Goal: Task Accomplishment & Management: Use online tool/utility

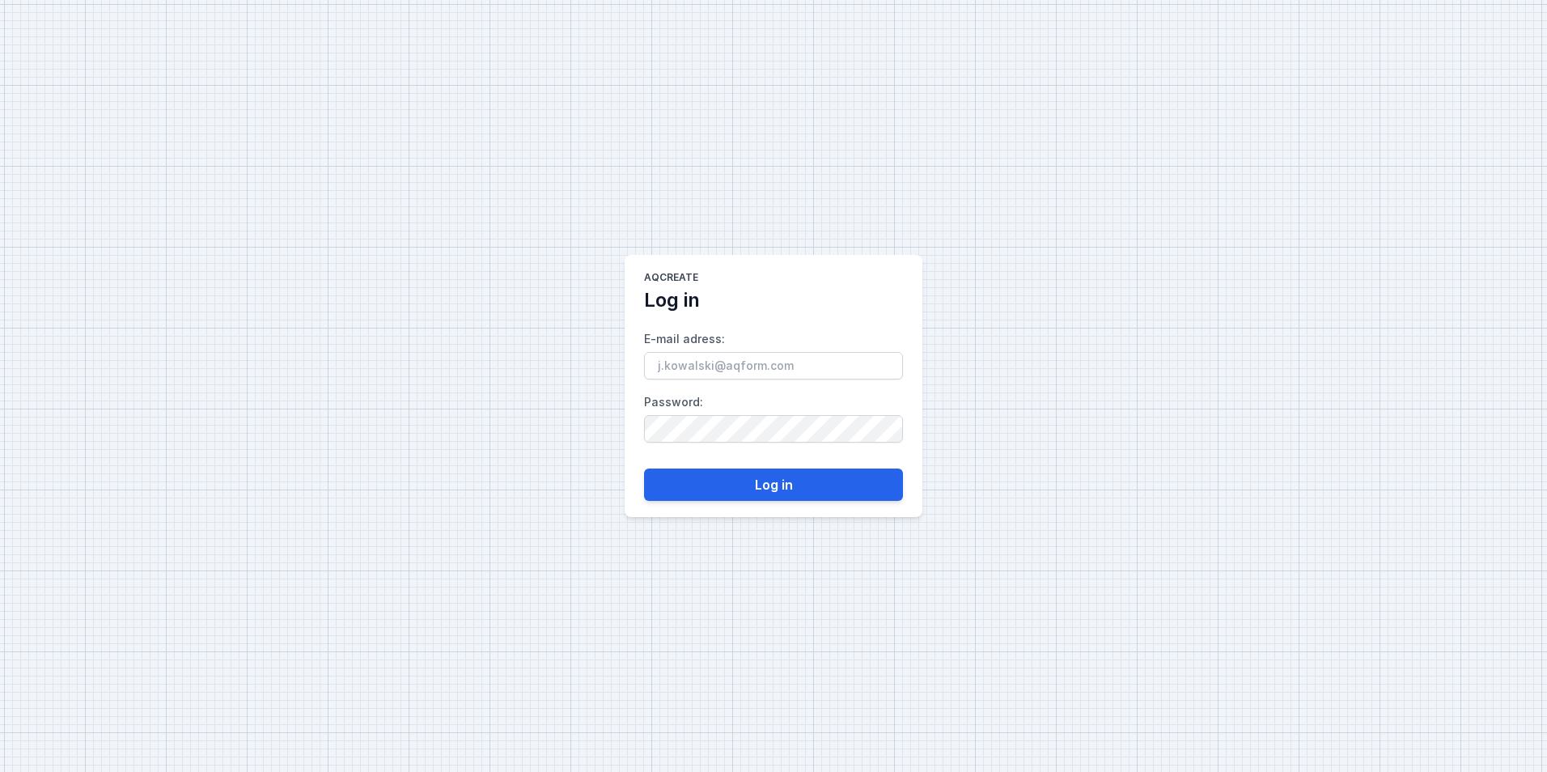
click at [716, 366] on input "E-mail adress :" at bounding box center [773, 366] width 259 height 28
type input "[EMAIL_ADDRESS][DOMAIN_NAME]"
click at [784, 481] on button "Log in" at bounding box center [773, 485] width 259 height 32
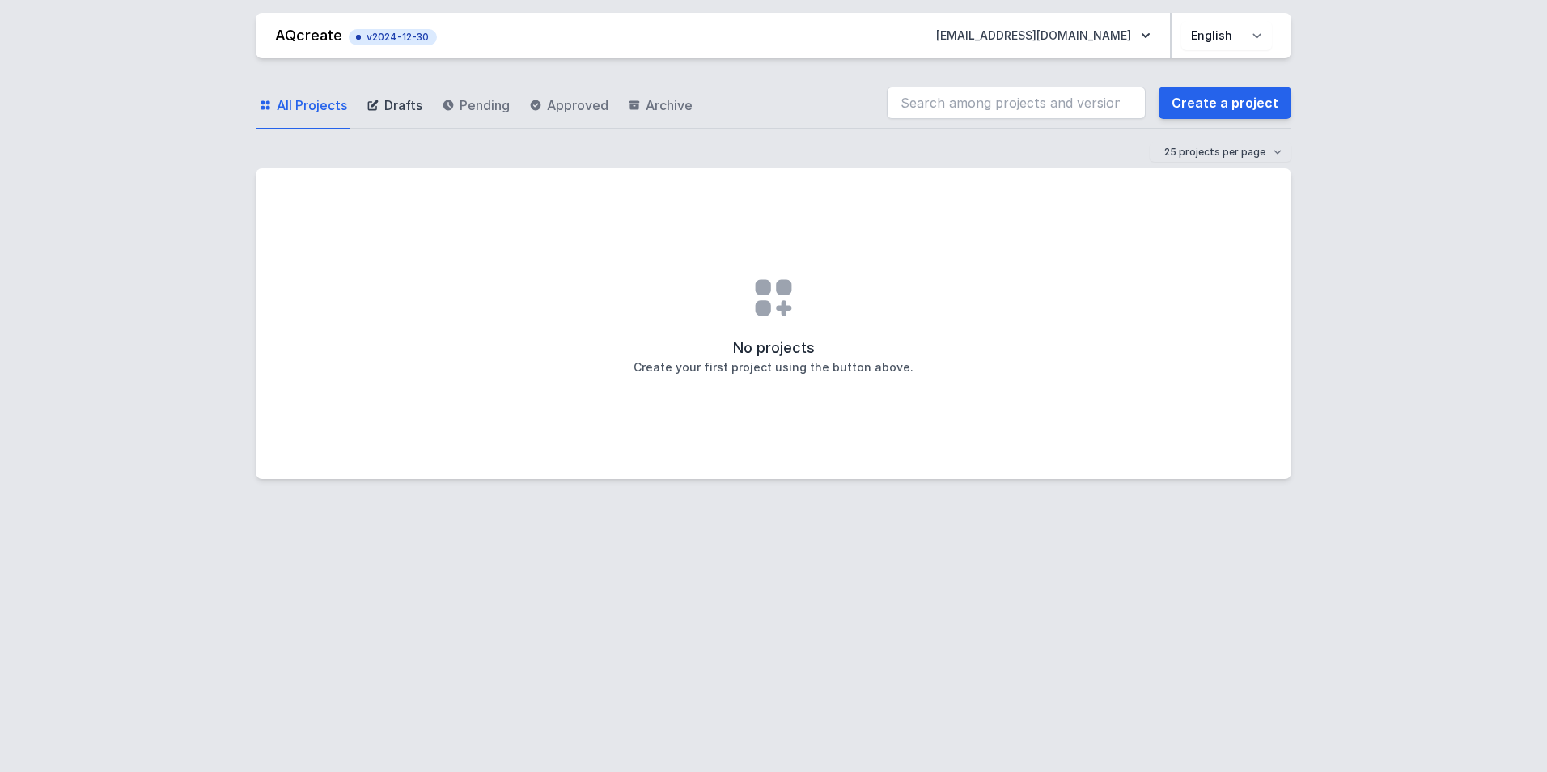
click at [398, 99] on span "Drafts" at bounding box center [403, 104] width 38 height 19
click at [470, 103] on span "Pending" at bounding box center [485, 104] width 50 height 19
click at [573, 101] on span "Approved" at bounding box center [577, 104] width 61 height 19
click at [323, 91] on link "All Projects" at bounding box center [303, 106] width 95 height 47
click at [1237, 96] on link "Create a project" at bounding box center [1225, 103] width 133 height 32
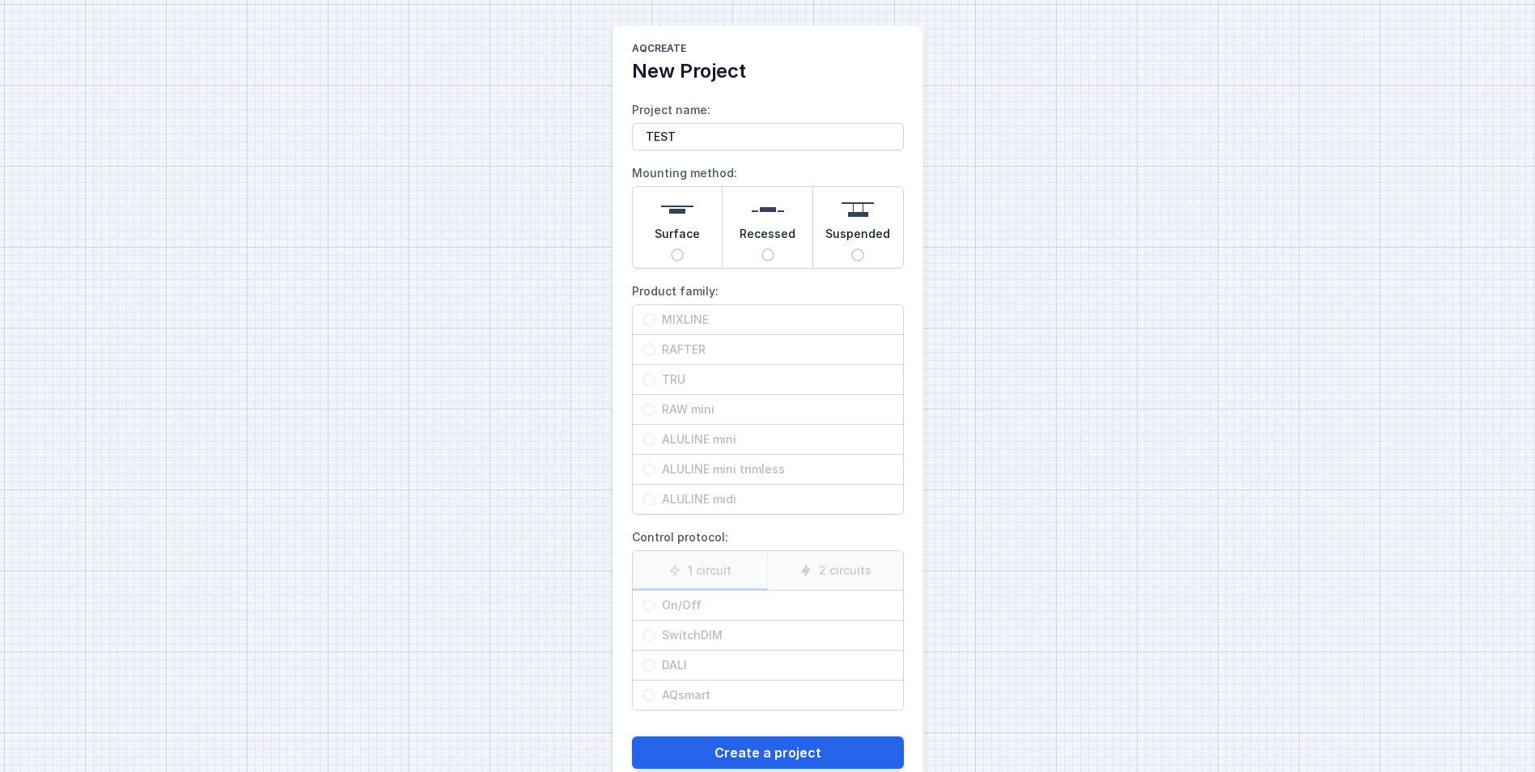
type input "TEST"
click at [688, 240] on span "Surface" at bounding box center [677, 237] width 45 height 23
click at [684, 248] on input "Surface" at bounding box center [677, 254] width 13 height 13
radio input "true"
click at [682, 317] on span "MIXLINE" at bounding box center [774, 320] width 238 height 16
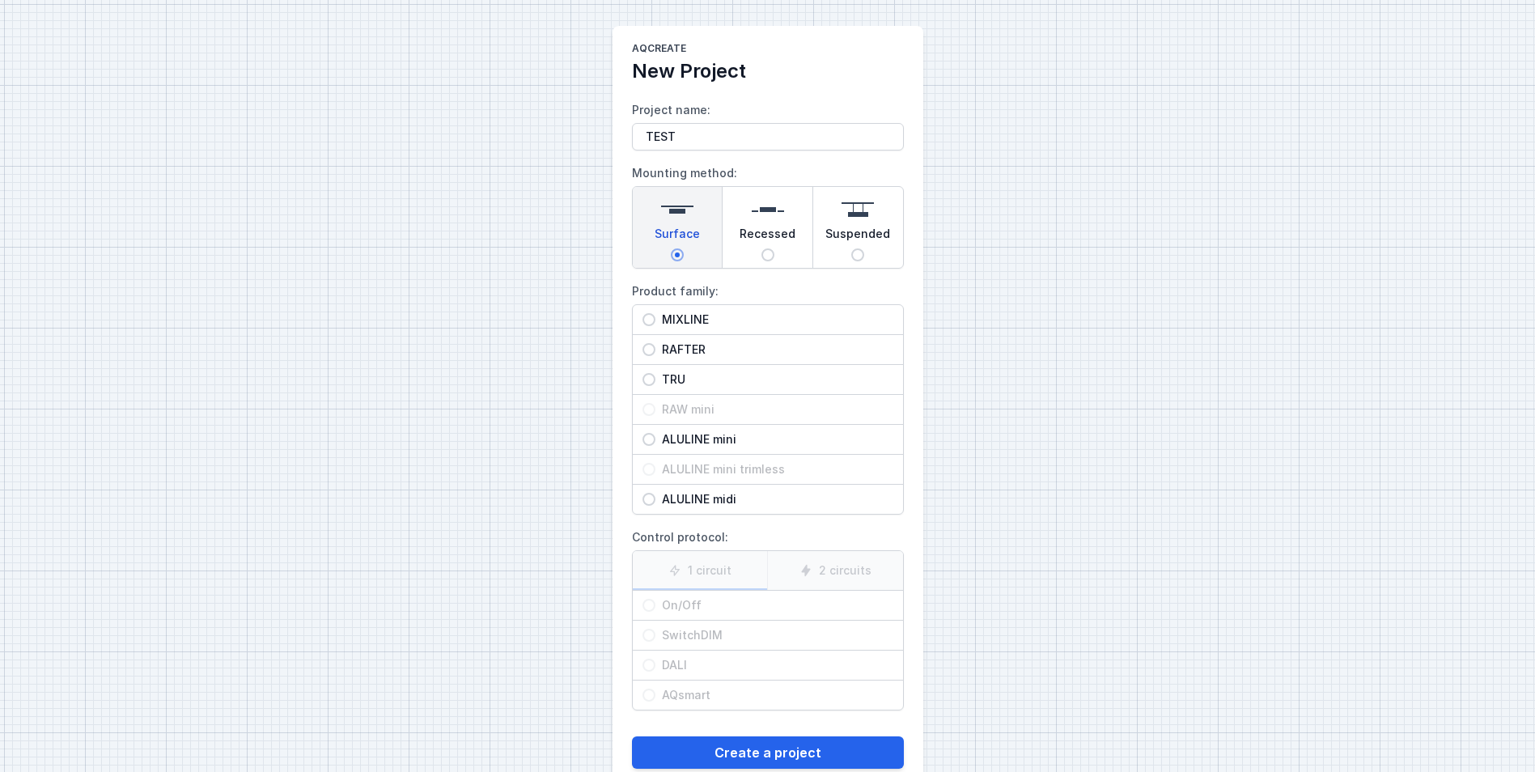
click at [655, 317] on input "MIXLINE" at bounding box center [648, 319] width 13 height 13
radio input "true"
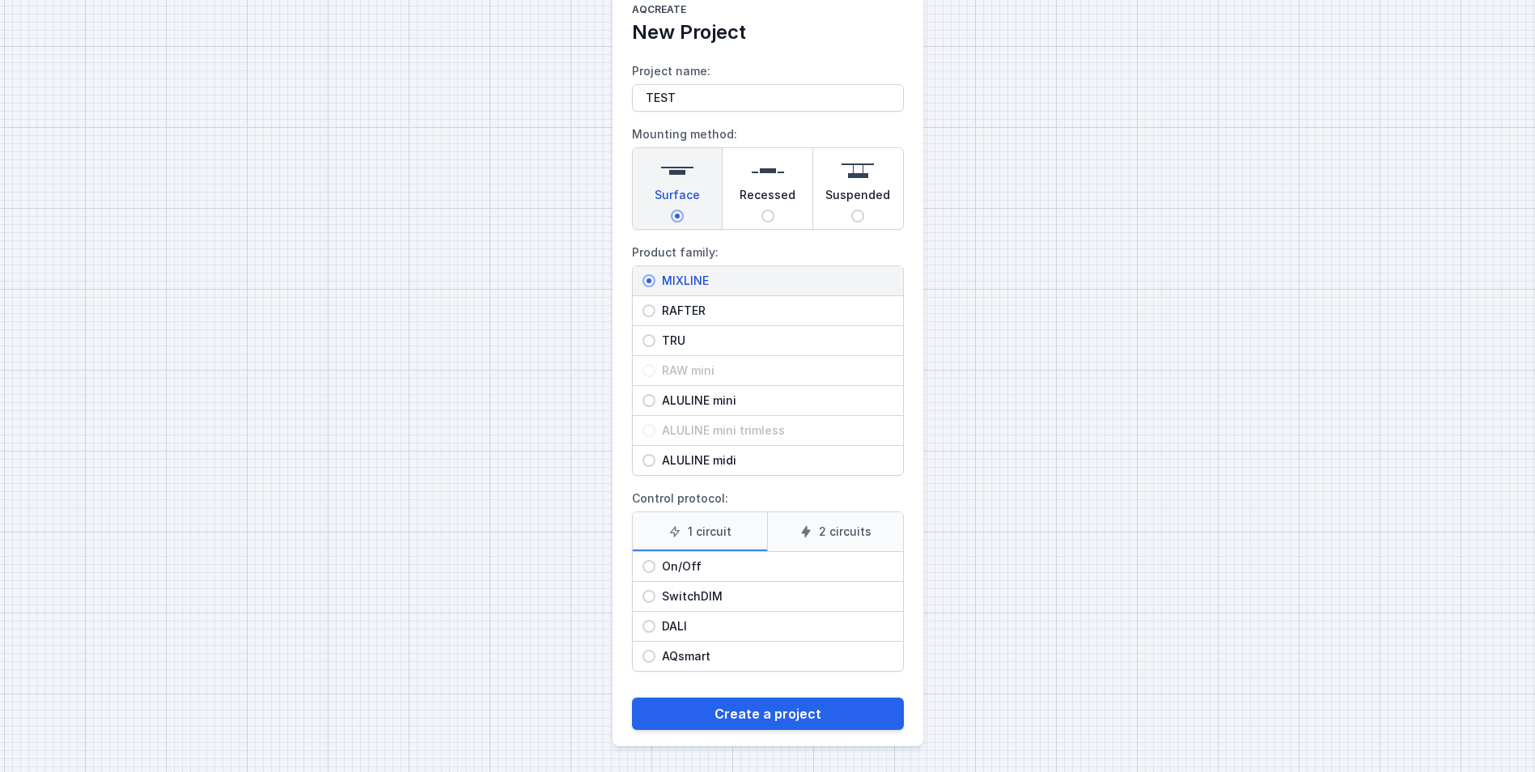
click at [696, 568] on span "On/Off" at bounding box center [774, 566] width 238 height 16
click at [655, 568] on input "On/Off" at bounding box center [648, 566] width 13 height 13
radio input "true"
click at [782, 717] on button "Create a project" at bounding box center [768, 714] width 272 height 32
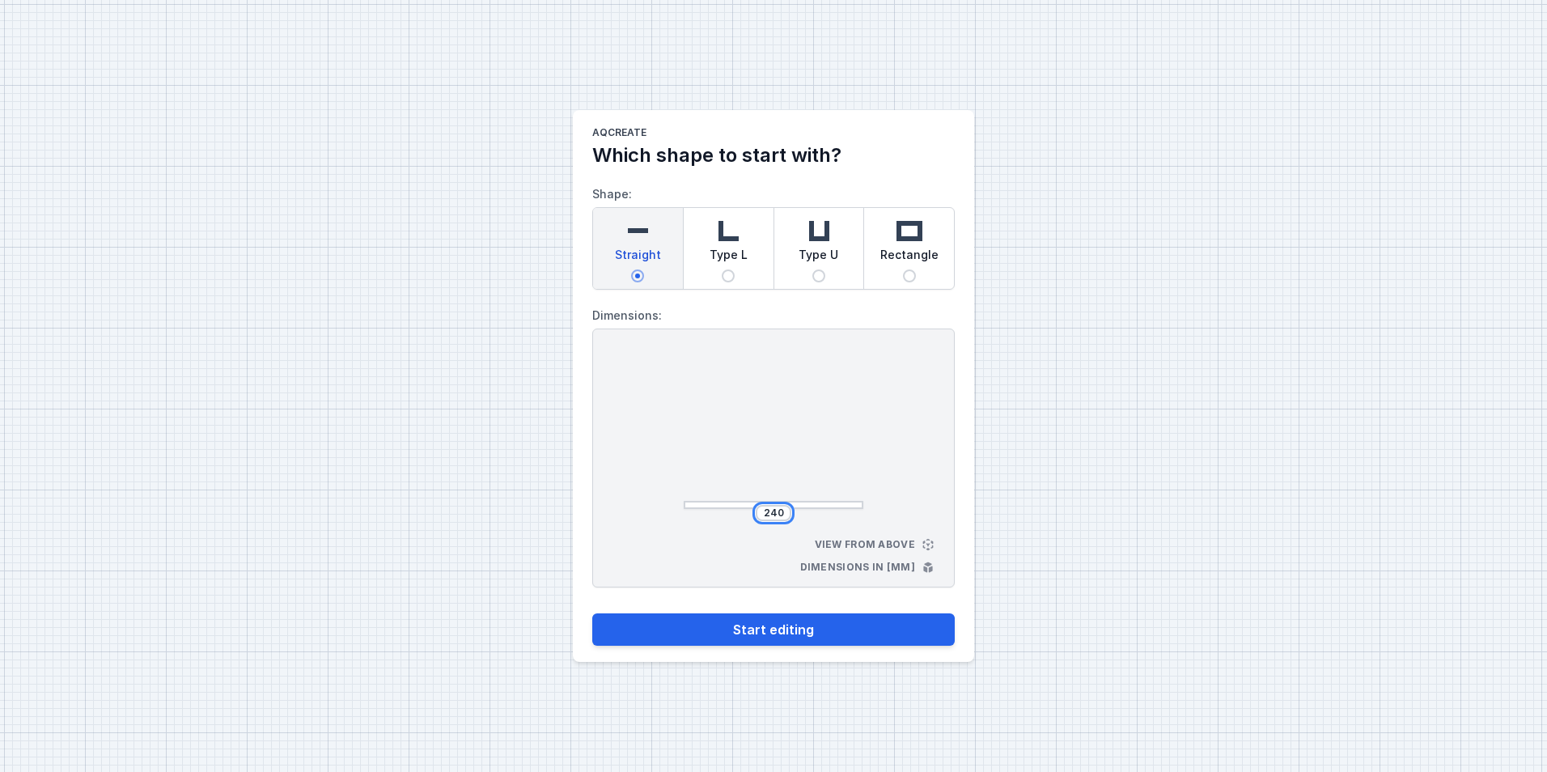
click at [774, 508] on input "240" at bounding box center [774, 513] width 26 height 13
type input "415"
type input "453"
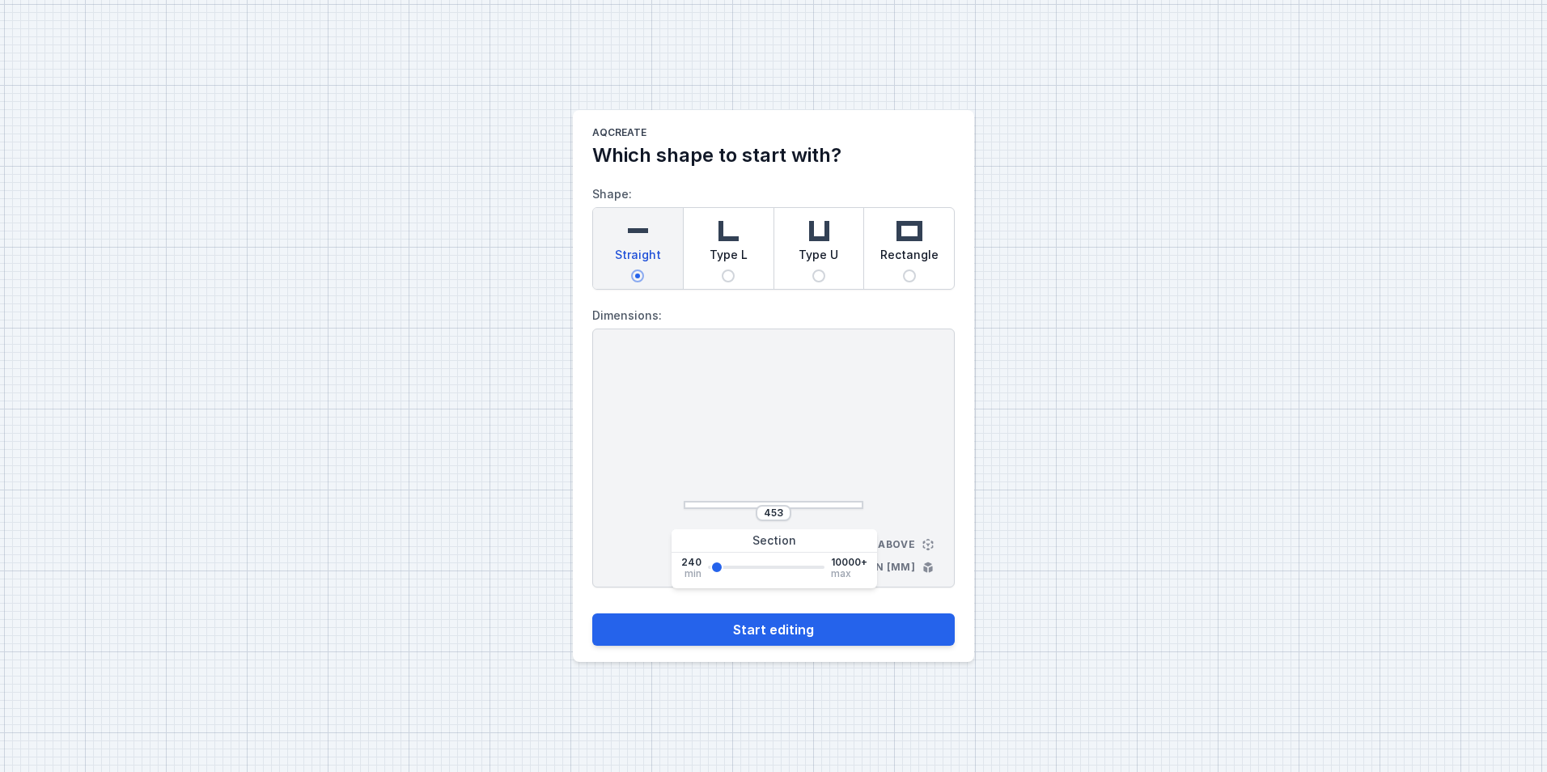
type input "530"
type input "568"
type input "644"
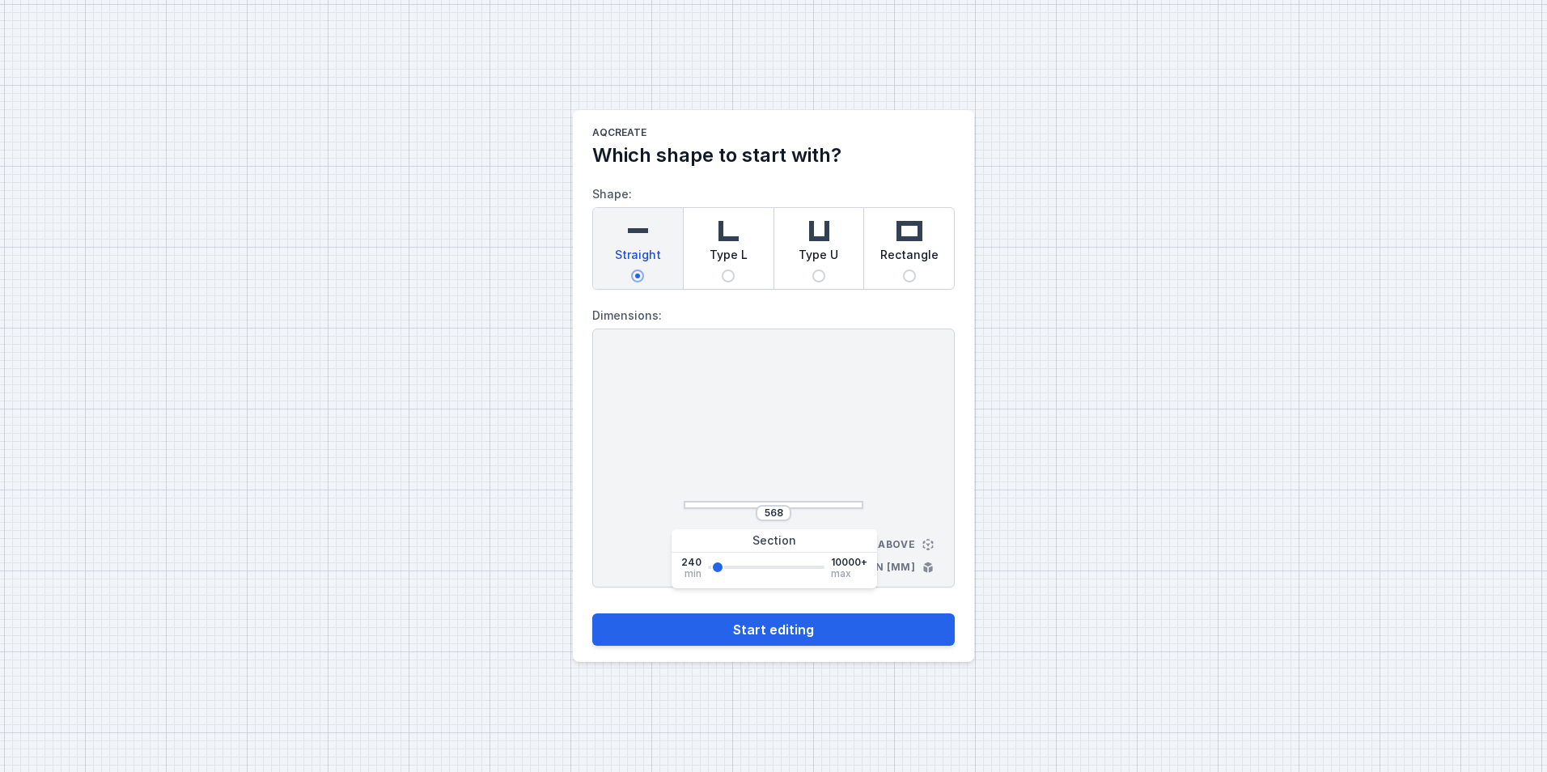
type input "644"
type input "682"
type input "758"
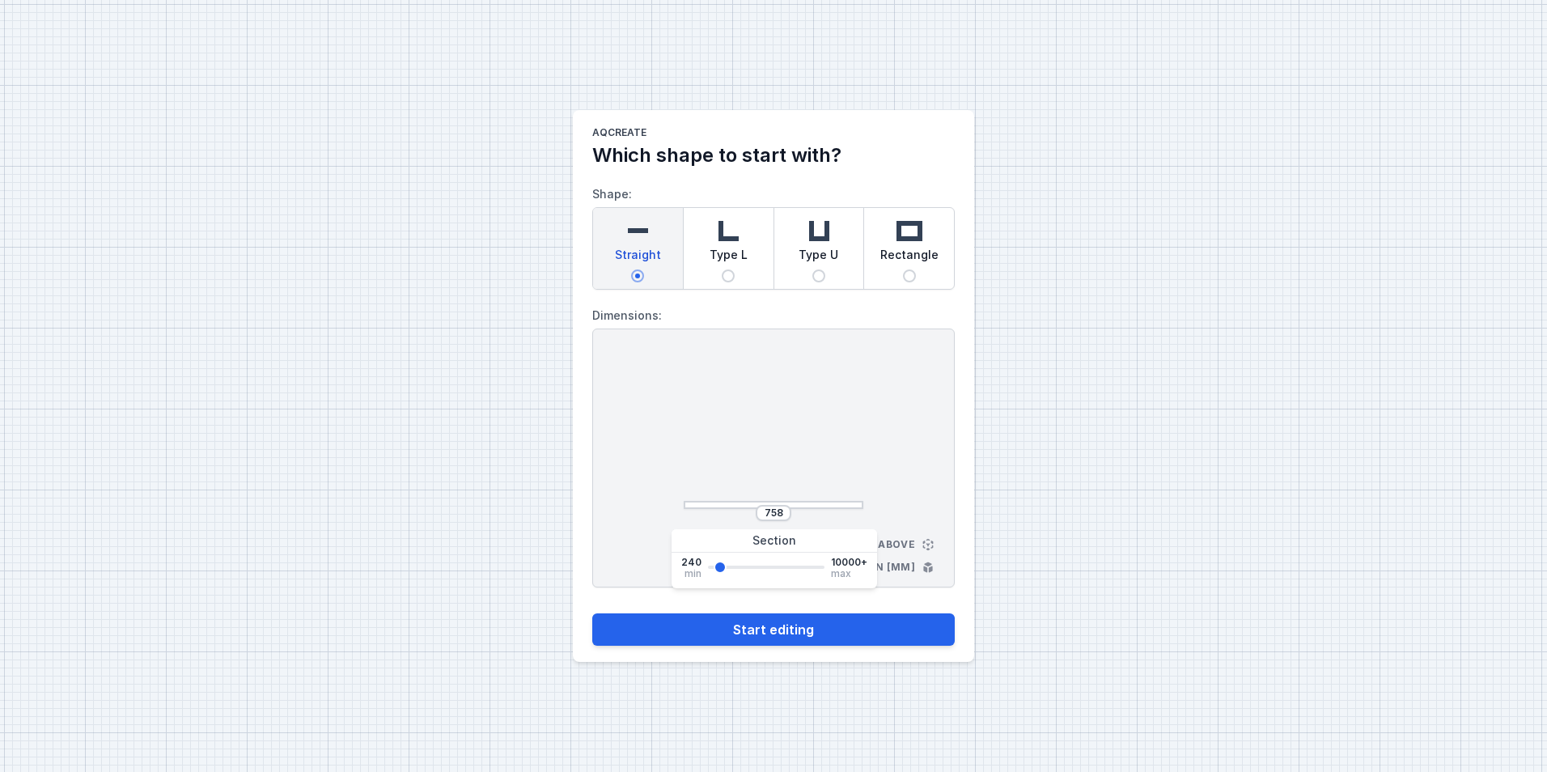
type input "796"
type input "911"
type input "987"
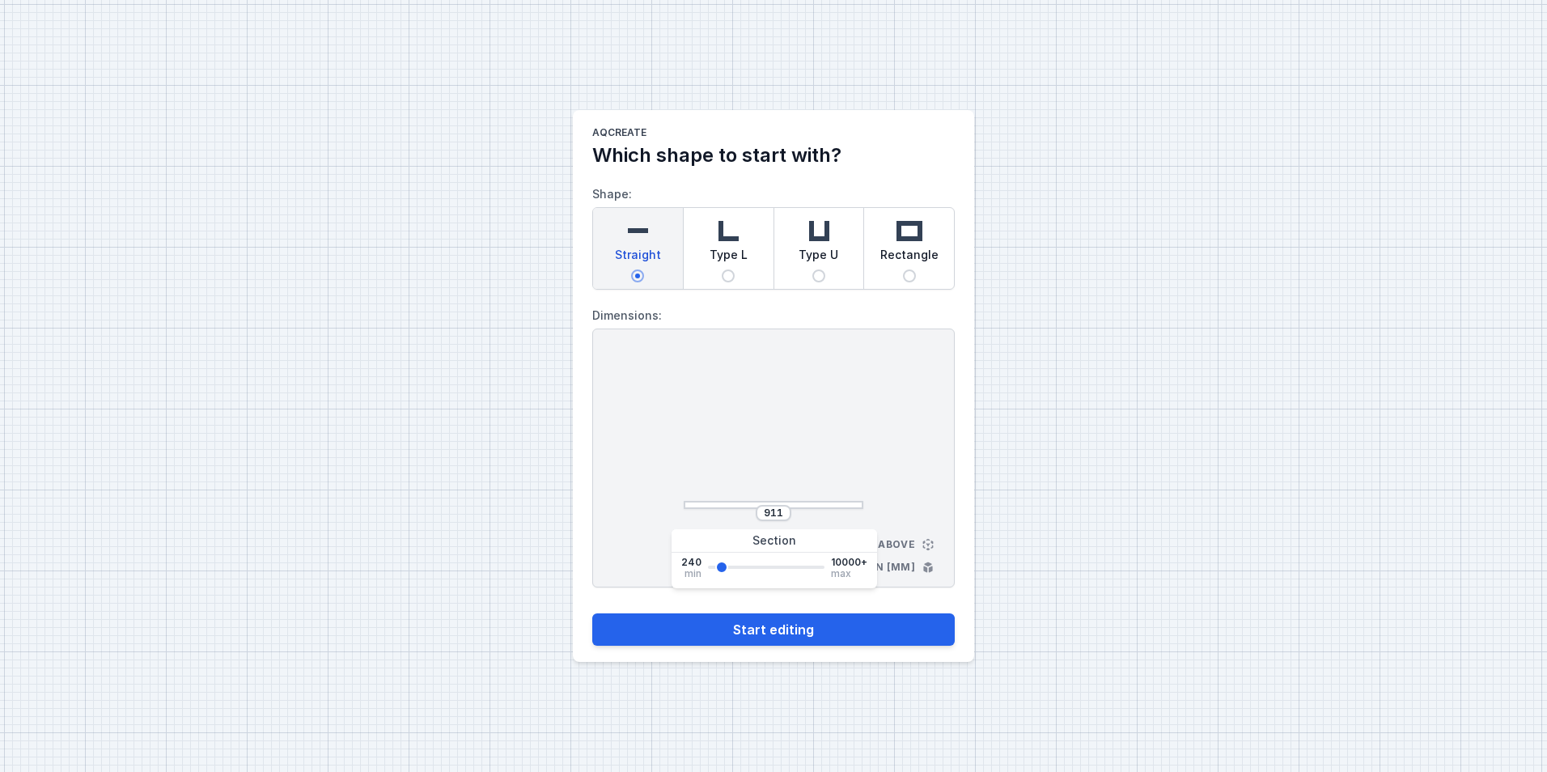
type input "987"
type input "1178"
type input "1292"
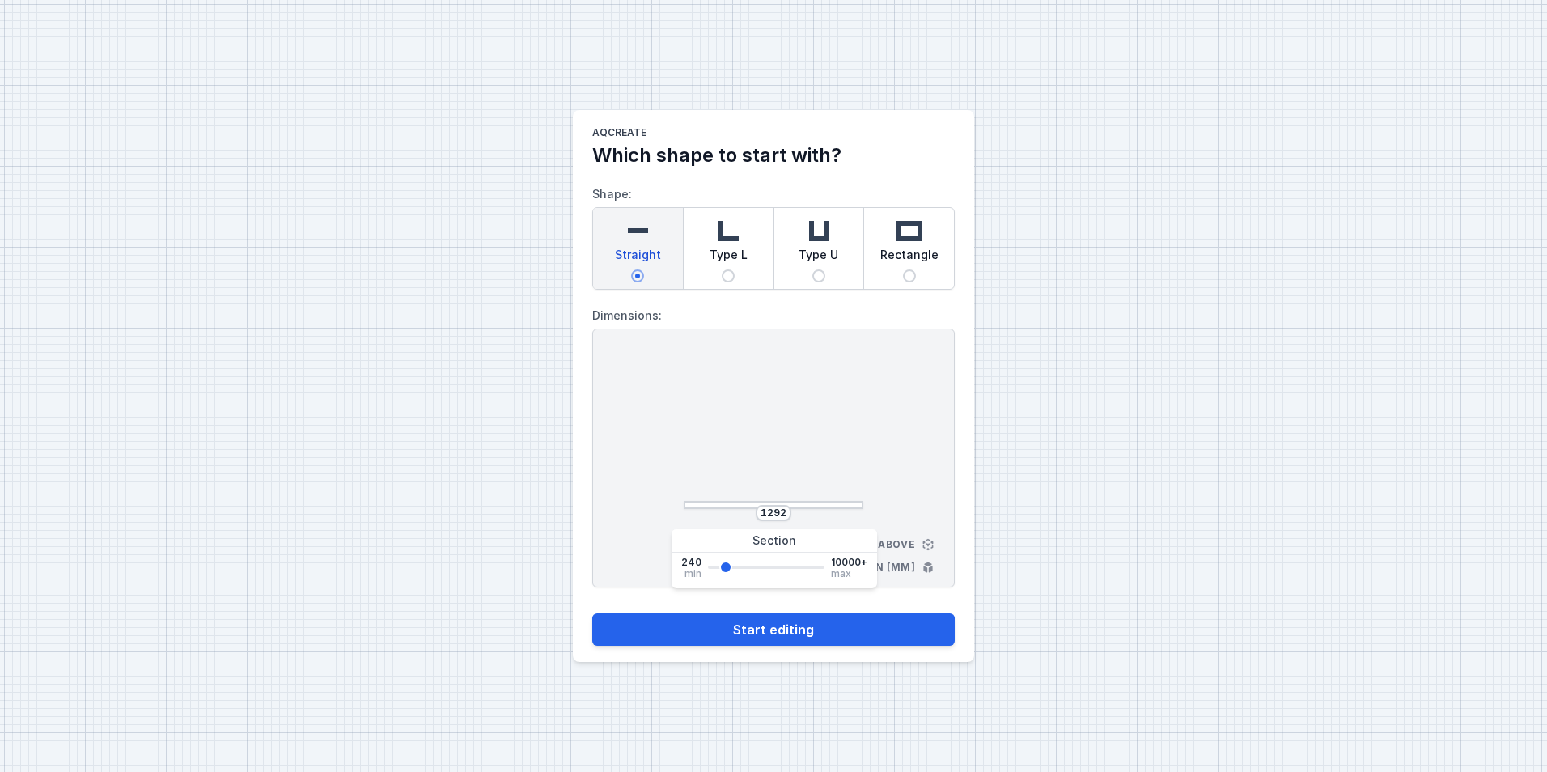
type input "1330"
type input "1368"
type input "1406"
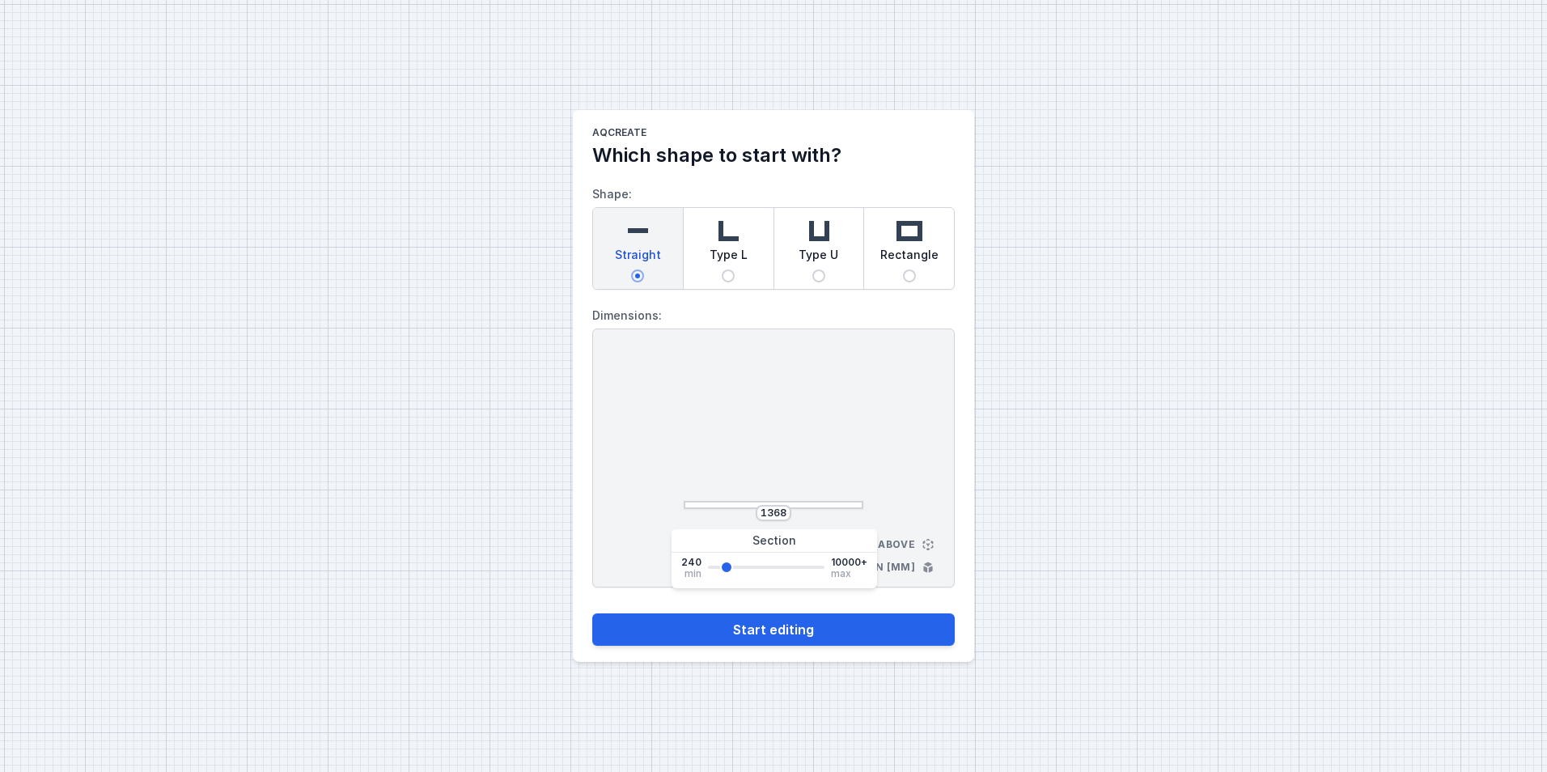
type input "1406"
type input "1445"
type input "1483"
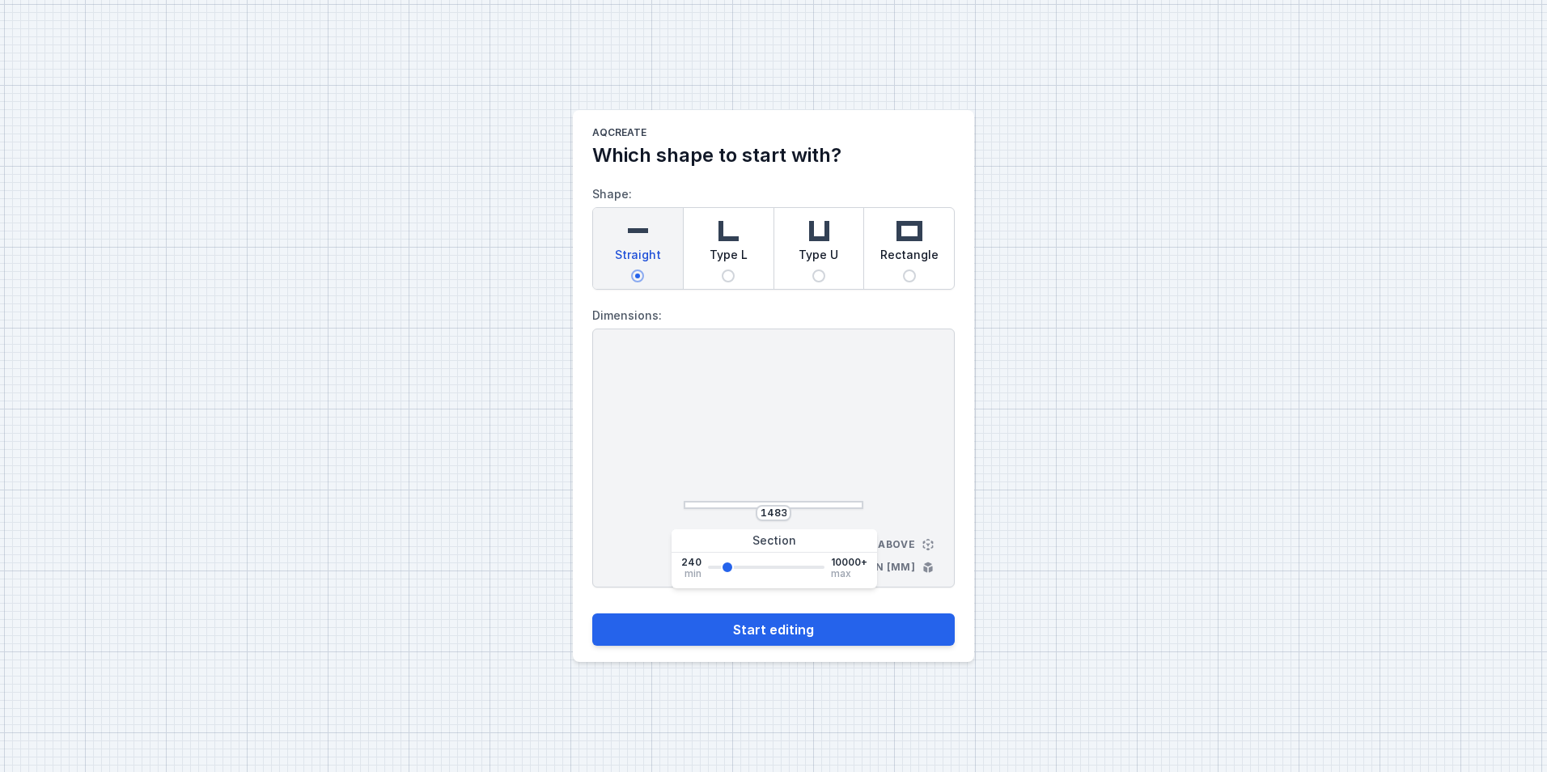
type input "1559"
type input "1597"
type input "1635"
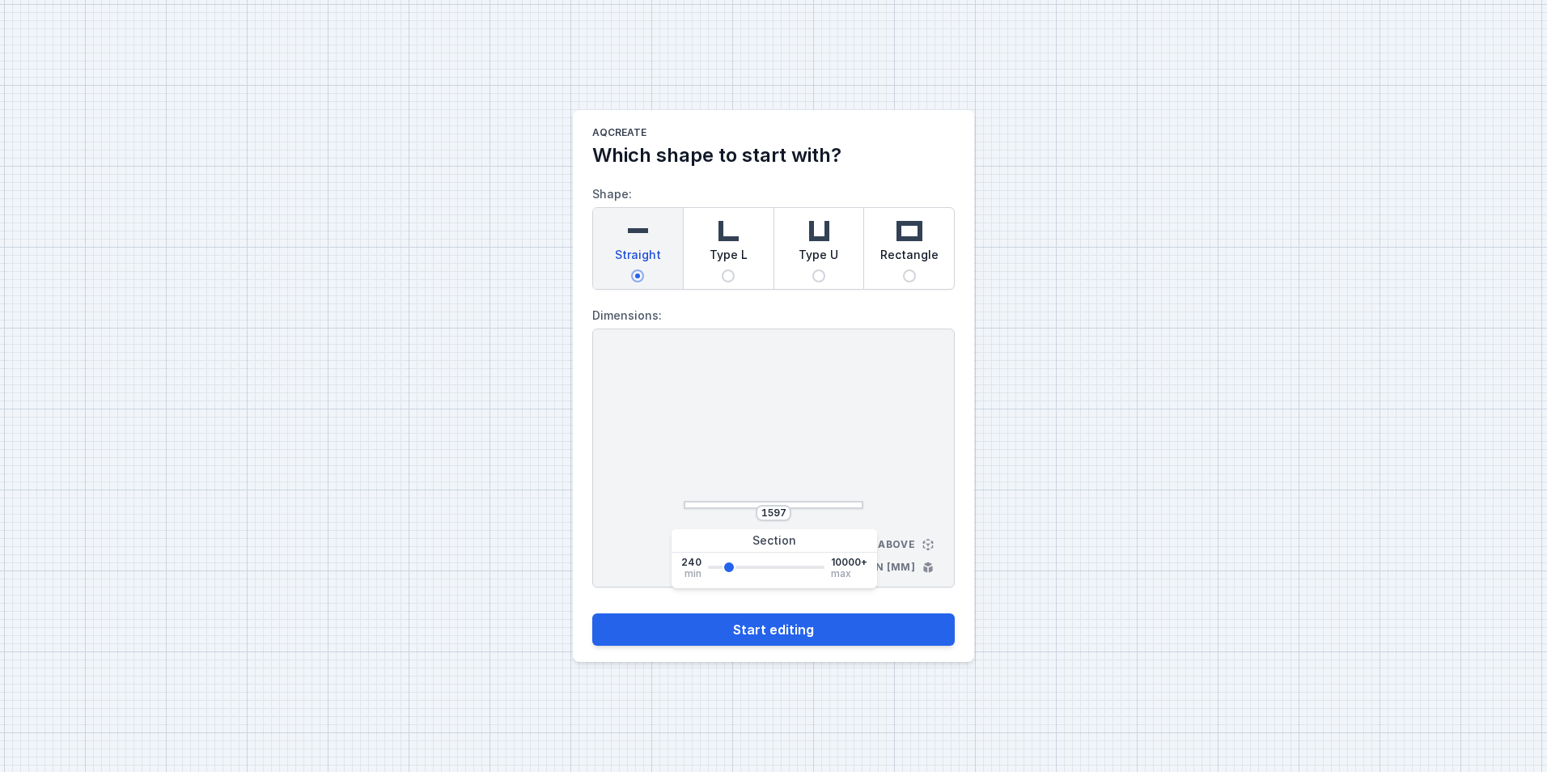
type input "1635"
type input "1673"
type input "1902"
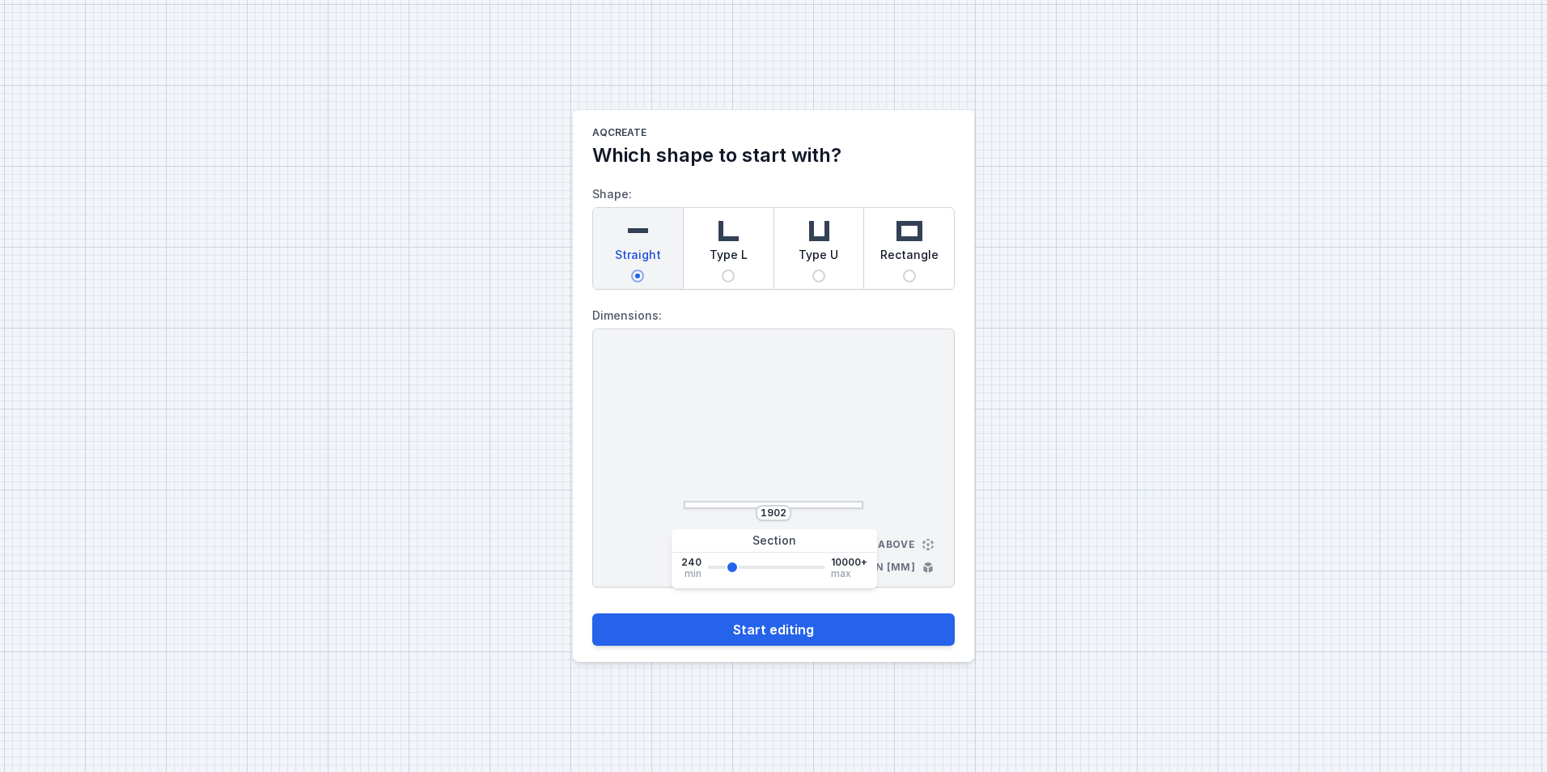
type input "2055"
type input "2207"
type input "2360"
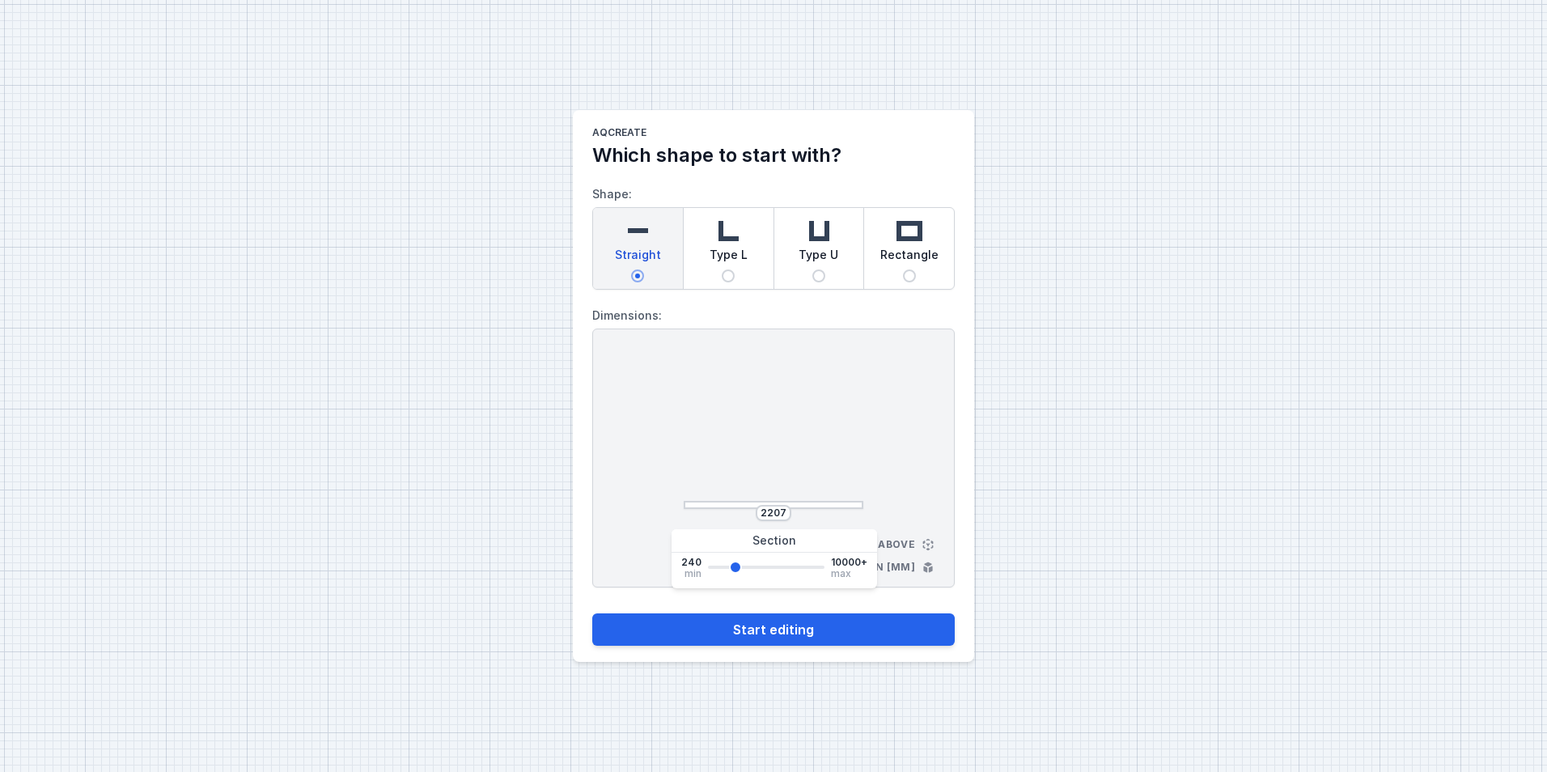
type input "2360"
type input "2474"
type input "2550"
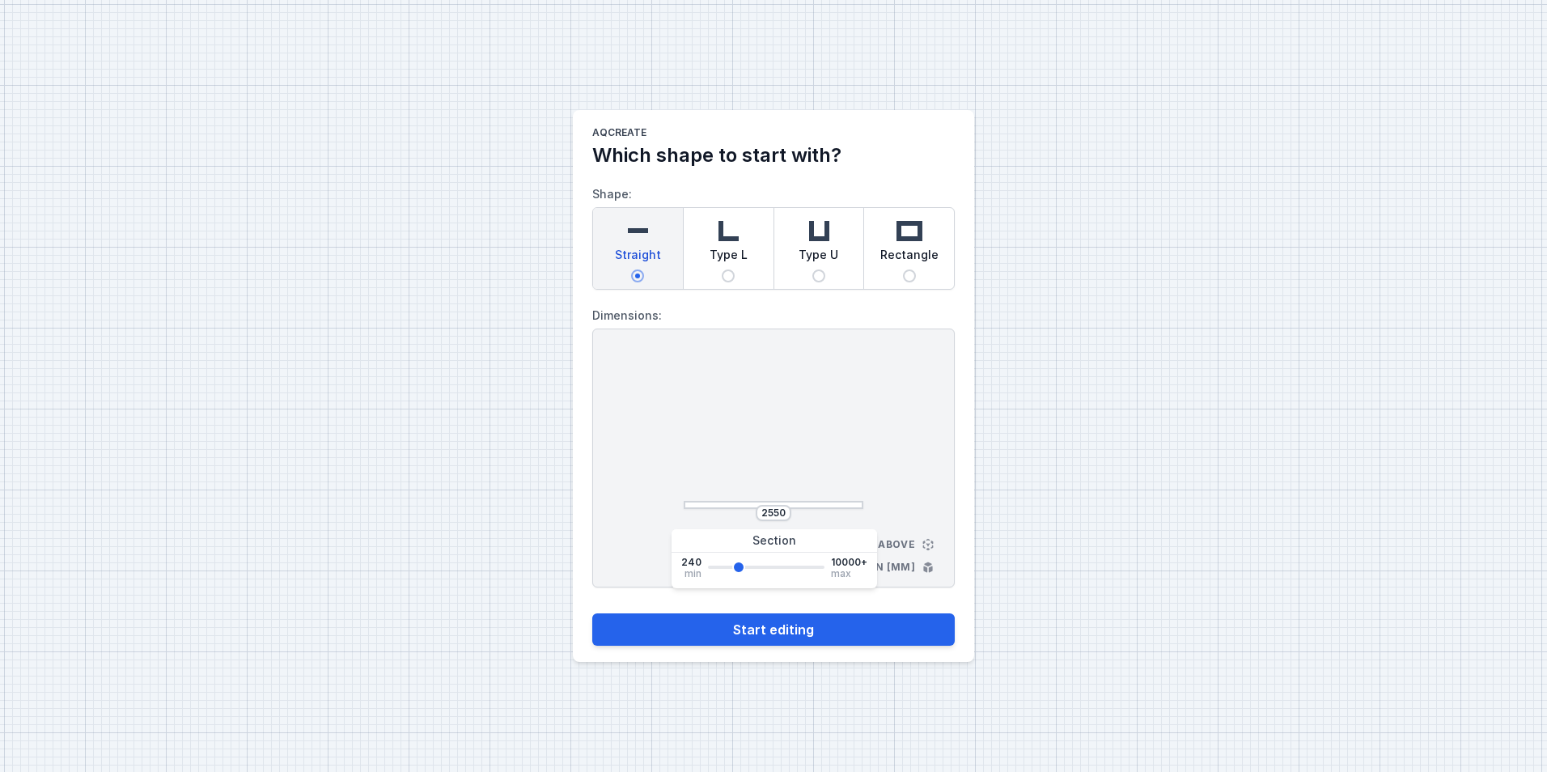
type input "2588"
type input "2626"
type input "2703"
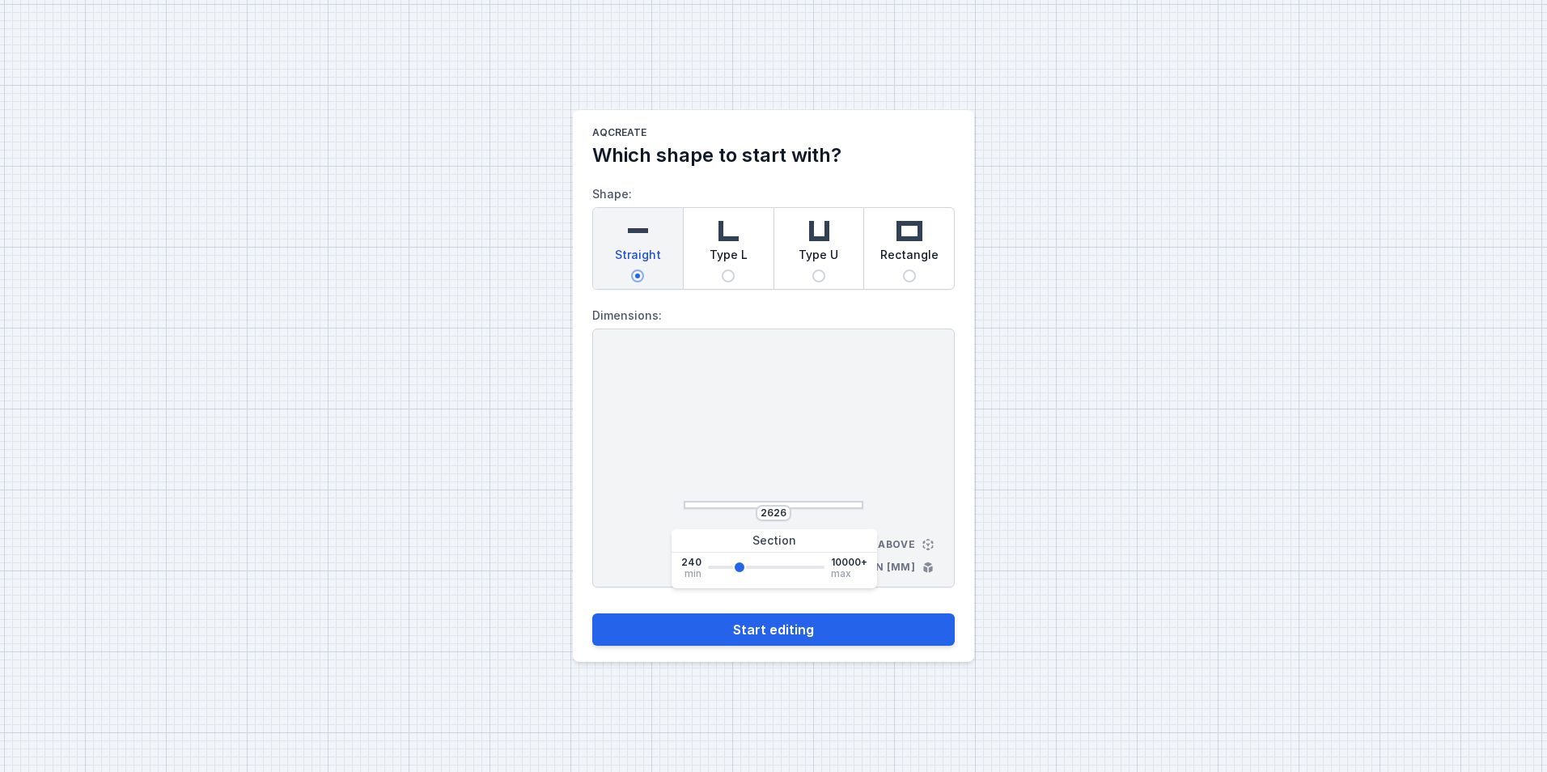
type input "2703"
type input "2741"
type input "2893"
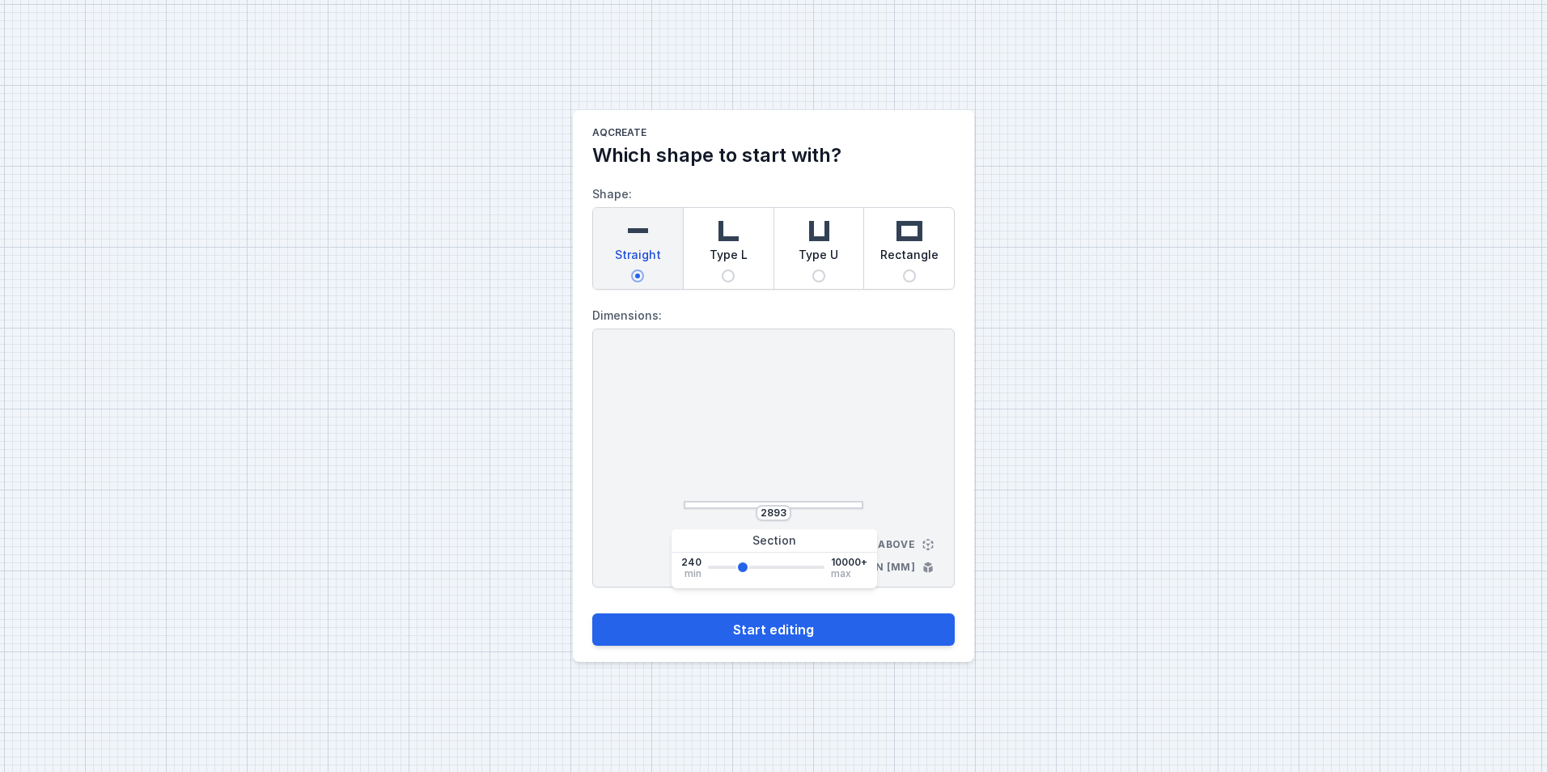
type input "2970"
type input "3008"
type input "2893"
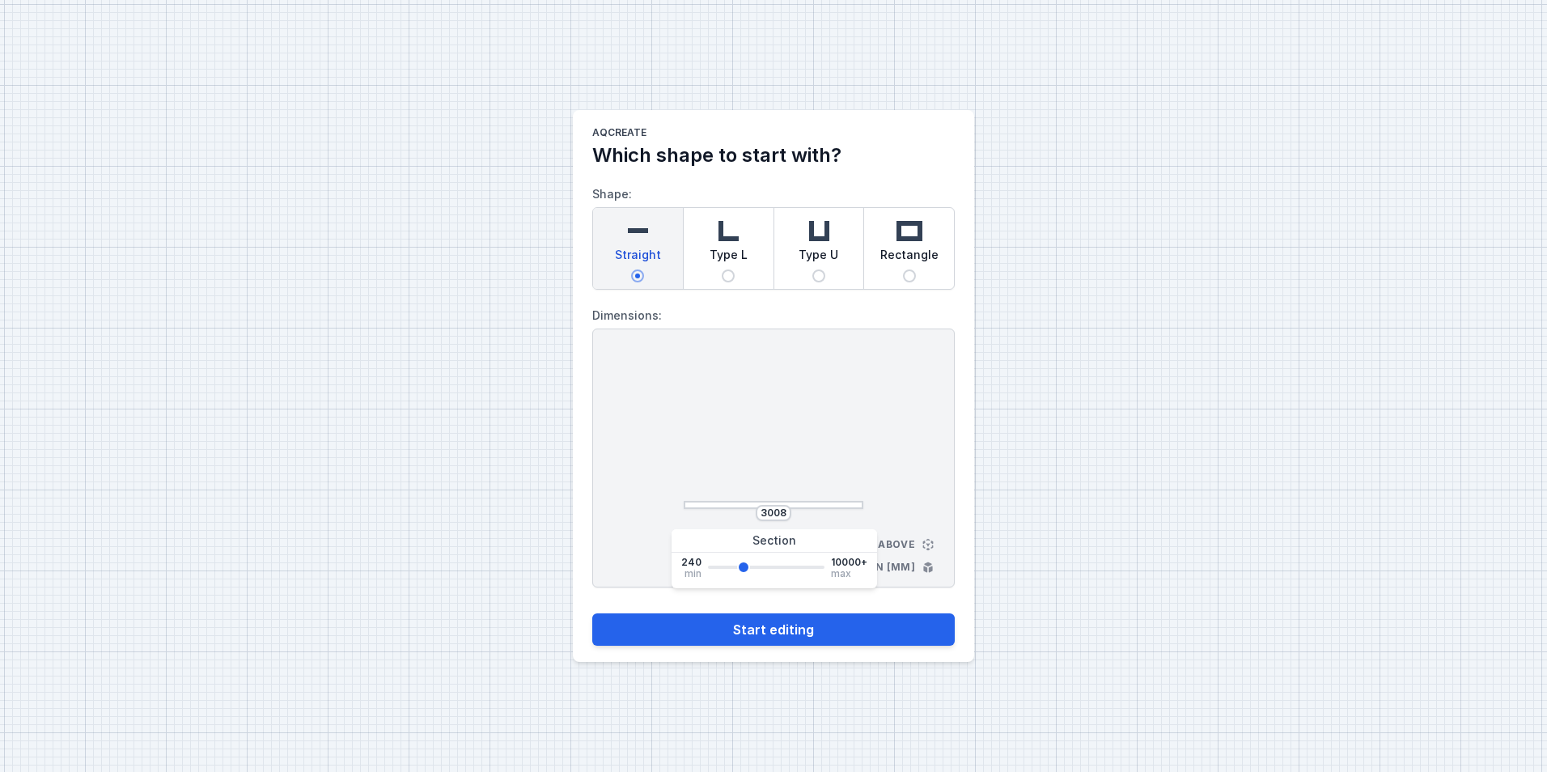
type input "2893"
type input "2741"
type input "2588"
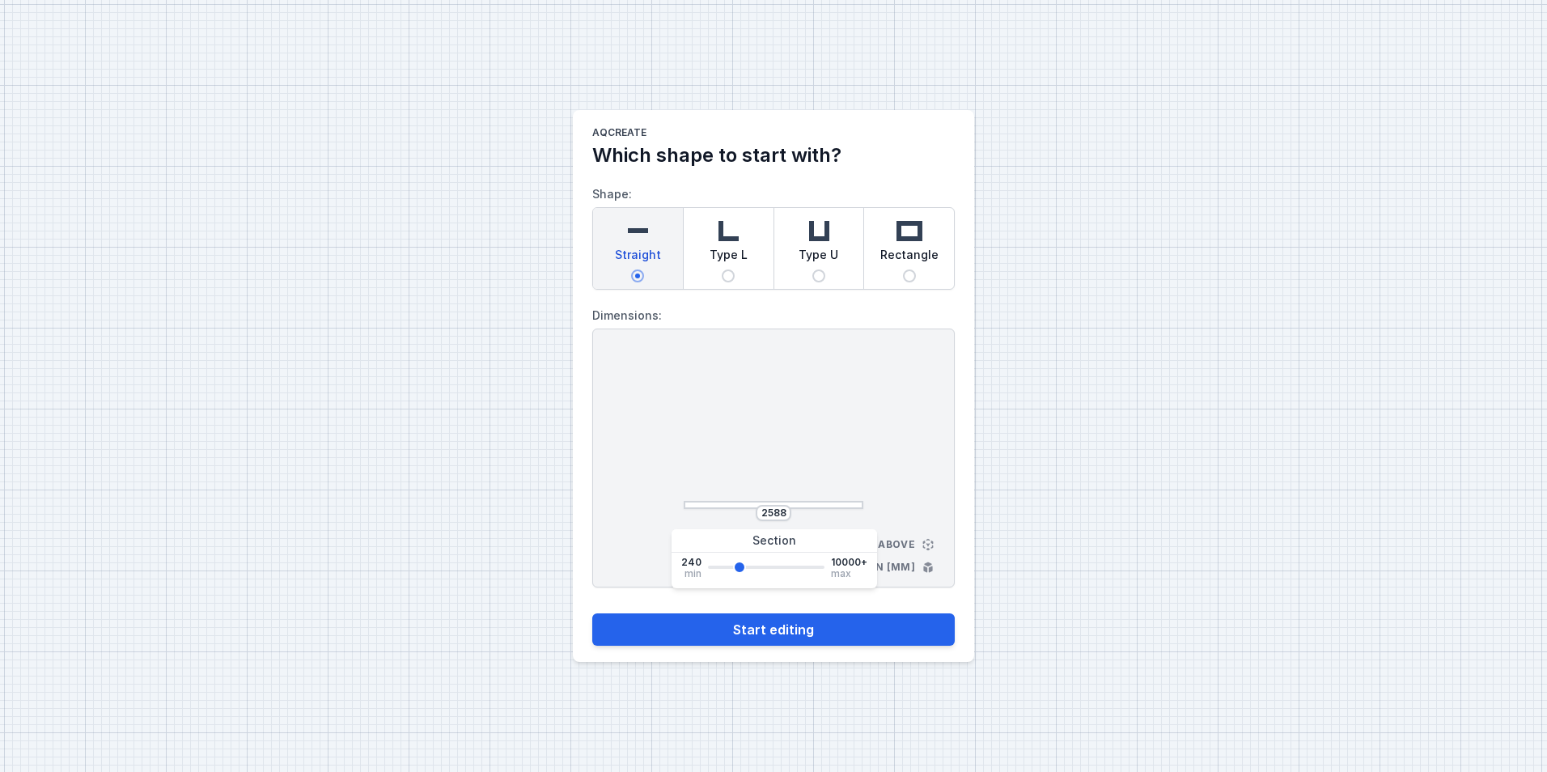
type input "2550"
type input "2626"
type input "2703"
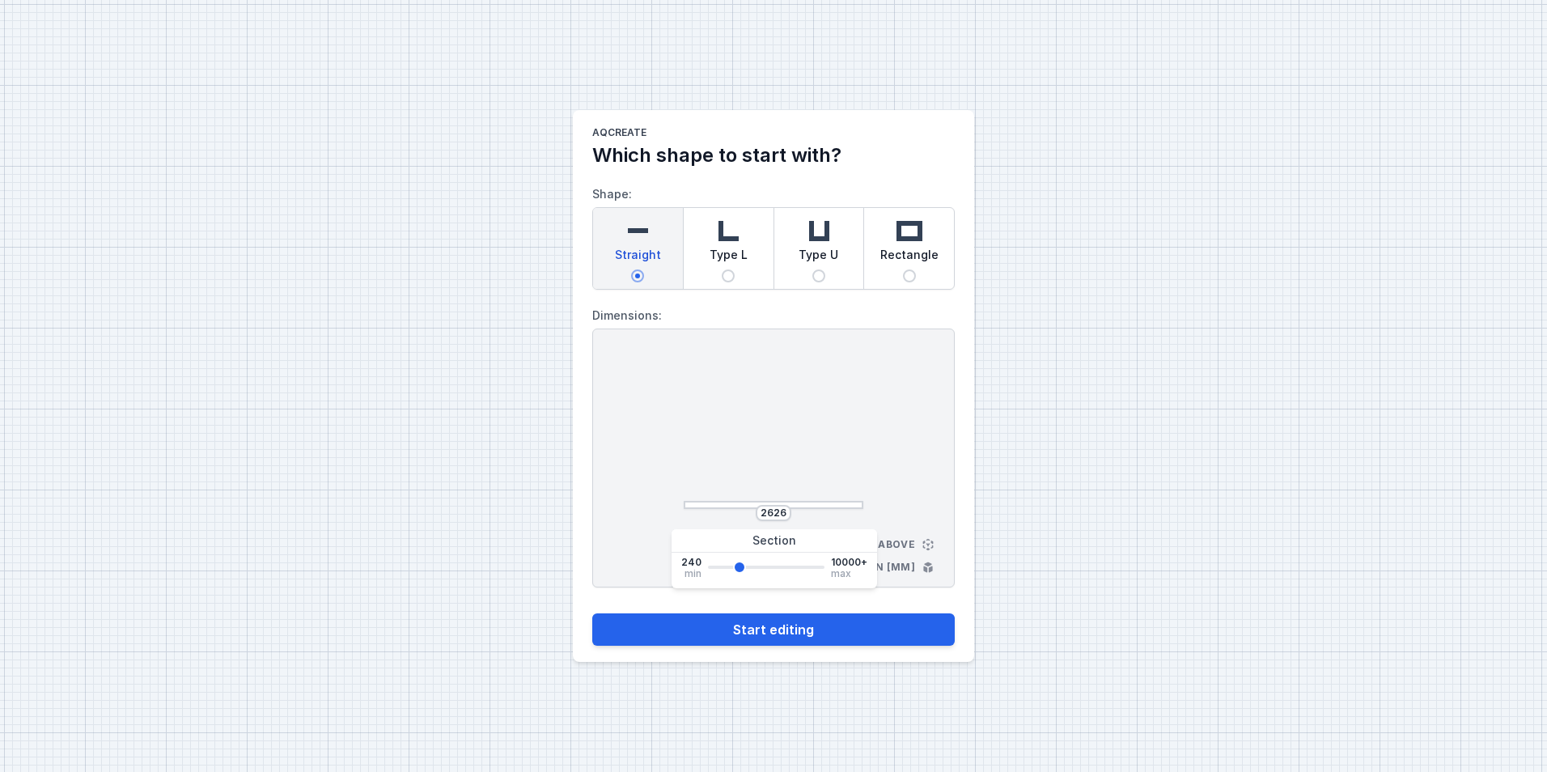
type input "2703"
type input "2779"
type input "2817"
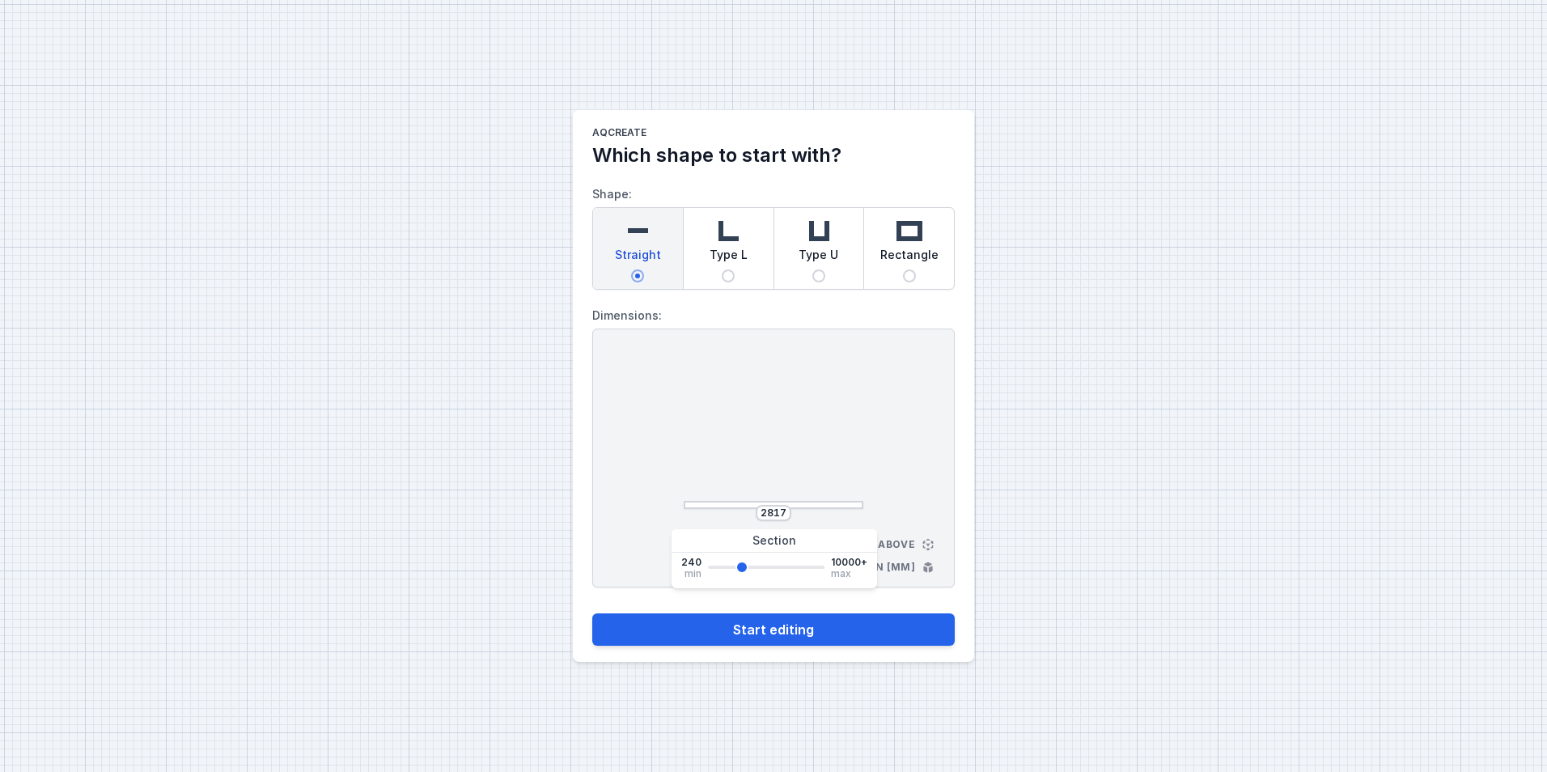
type input "2855"
type input "2893"
type input "2931"
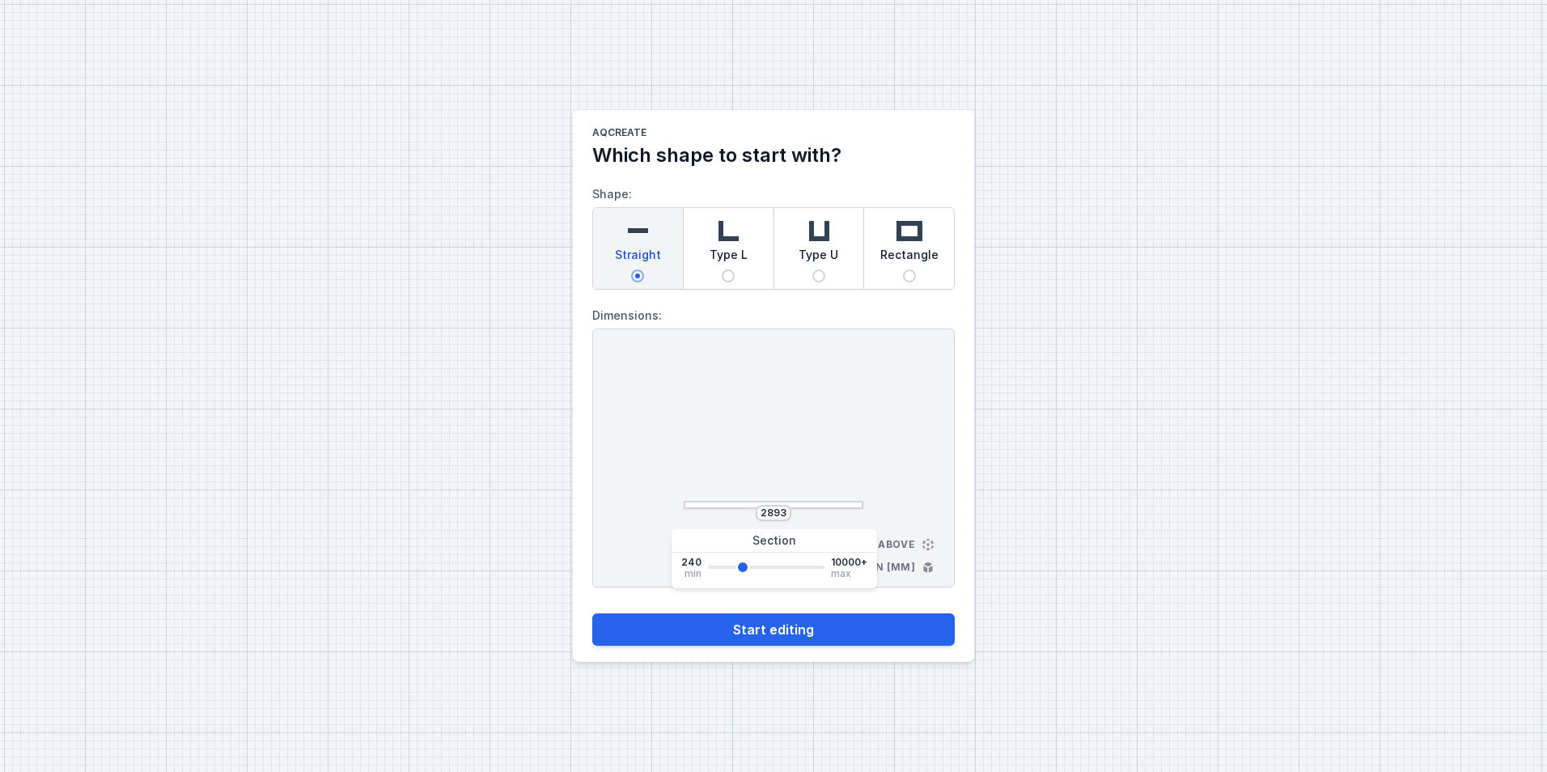
type input "2931"
type input "2970"
type input "3008"
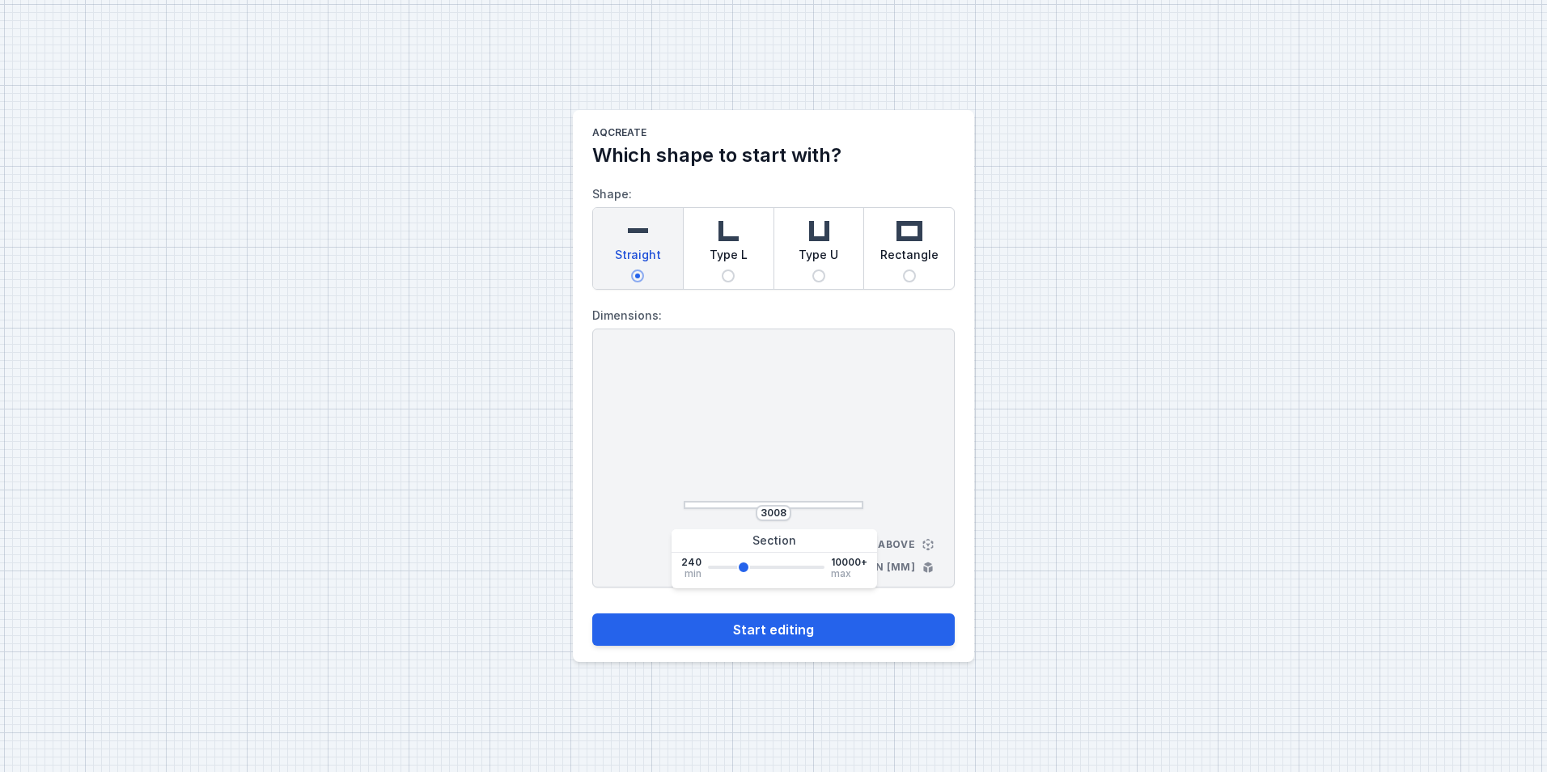
type input "3046"
drag, startPoint x: 715, startPoint y: 568, endPoint x: 743, endPoint y: 567, distance: 28.3
type input "3046"
click at [743, 567] on input "range" at bounding box center [766, 567] width 117 height 3
click at [785, 512] on input "3046" at bounding box center [774, 513] width 26 height 13
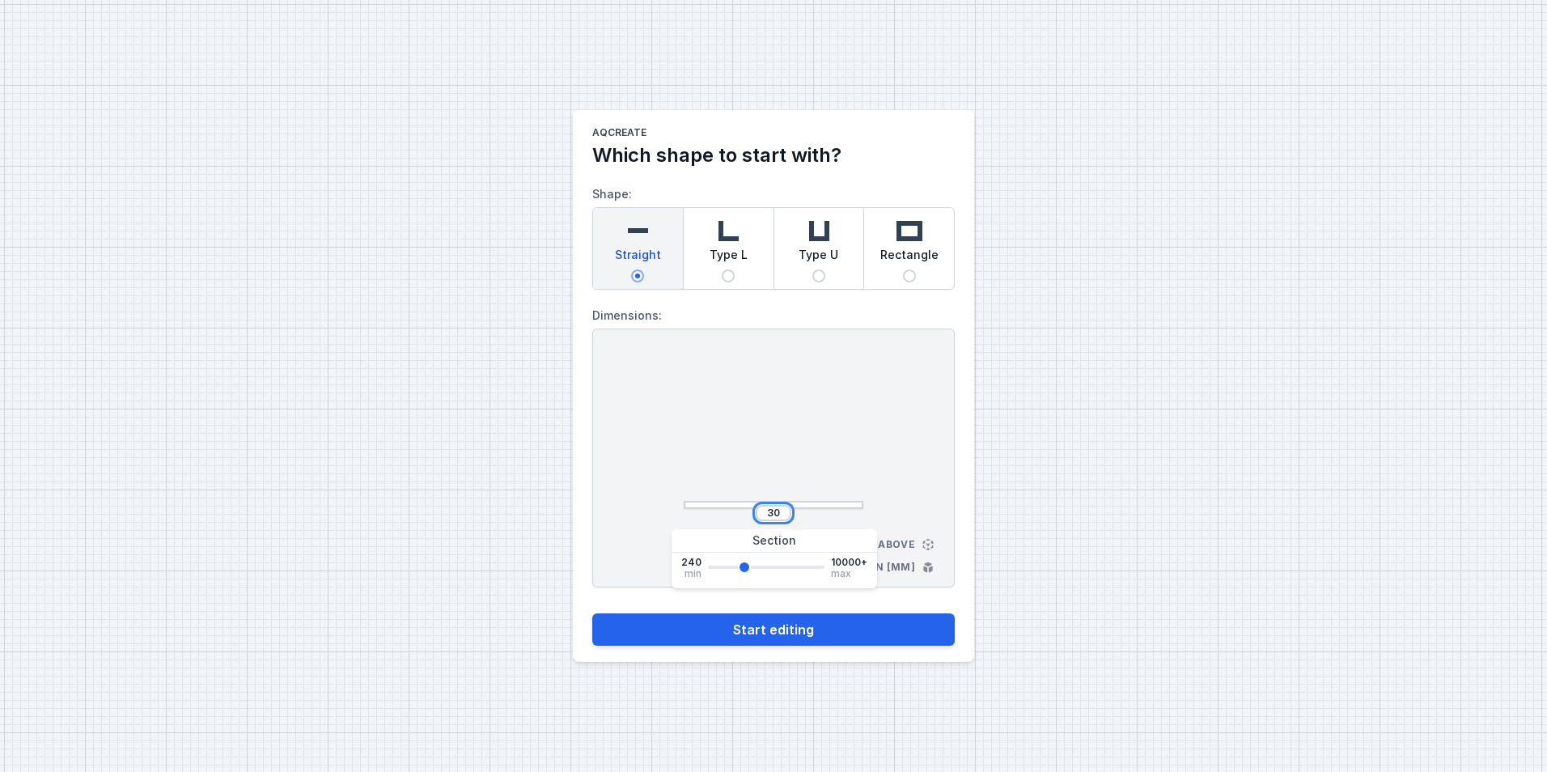
type input "3"
type input "3000"
click at [786, 624] on button "Start editing" at bounding box center [773, 629] width 363 height 32
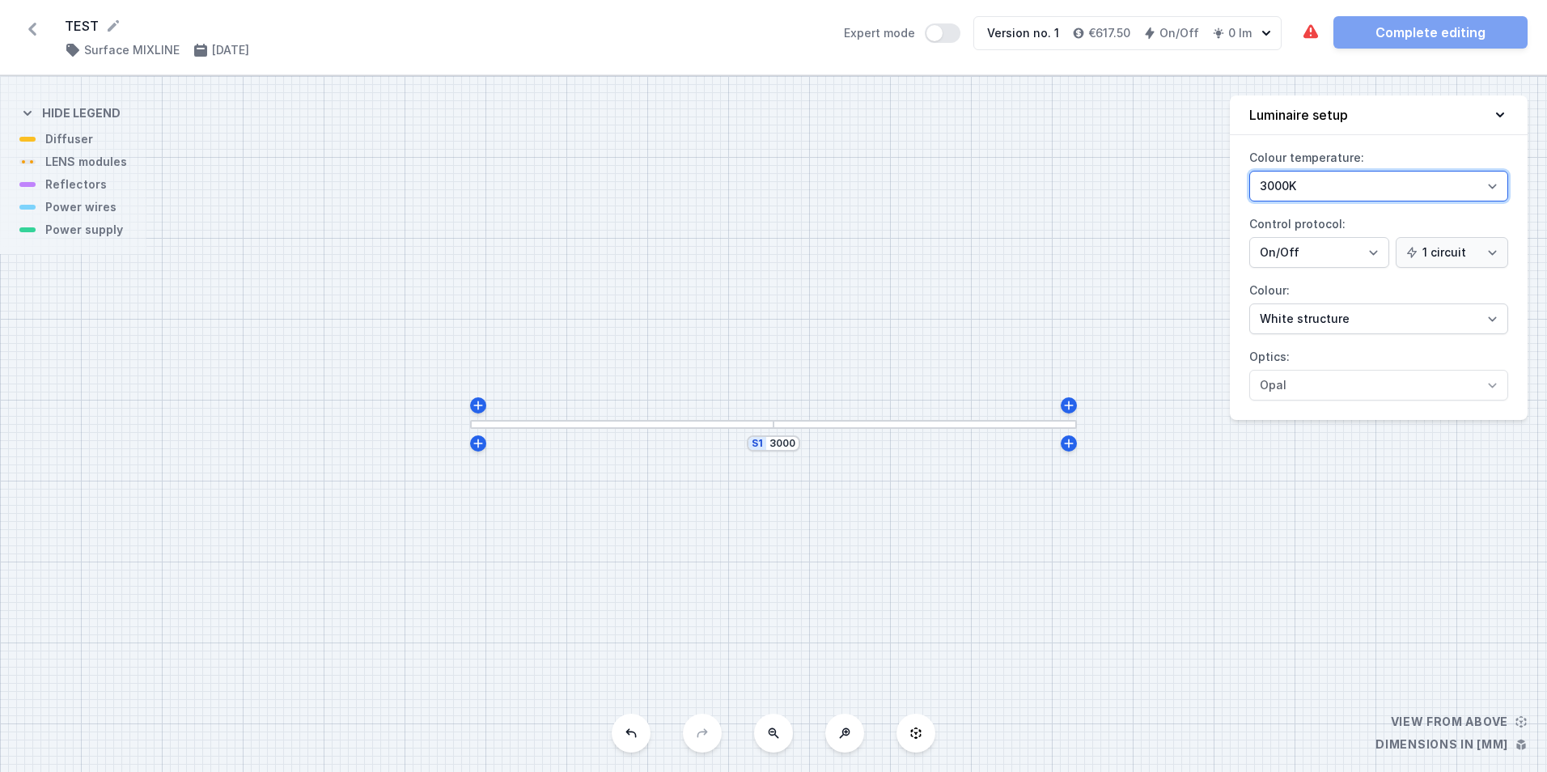
click at [1363, 181] on select "3000K 4000K 2700K" at bounding box center [1378, 186] width 259 height 31
click at [1249, 171] on select "3000K 4000K 2700K" at bounding box center [1378, 186] width 259 height 31
click at [1308, 255] on select "On/Off SwitchDIM DALI AQsmart" at bounding box center [1319, 252] width 140 height 31
click at [1249, 237] on select "On/Off SwitchDIM DALI AQsmart" at bounding box center [1319, 252] width 140 height 31
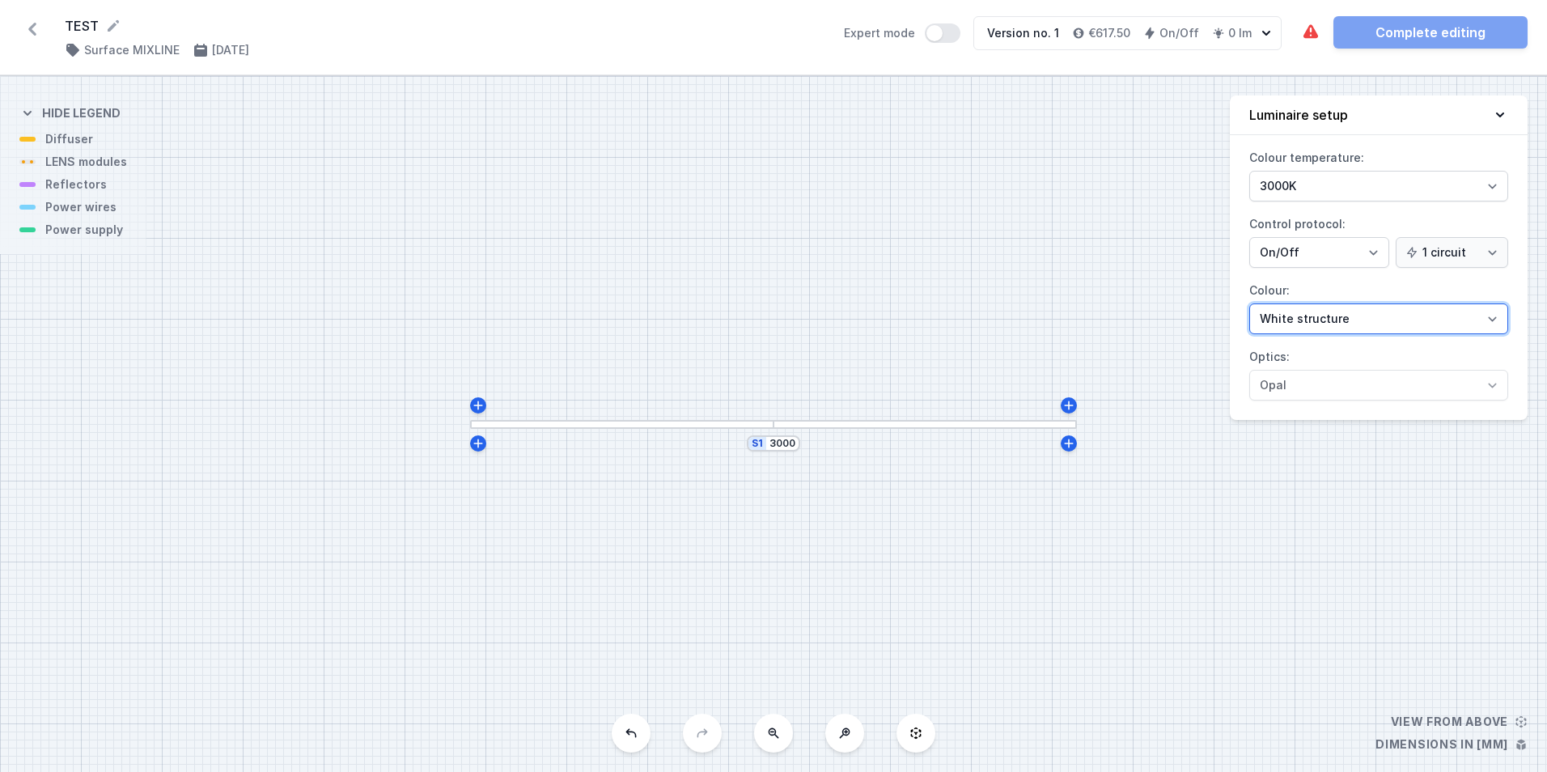
click at [1346, 324] on select "White structure Black structure Gold structure Copper Gray Another colour (from…" at bounding box center [1378, 318] width 259 height 31
click at [1249, 303] on select "White structure Black structure Gold structure Copper Gray Another colour (from…" at bounding box center [1378, 318] width 259 height 31
click at [1189, 477] on div "S1 3000" at bounding box center [773, 424] width 1547 height 696
click at [1428, 32] on div "The required parts have not been added. The luminous element has not been added…" at bounding box center [1414, 32] width 227 height 32
click at [1380, 488] on div "S1 3000" at bounding box center [773, 424] width 1547 height 696
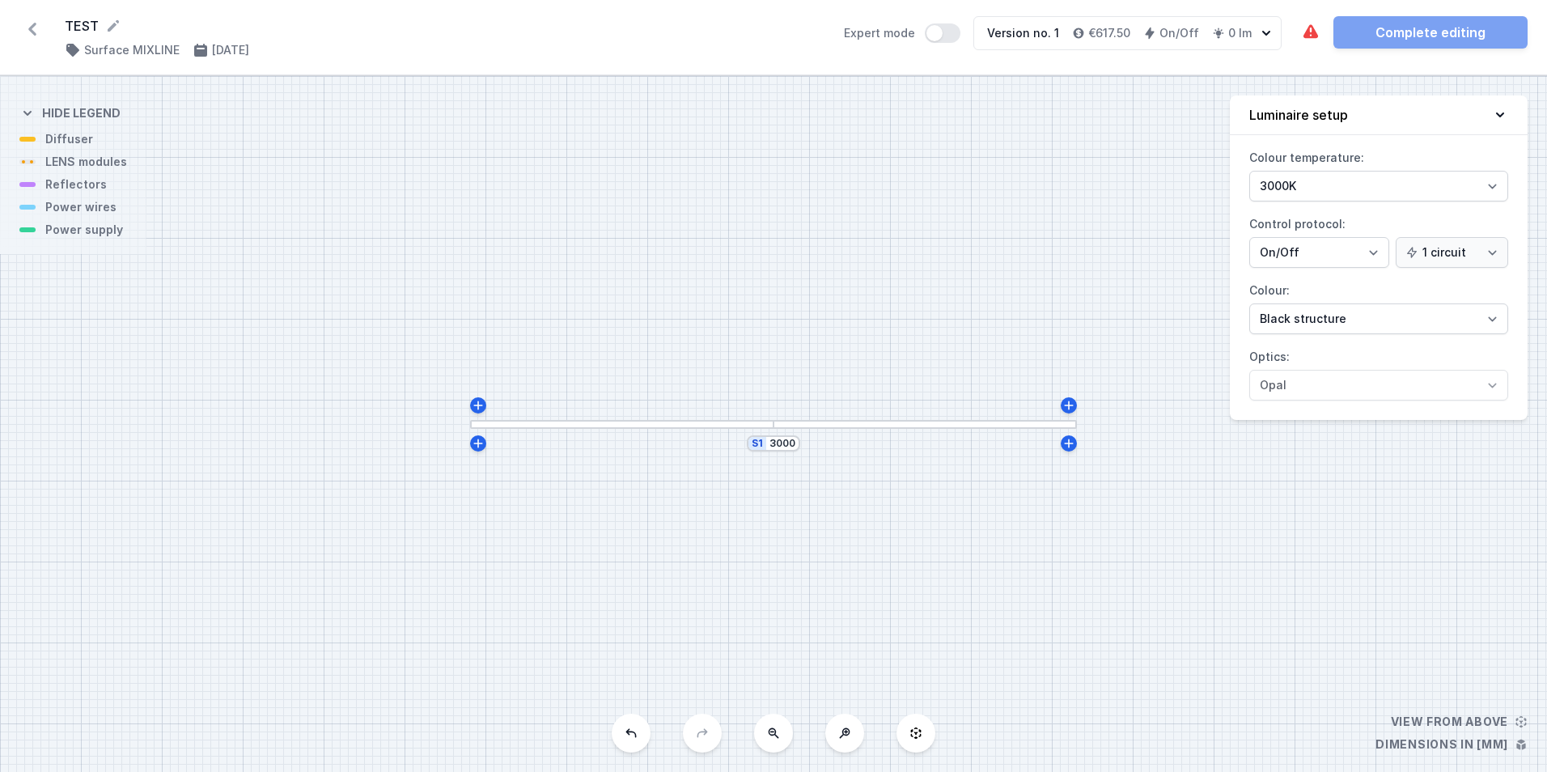
click at [1422, 27] on div "The required parts have not been added. The luminous element has not been added…" at bounding box center [1414, 32] width 227 height 32
click at [1264, 31] on icon "button" at bounding box center [1266, 33] width 16 height 16
click at [953, 33] on button "Expert mode" at bounding box center [943, 32] width 36 height 19
click at [939, 32] on button "Expert mode" at bounding box center [943, 32] width 36 height 19
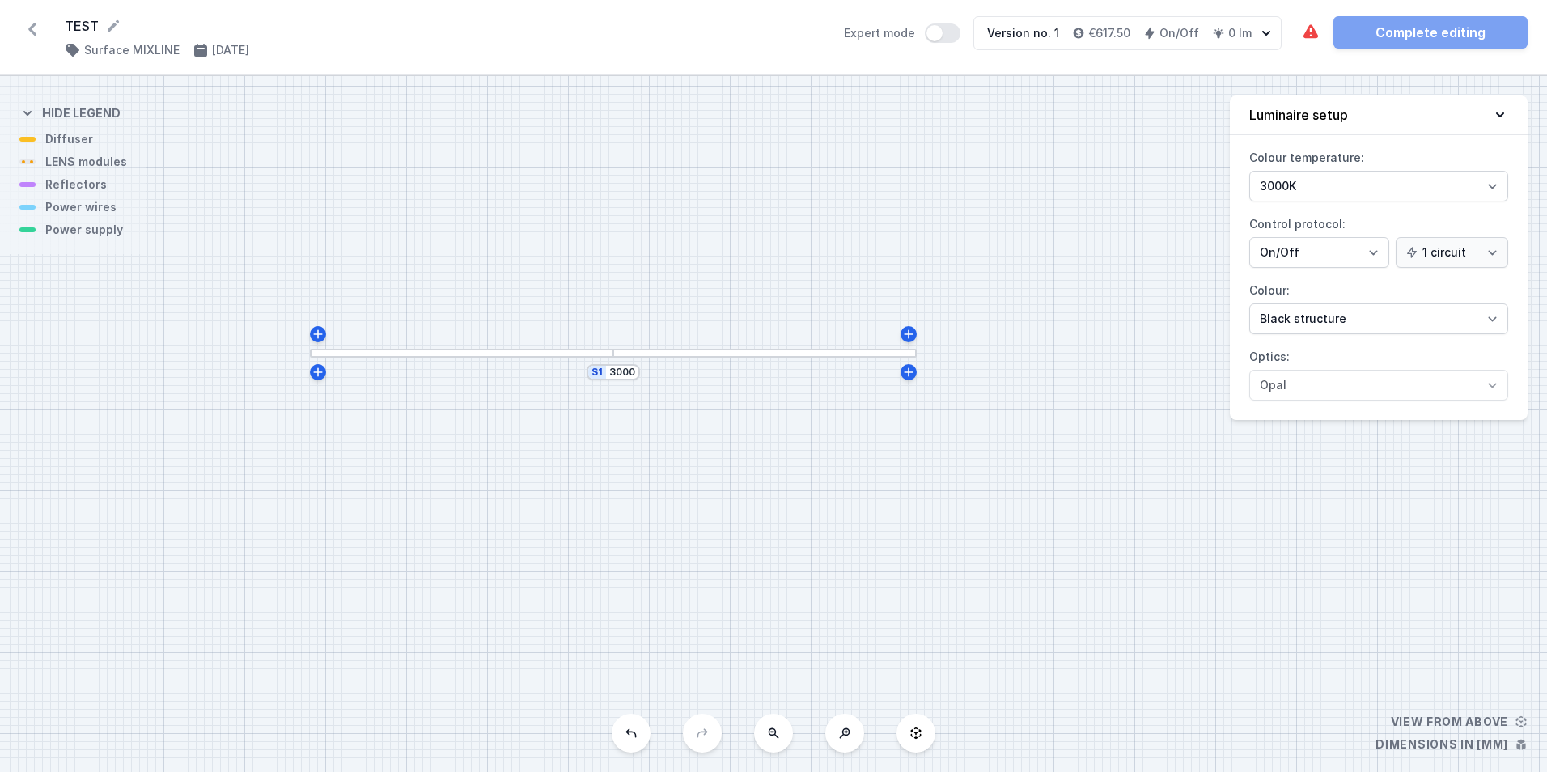
drag, startPoint x: 480, startPoint y: 468, endPoint x: 515, endPoint y: 446, distance: 41.8
click at [312, 391] on div "S1 3000" at bounding box center [773, 424] width 1547 height 696
click at [563, 450] on div "S1 3000" at bounding box center [773, 424] width 1547 height 696
click at [564, 448] on div "S1 3000" at bounding box center [773, 424] width 1547 height 696
drag, startPoint x: 475, startPoint y: 385, endPoint x: 626, endPoint y: 423, distance: 156.0
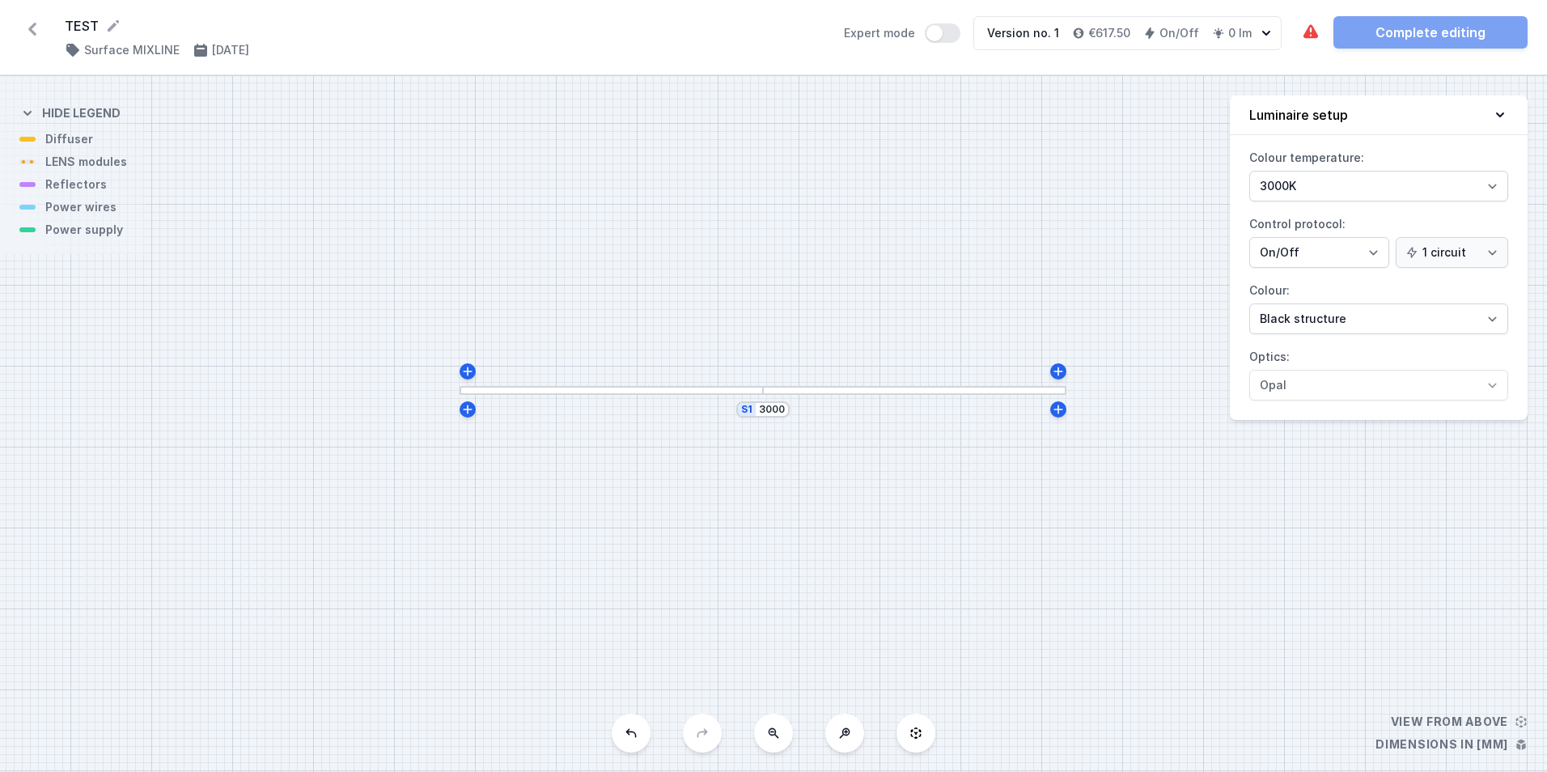
click at [626, 423] on div "S1 3000" at bounding box center [773, 424] width 1547 height 696
click at [87, 238] on div "S1 3000" at bounding box center [773, 424] width 1547 height 696
drag, startPoint x: 87, startPoint y: 234, endPoint x: 0, endPoint y: 191, distance: 97.3
click at [2, 206] on div "S1 3000" at bounding box center [773, 424] width 1547 height 696
click at [87, 233] on div "S1 3000" at bounding box center [773, 424] width 1547 height 696
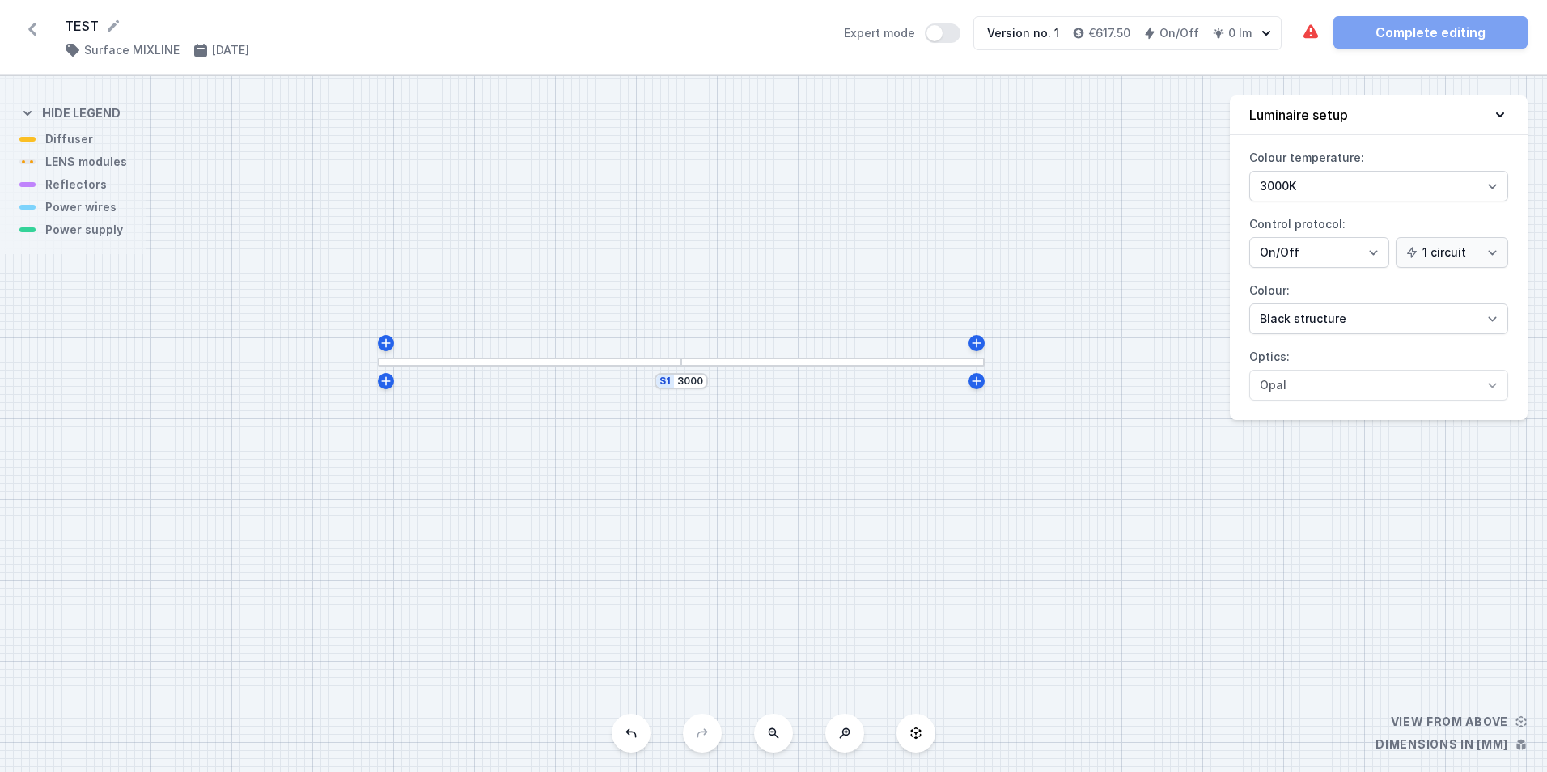
click at [87, 233] on div "S1 3000" at bounding box center [773, 424] width 1547 height 696
click at [1317, 309] on select "White structure Black structure Gold structure Copper Gray Another colour (from…" at bounding box center [1378, 318] width 259 height 31
click at [1249, 303] on select "White structure Black structure Gold structure Copper Gray Another colour (from…" at bounding box center [1378, 318] width 259 height 31
click at [1454, 249] on select "1 circuit 2 circuits" at bounding box center [1452, 252] width 112 height 31
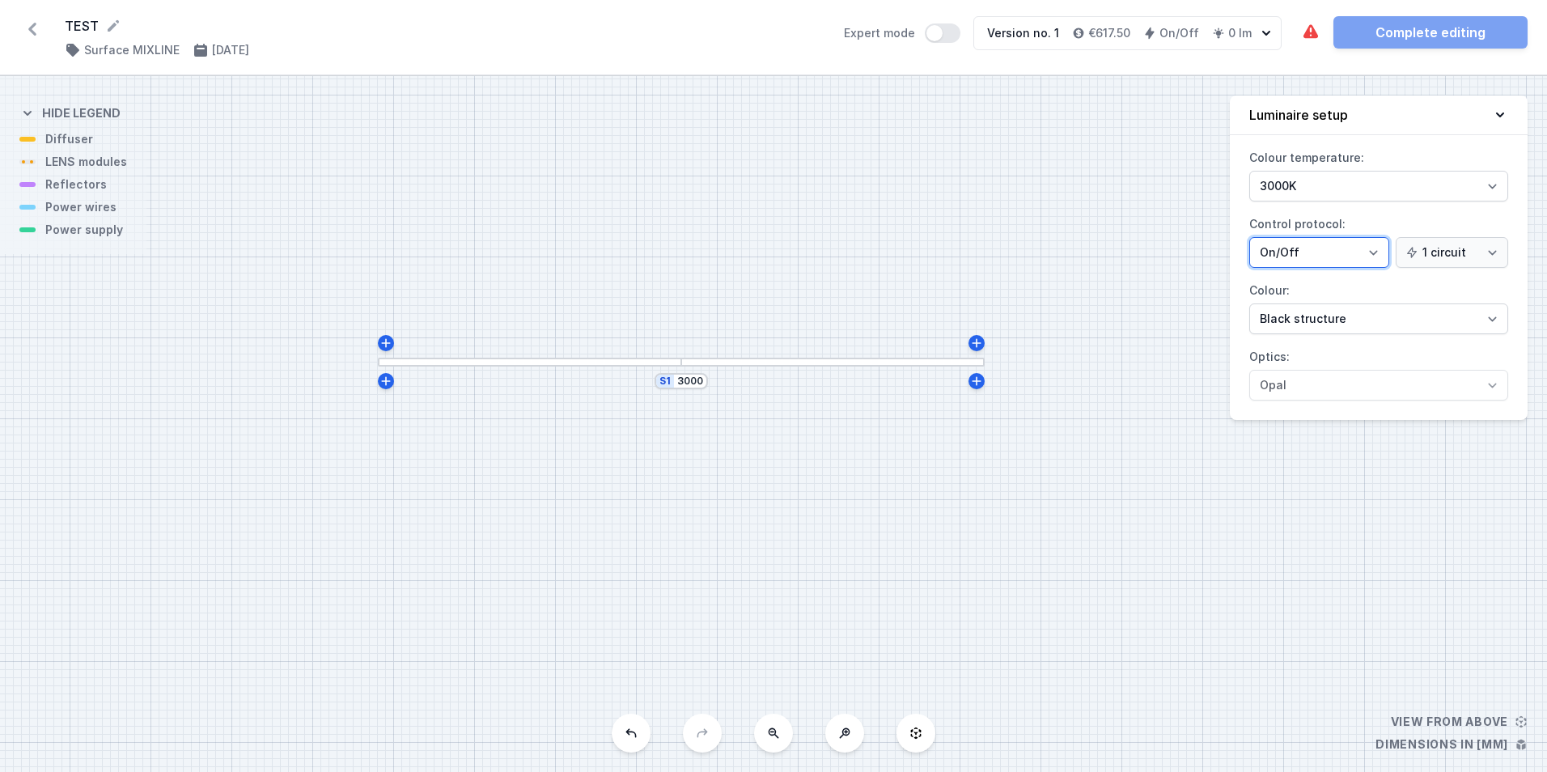
click at [1336, 252] on select "On/Off SwitchDIM DALI AQsmart" at bounding box center [1319, 252] width 140 height 31
click at [1332, 184] on select "3000K 4000K 2700K" at bounding box center [1378, 186] width 259 height 31
click at [1330, 321] on select "White structure Black structure Gold structure Copper Gray Another colour (from…" at bounding box center [1378, 318] width 259 height 31
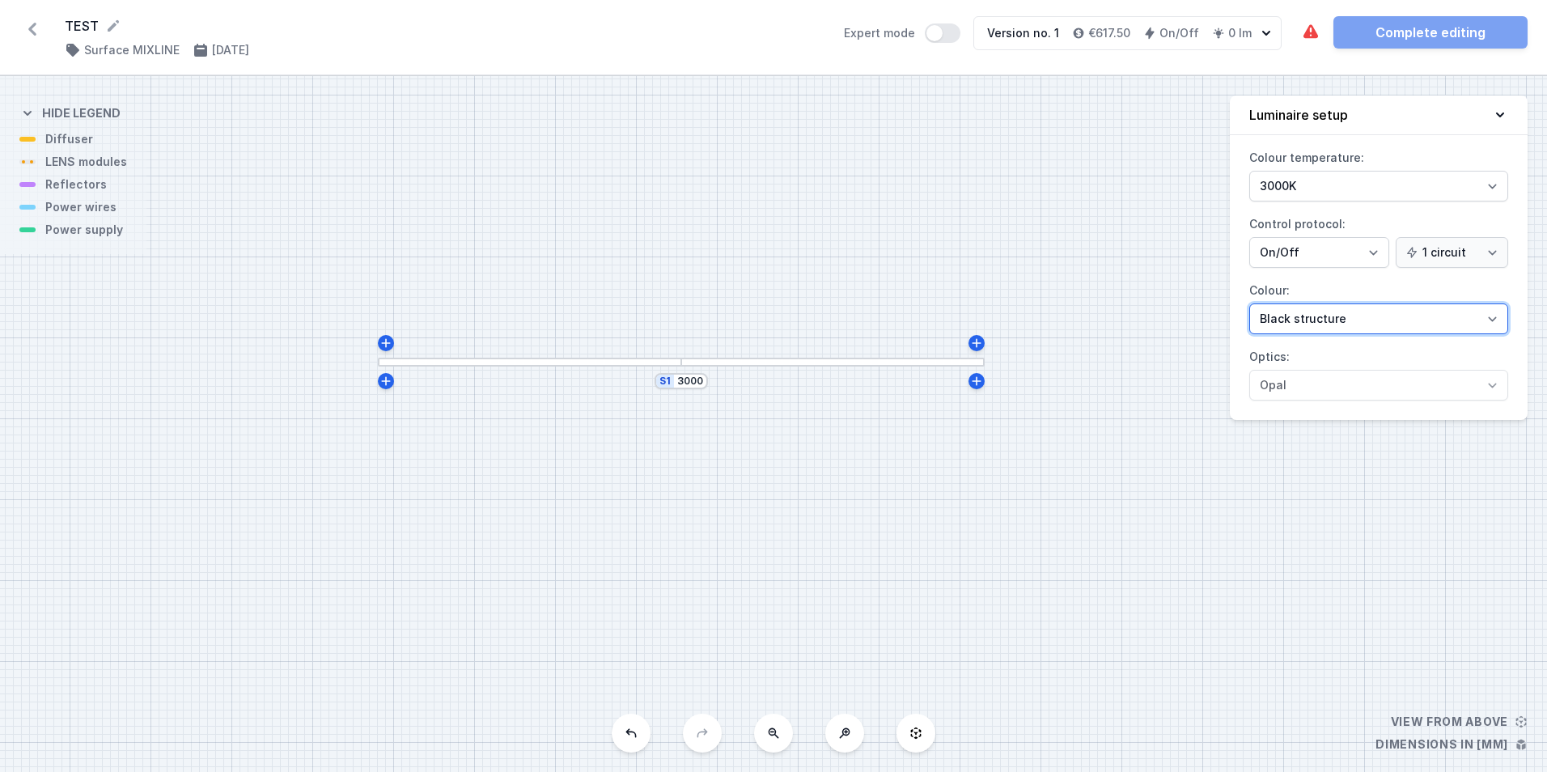
click at [1249, 303] on select "White structure Black structure Gold structure Copper Gray Another colour (from…" at bounding box center [1378, 318] width 259 height 31
drag, startPoint x: 1325, startPoint y: 316, endPoint x: 1324, endPoint y: 334, distance: 18.7
click at [1325, 316] on select "White structure Black structure Gold structure Copper Gray Another colour (from…" at bounding box center [1378, 318] width 259 height 31
click at [1249, 303] on select "White structure Black structure Gold structure Copper Gray Another colour (from…" at bounding box center [1378, 318] width 259 height 31
click at [1419, 34] on div "The required parts have not been added. The luminous element has not been added…" at bounding box center [1414, 32] width 227 height 32
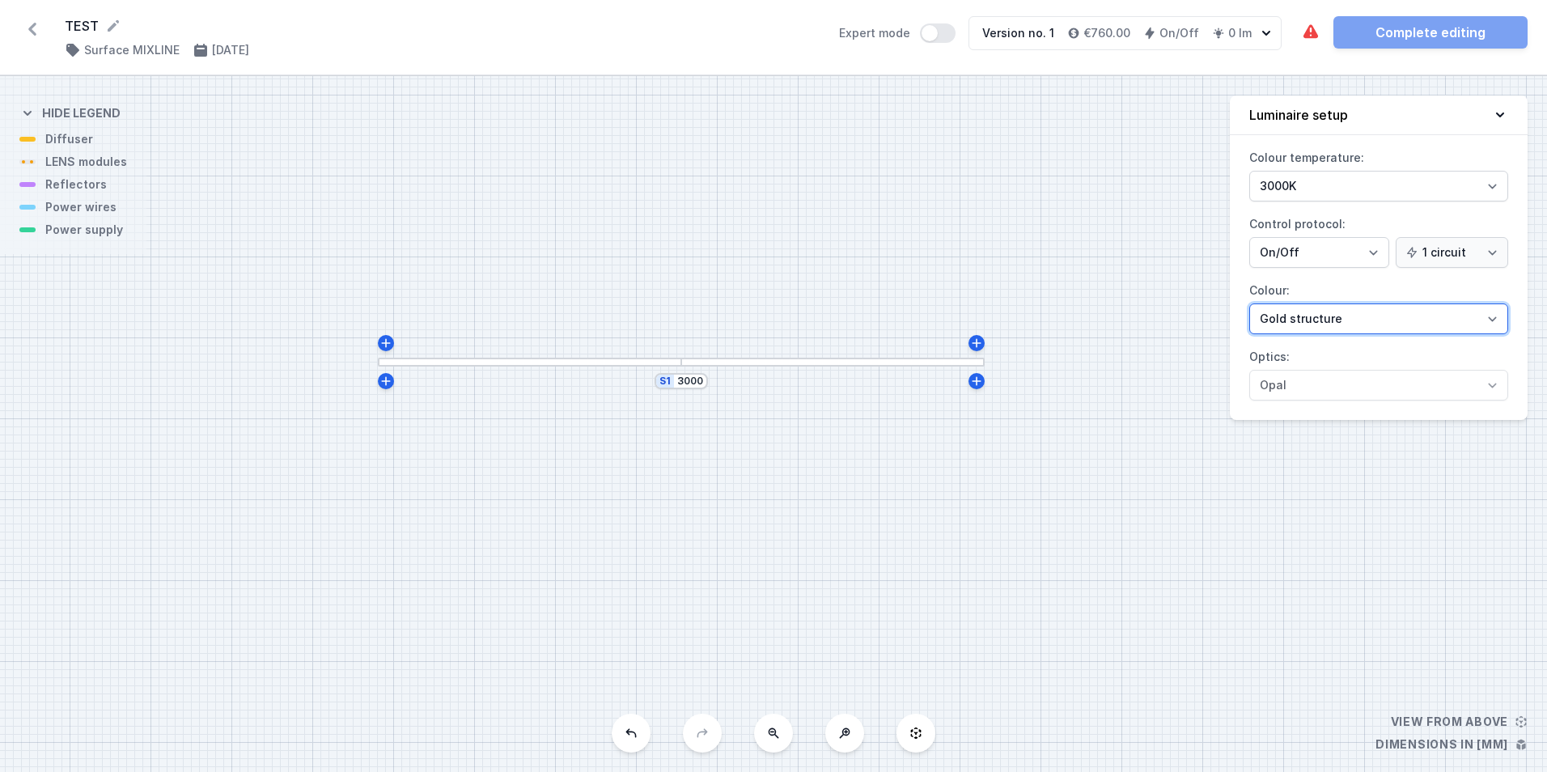
click at [1341, 324] on select "White structure Black structure Gold structure Copper Gray Another colour (from…" at bounding box center [1378, 318] width 259 height 31
select select "2"
click at [1249, 303] on select "White structure Black structure Gold structure Copper Gray Another colour (from…" at bounding box center [1378, 318] width 259 height 31
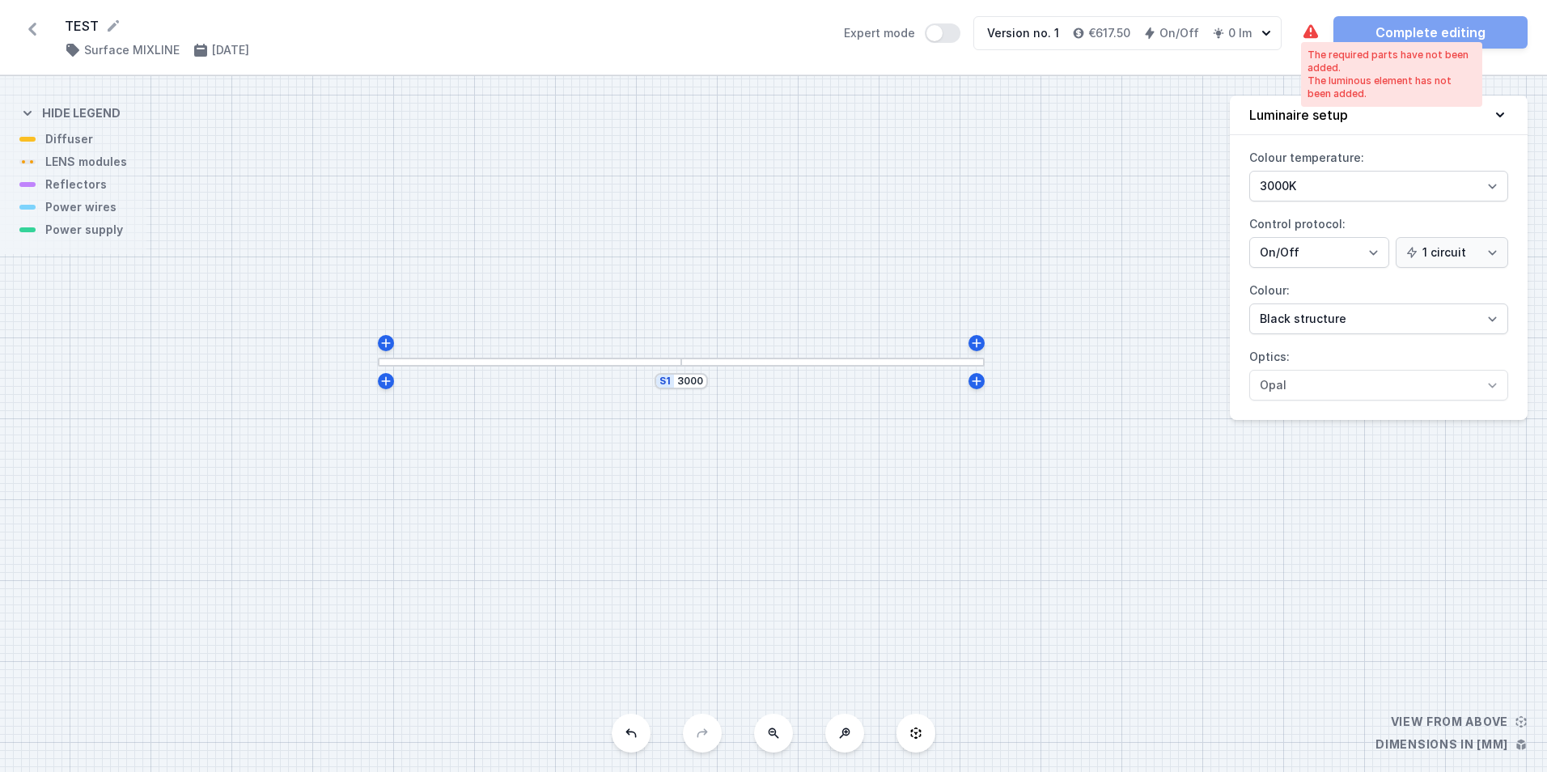
click at [1310, 30] on icon at bounding box center [1310, 32] width 19 height 19
click at [26, 107] on icon at bounding box center [27, 113] width 16 height 16
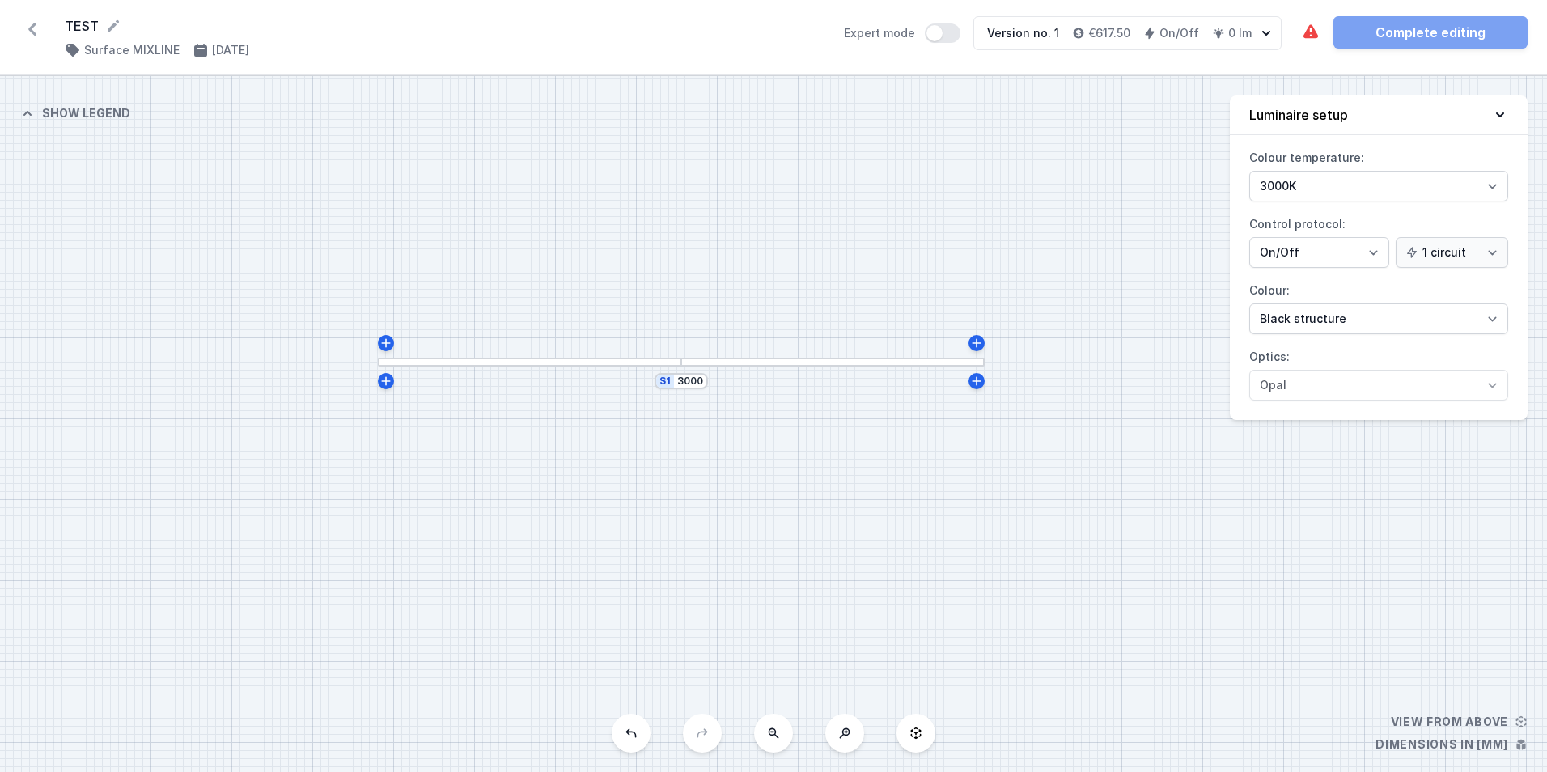
click at [25, 112] on icon at bounding box center [27, 113] width 16 height 16
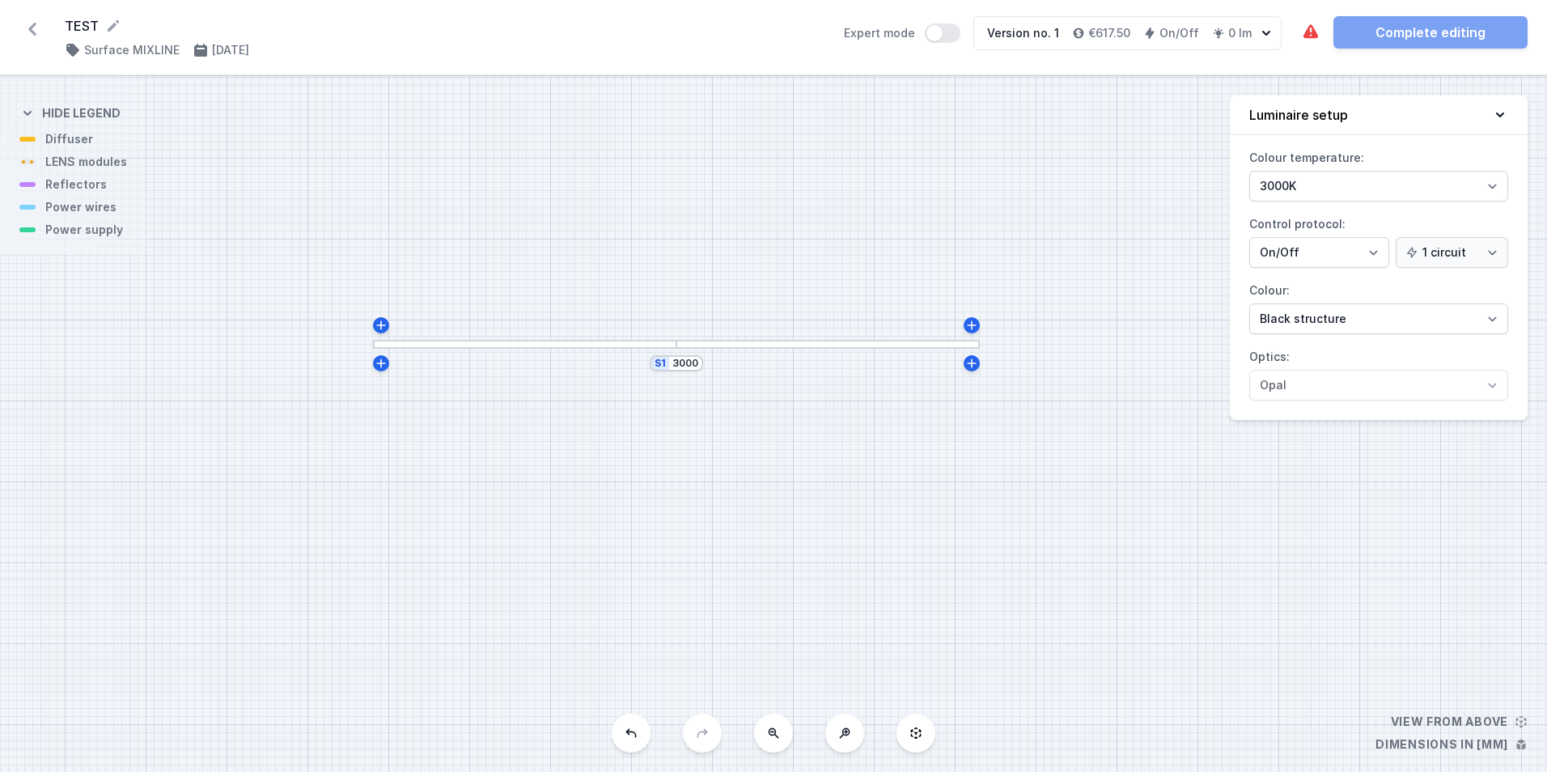
drag, startPoint x: 71, startPoint y: 169, endPoint x: 66, endPoint y: 151, distance: 18.5
click at [66, 151] on div "S1 3000" at bounding box center [773, 424] width 1547 height 696
click at [86, 163] on div "S1 3000" at bounding box center [773, 424] width 1547 height 696
click at [1526, 727] on div "S1 3000" at bounding box center [773, 424] width 1547 height 696
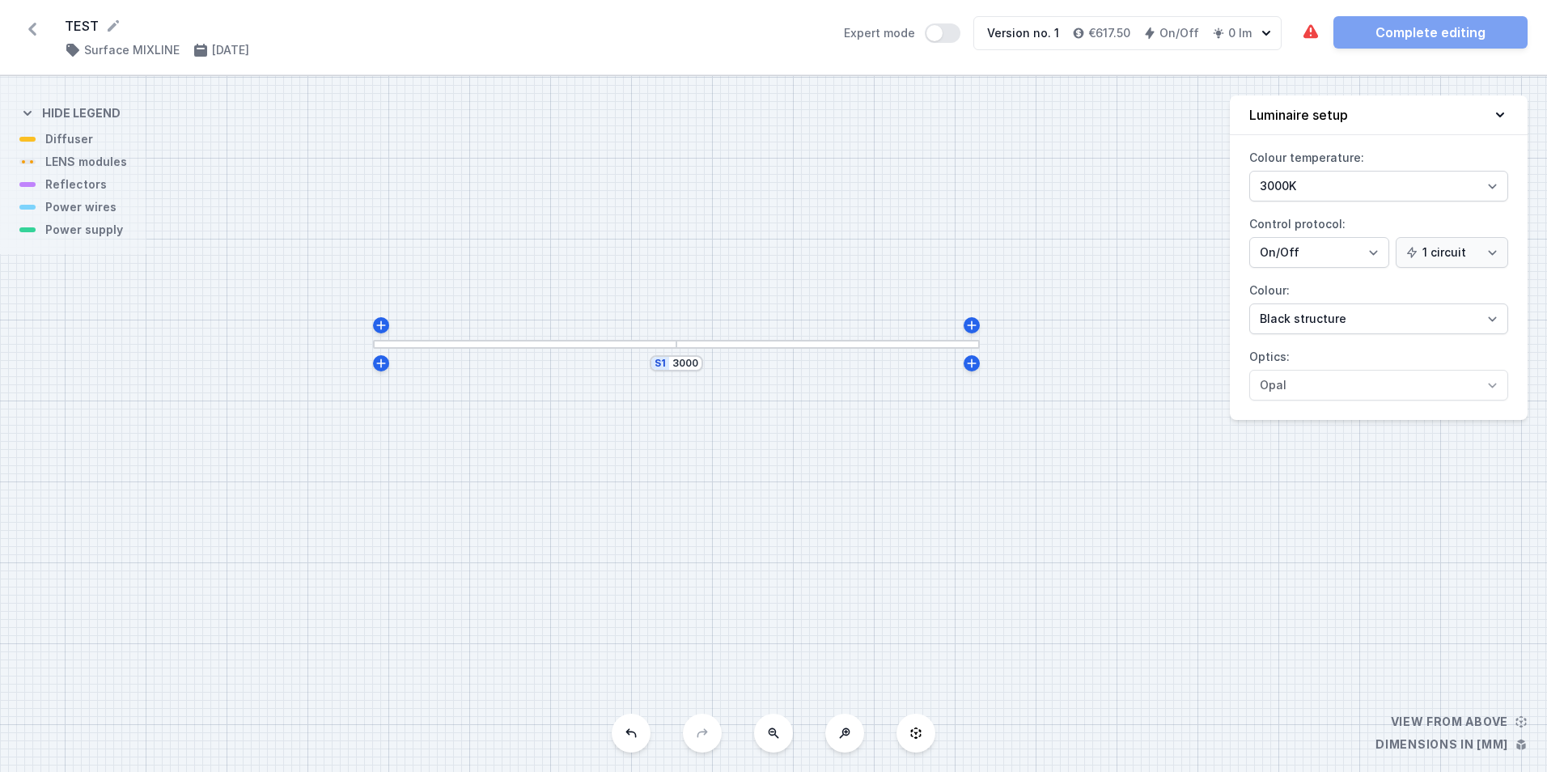
click at [1451, 26] on div "The required parts have not been added. The luminous element has not been added…" at bounding box center [1414, 32] width 227 height 32
click at [1432, 42] on div "The required parts have not been added. The luminous element has not been added…" at bounding box center [1414, 32] width 227 height 32
click at [1311, 30] on icon at bounding box center [1310, 32] width 19 height 19
click at [726, 347] on div at bounding box center [827, 344] width 303 height 9
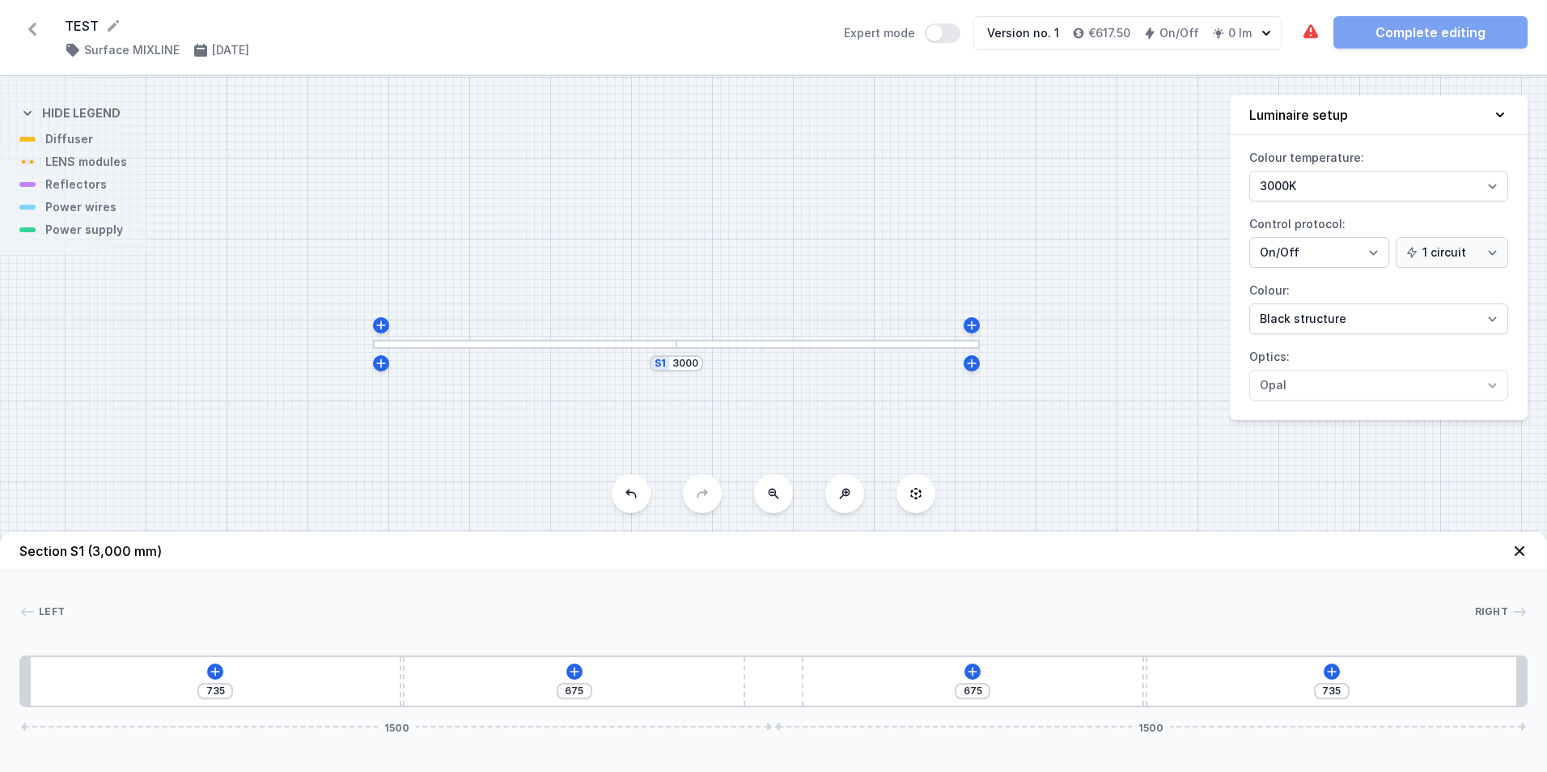
click at [274, 674] on div "735 675 675 735 1500 1500" at bounding box center [773, 681] width 1508 height 52
click at [568, 668] on icon at bounding box center [574, 671] width 13 height 13
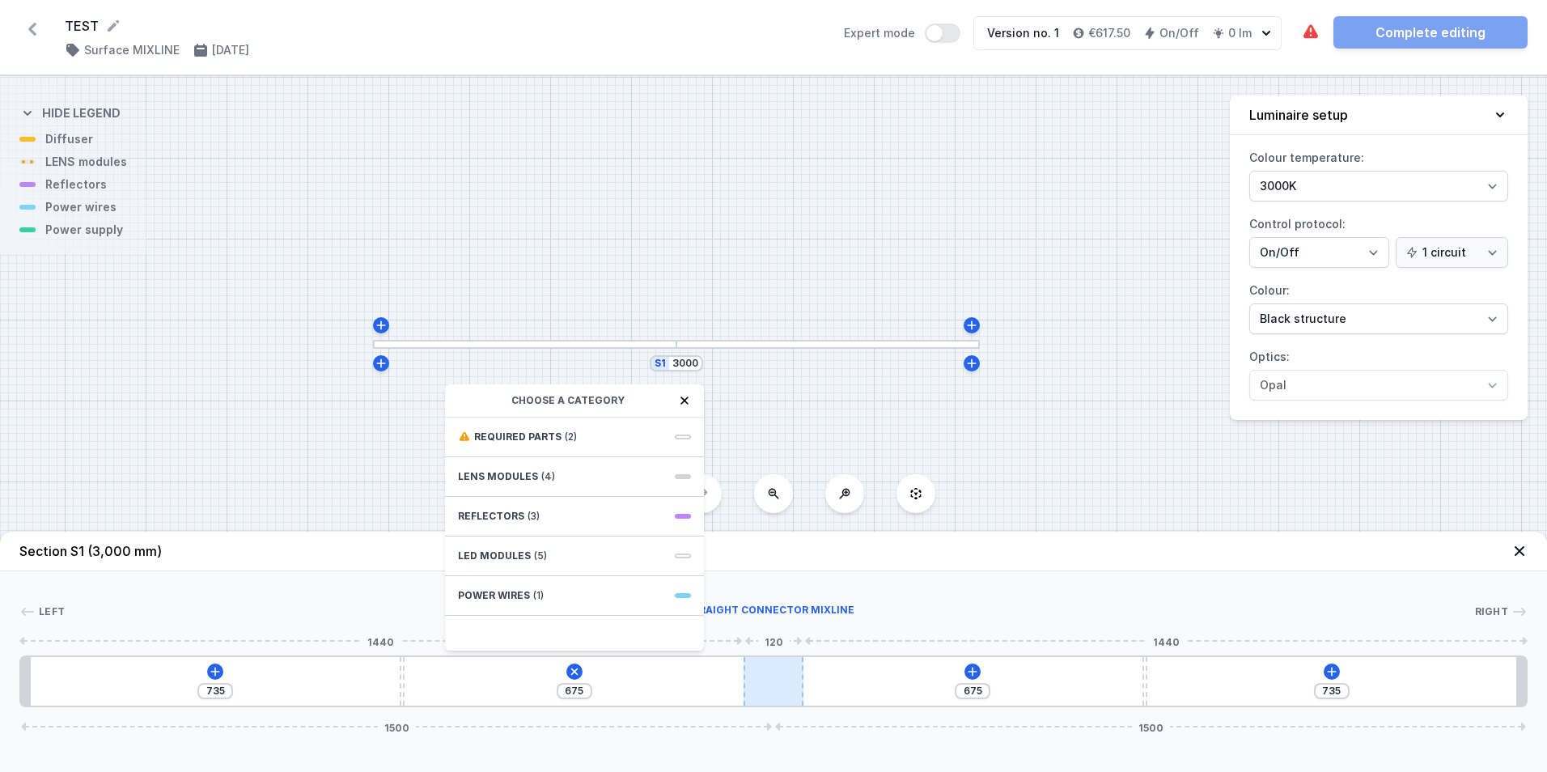
click at [769, 689] on div at bounding box center [774, 681] width 60 height 49
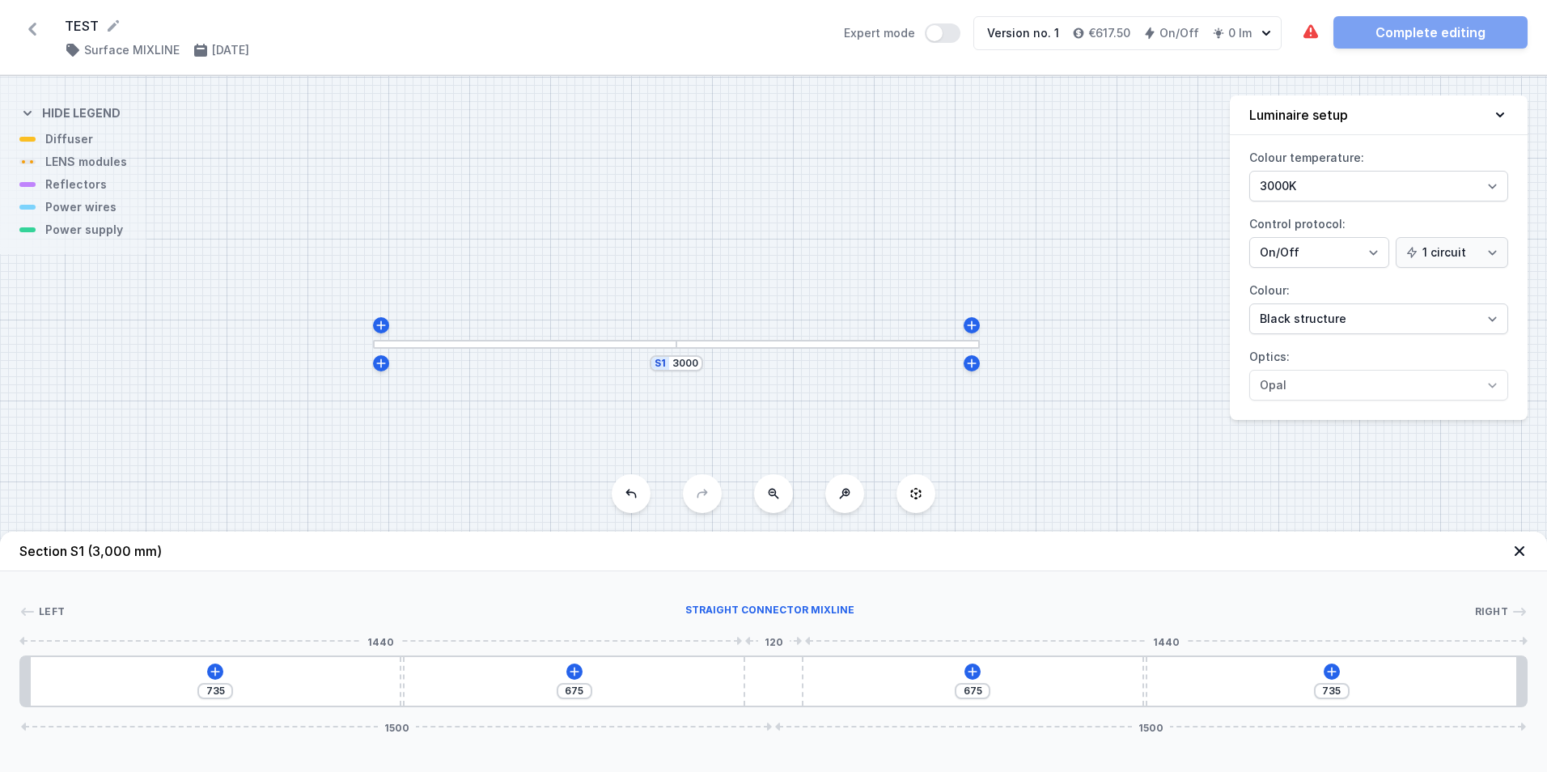
click at [737, 689] on div "735 675 675 735 1500 1500" at bounding box center [773, 681] width 1508 height 52
click at [779, 688] on div at bounding box center [774, 681] width 60 height 49
click at [864, 688] on div "735 675 675 735 1500 1500" at bounding box center [773, 681] width 1508 height 52
click at [1300, 679] on div "735 675 675 735 1500 1500" at bounding box center [773, 681] width 1508 height 52
click at [1503, 612] on span "Right" at bounding box center [1492, 611] width 34 height 13
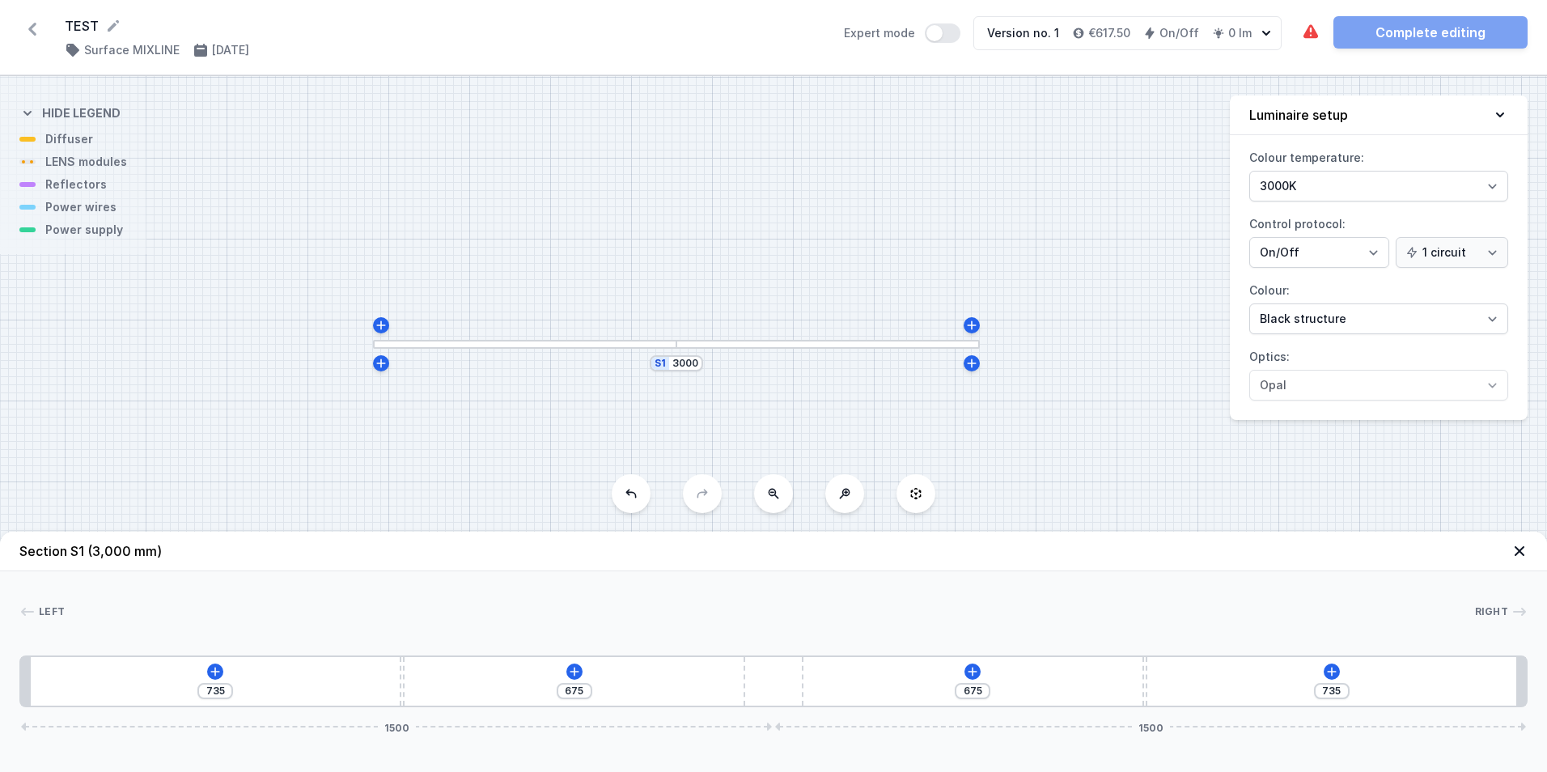
click at [616, 682] on div "735 675 675 735 1500 1500" at bounding box center [773, 681] width 1508 height 52
click at [276, 685] on div "735 675 675 735 1500 1500" at bounding box center [773, 681] width 1508 height 52
click at [782, 683] on div at bounding box center [774, 681] width 60 height 49
click at [655, 689] on div "735 675 675 735 1500 1500" at bounding box center [773, 681] width 1508 height 52
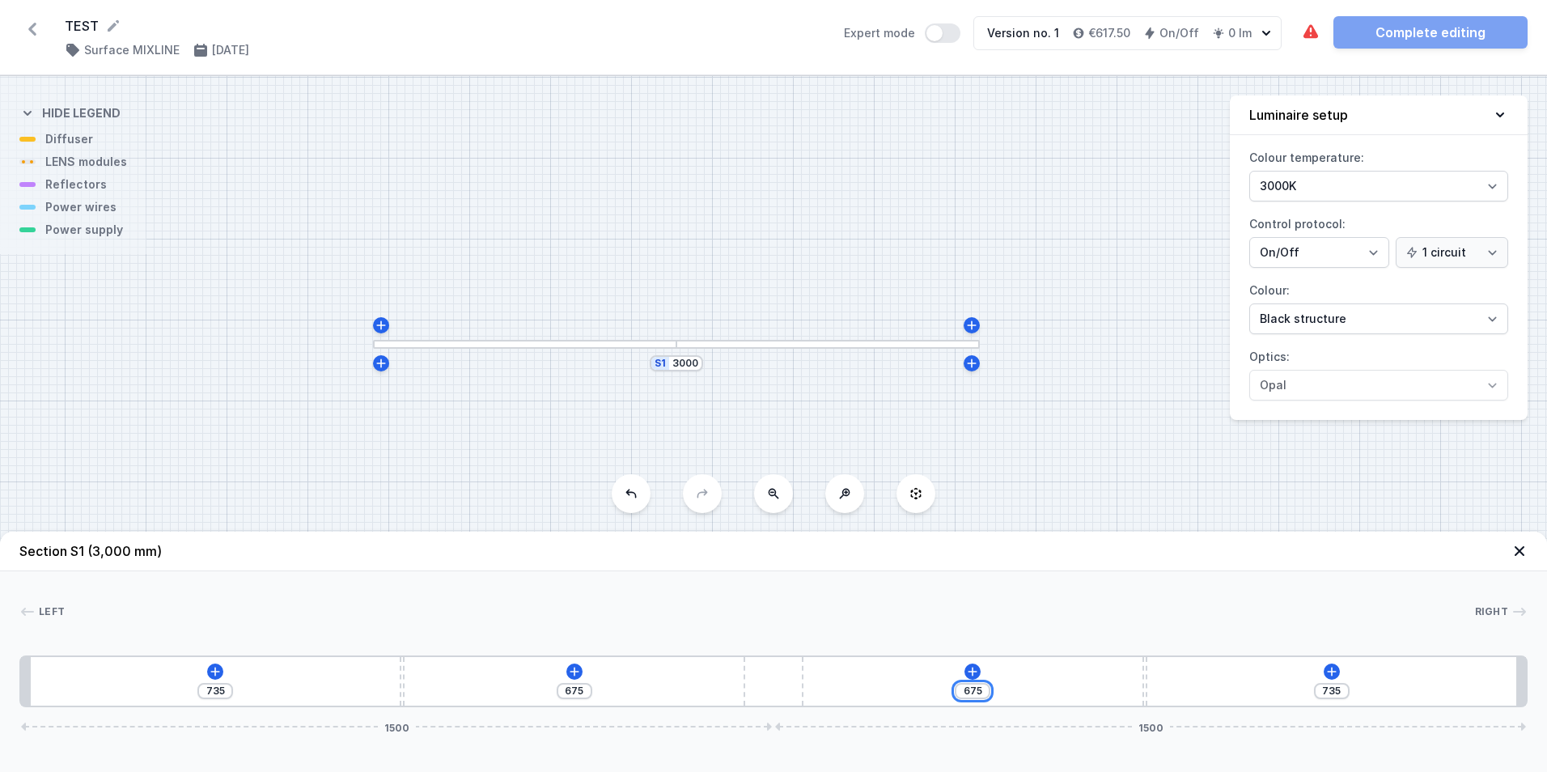
click at [977, 688] on input "675" at bounding box center [973, 691] width 26 height 13
click at [215, 671] on icon at bounding box center [215, 671] width 9 height 9
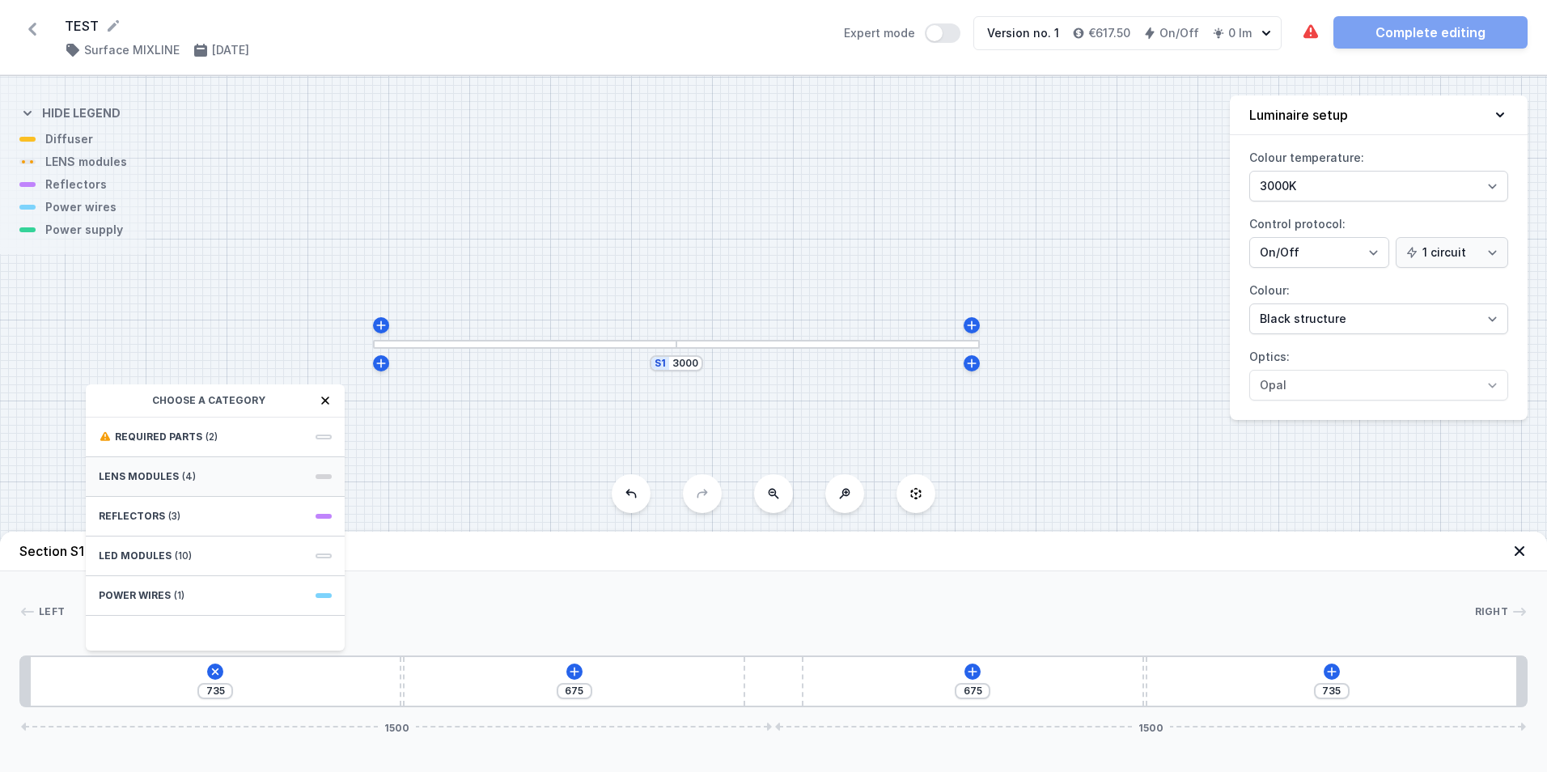
click at [155, 473] on span "LENS modules" at bounding box center [139, 476] width 80 height 13
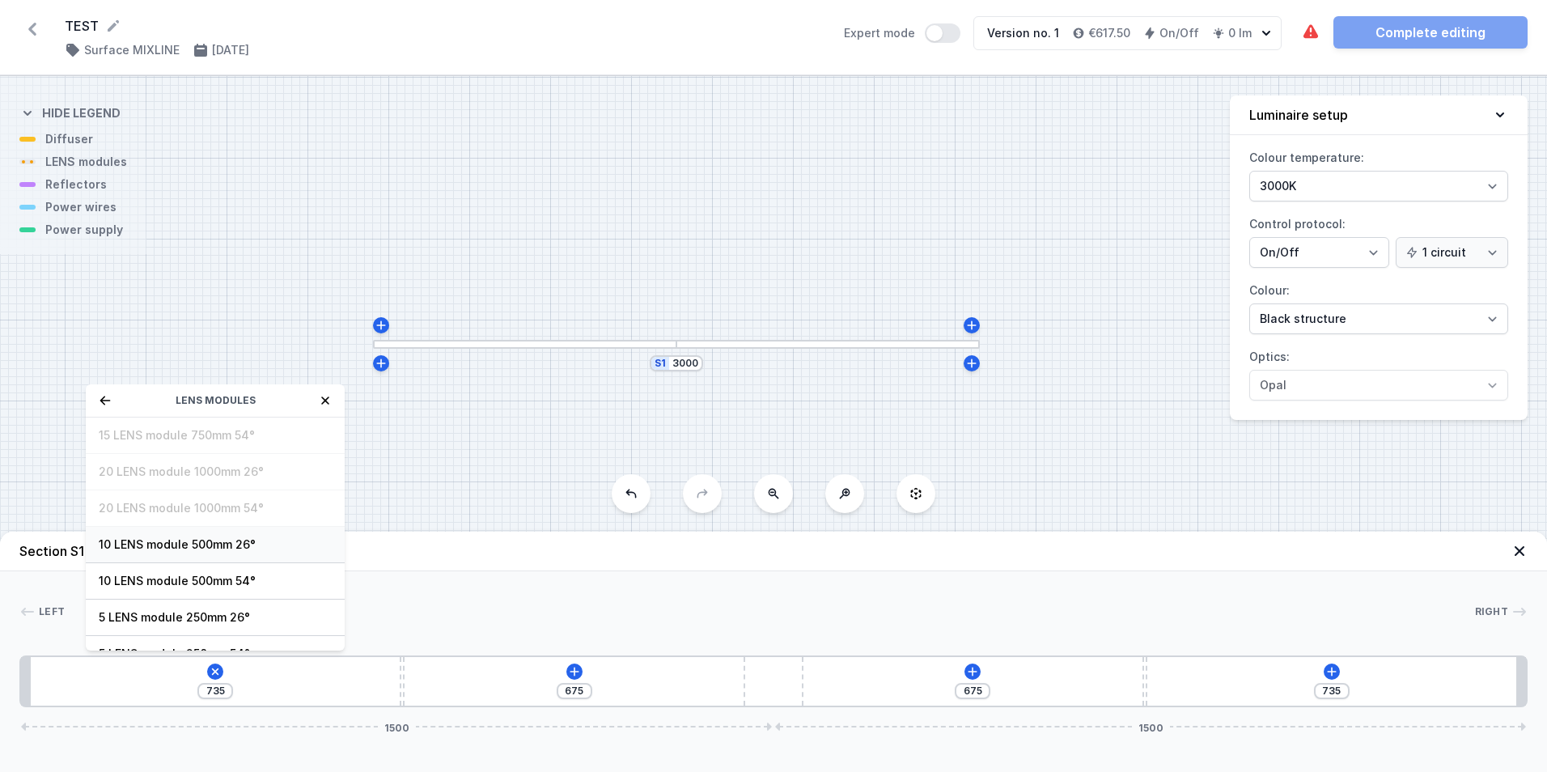
click at [179, 541] on span "10 LENS module 500mm 26°" at bounding box center [215, 544] width 233 height 16
type input "235"
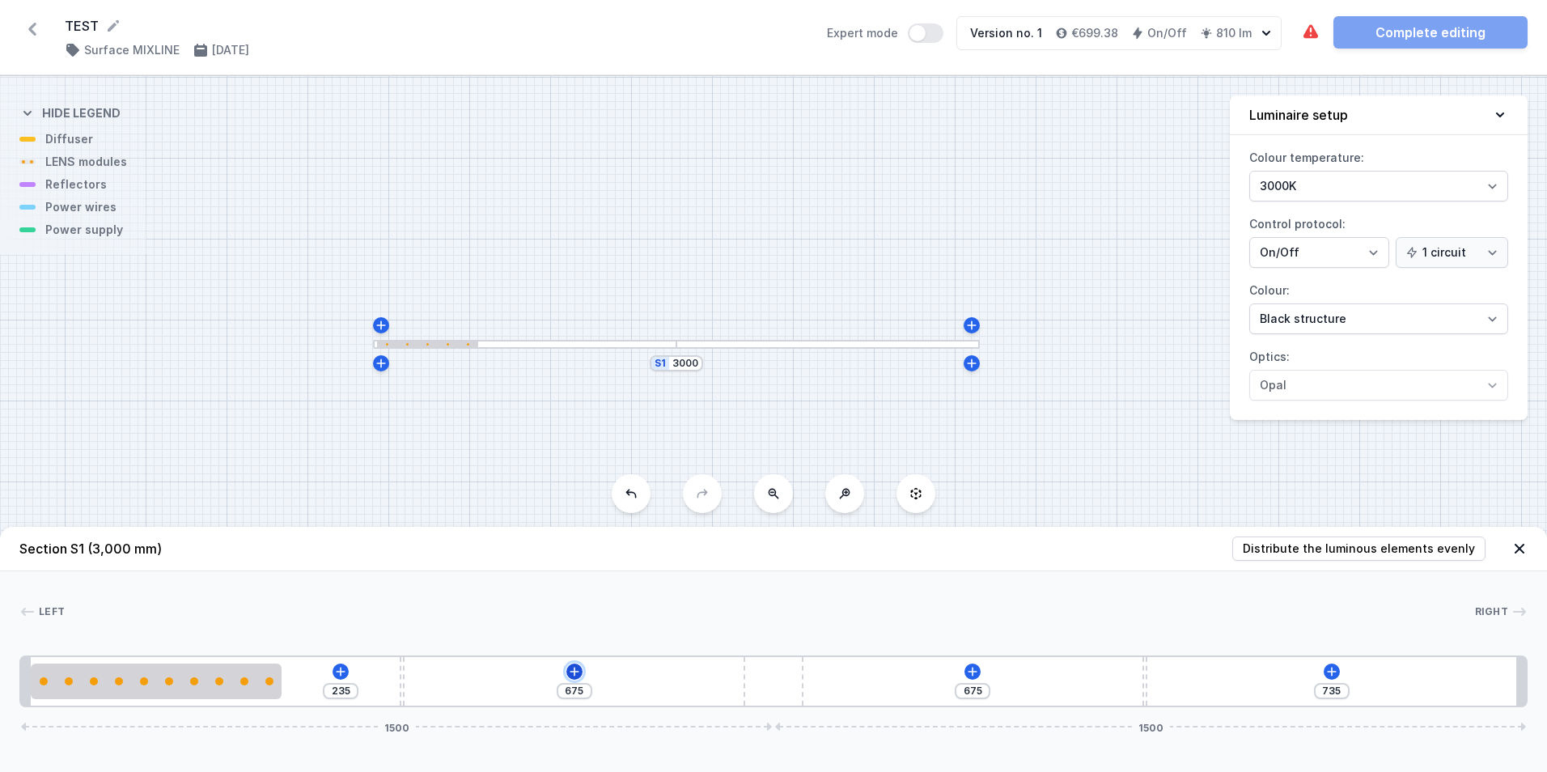
click at [575, 673] on icon at bounding box center [574, 671] width 13 height 13
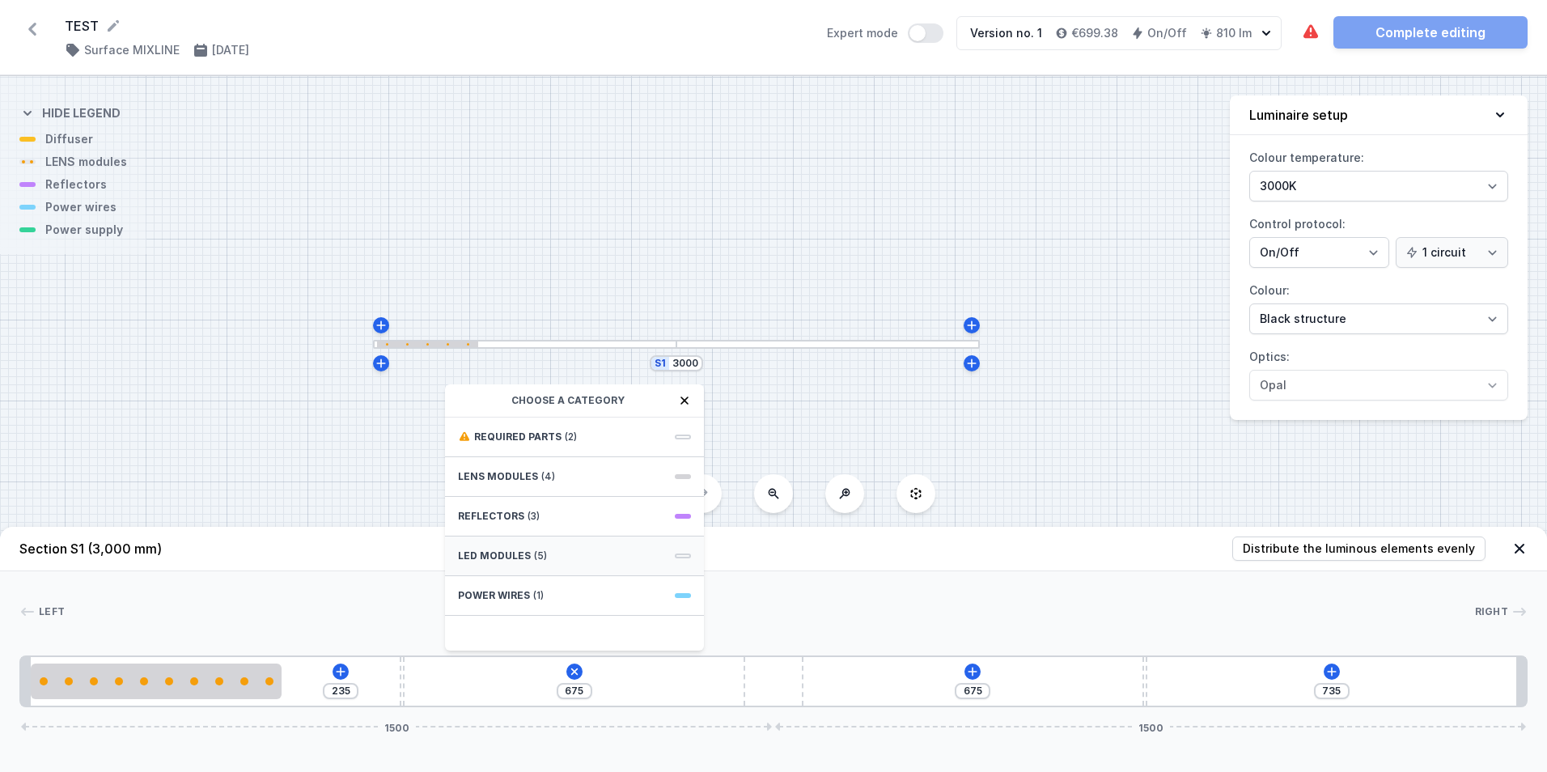
click at [510, 559] on span "LED modules" at bounding box center [494, 555] width 73 height 13
click at [546, 434] on span "LED opal module 420mm" at bounding box center [574, 435] width 233 height 16
type input "255"
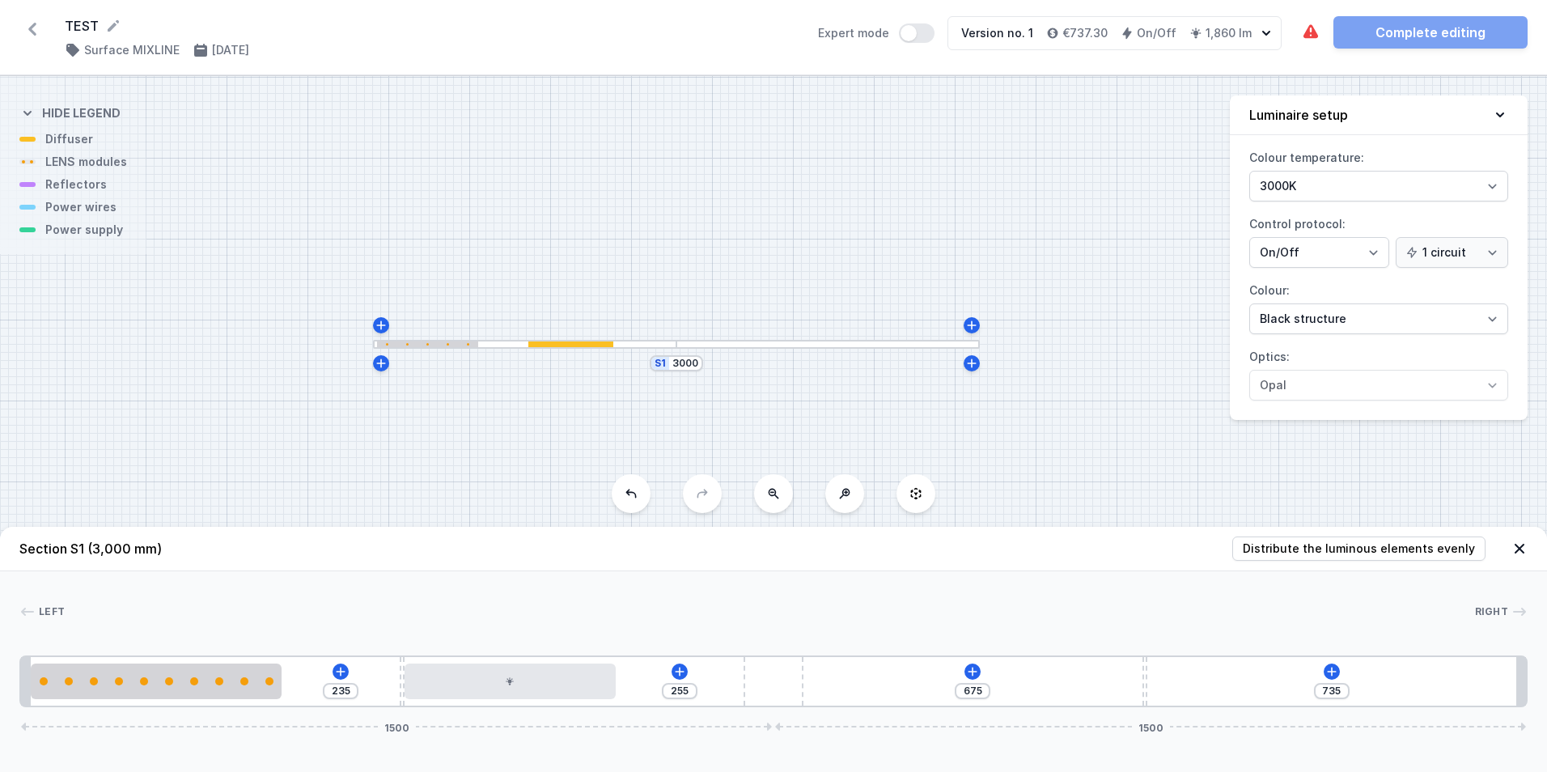
click at [982, 672] on div "235 255 675 735 1500 1500" at bounding box center [773, 681] width 1508 height 52
click at [978, 672] on icon at bounding box center [973, 671] width 9 height 9
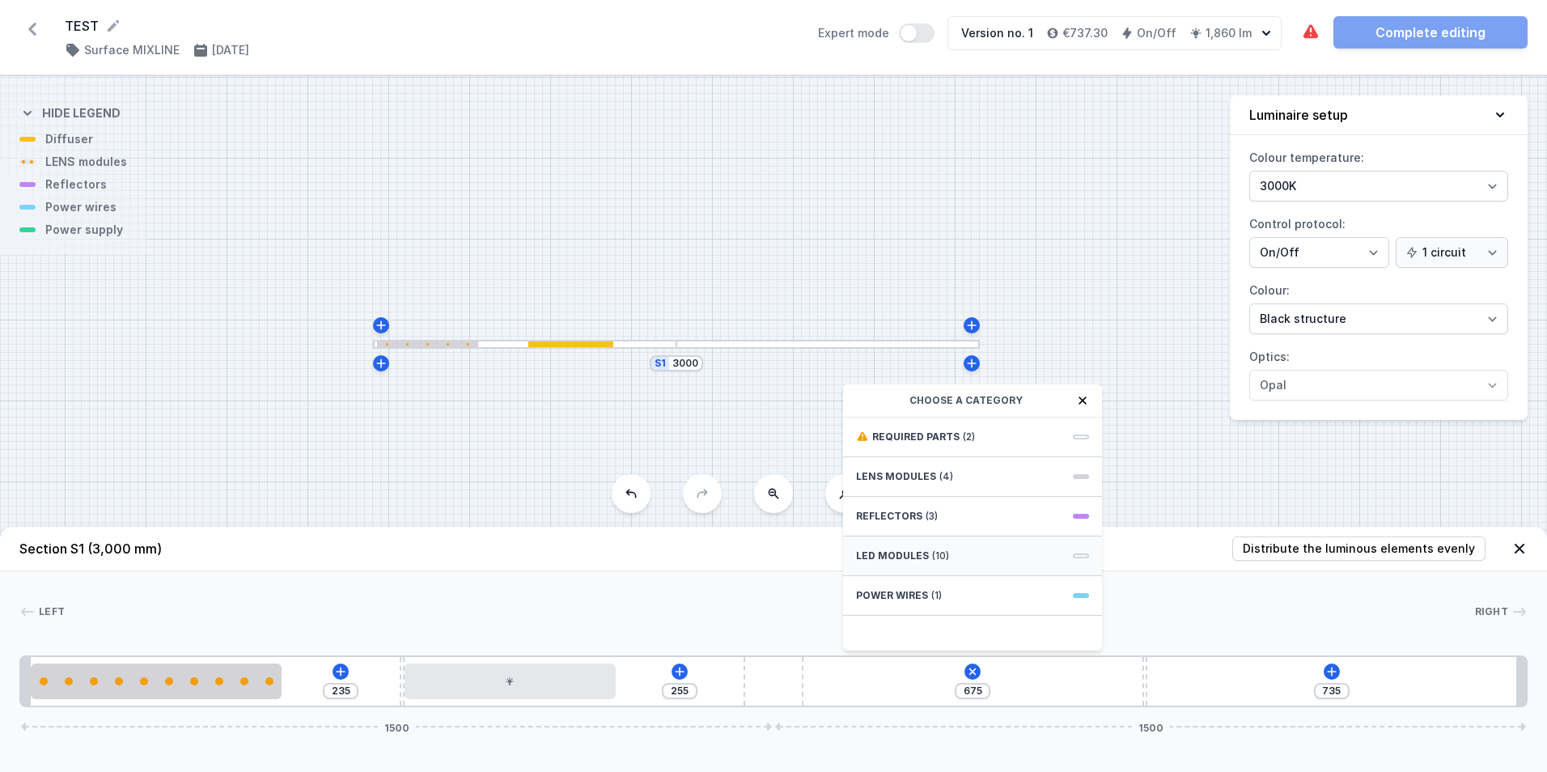
click at [908, 553] on span "LED modules" at bounding box center [892, 555] width 73 height 13
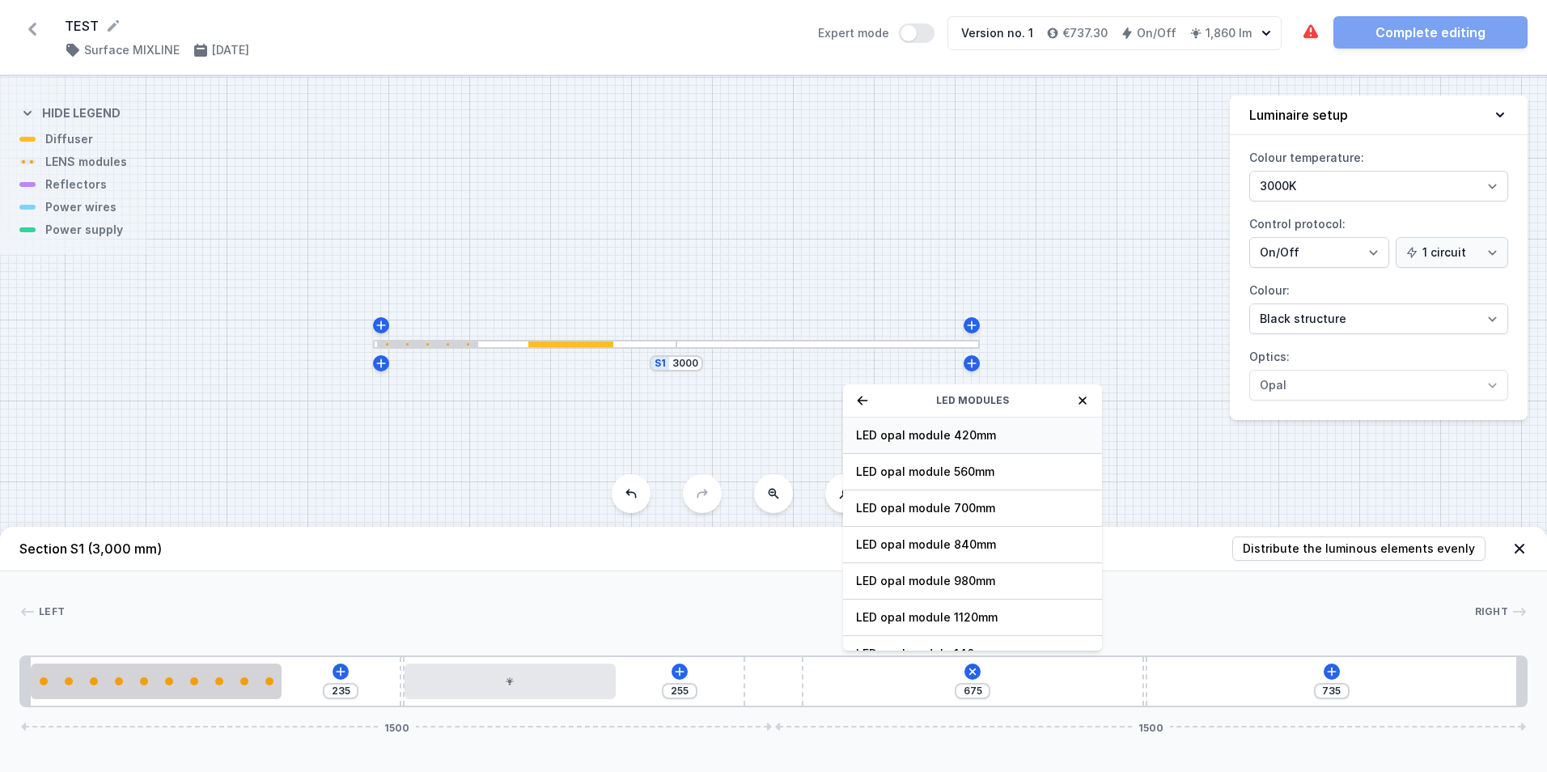
click at [913, 436] on span "LED opal module 420mm" at bounding box center [972, 435] width 233 height 16
type input "314"
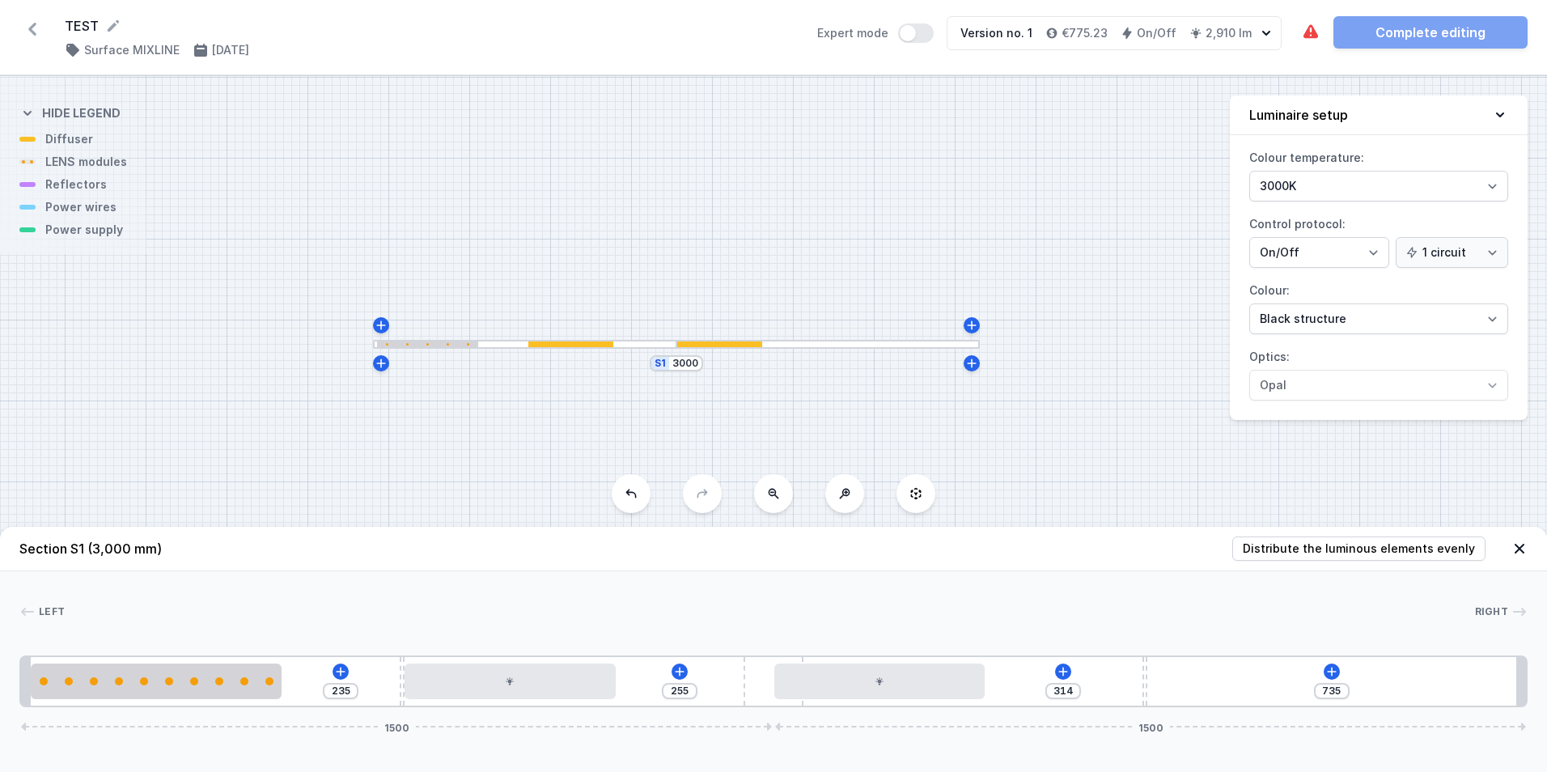
click at [1266, 685] on div "235 255 314 735 1500 1500" at bounding box center [773, 681] width 1508 height 52
click at [1328, 669] on icon at bounding box center [1331, 671] width 13 height 13
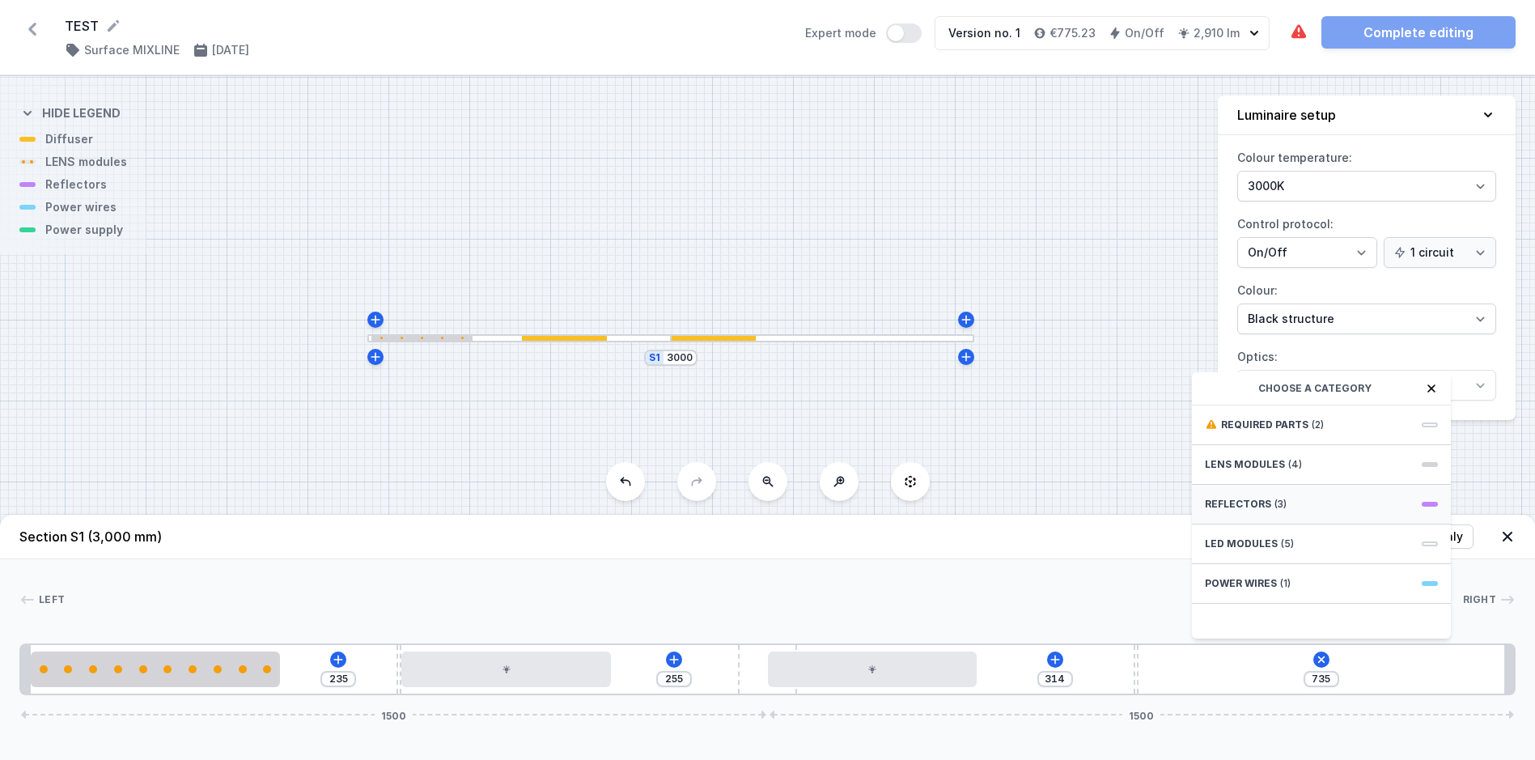
click at [1267, 512] on div "Reflectors (3)" at bounding box center [1321, 505] width 259 height 40
click at [1254, 431] on span "PET next module 18°" at bounding box center [1321, 423] width 233 height 16
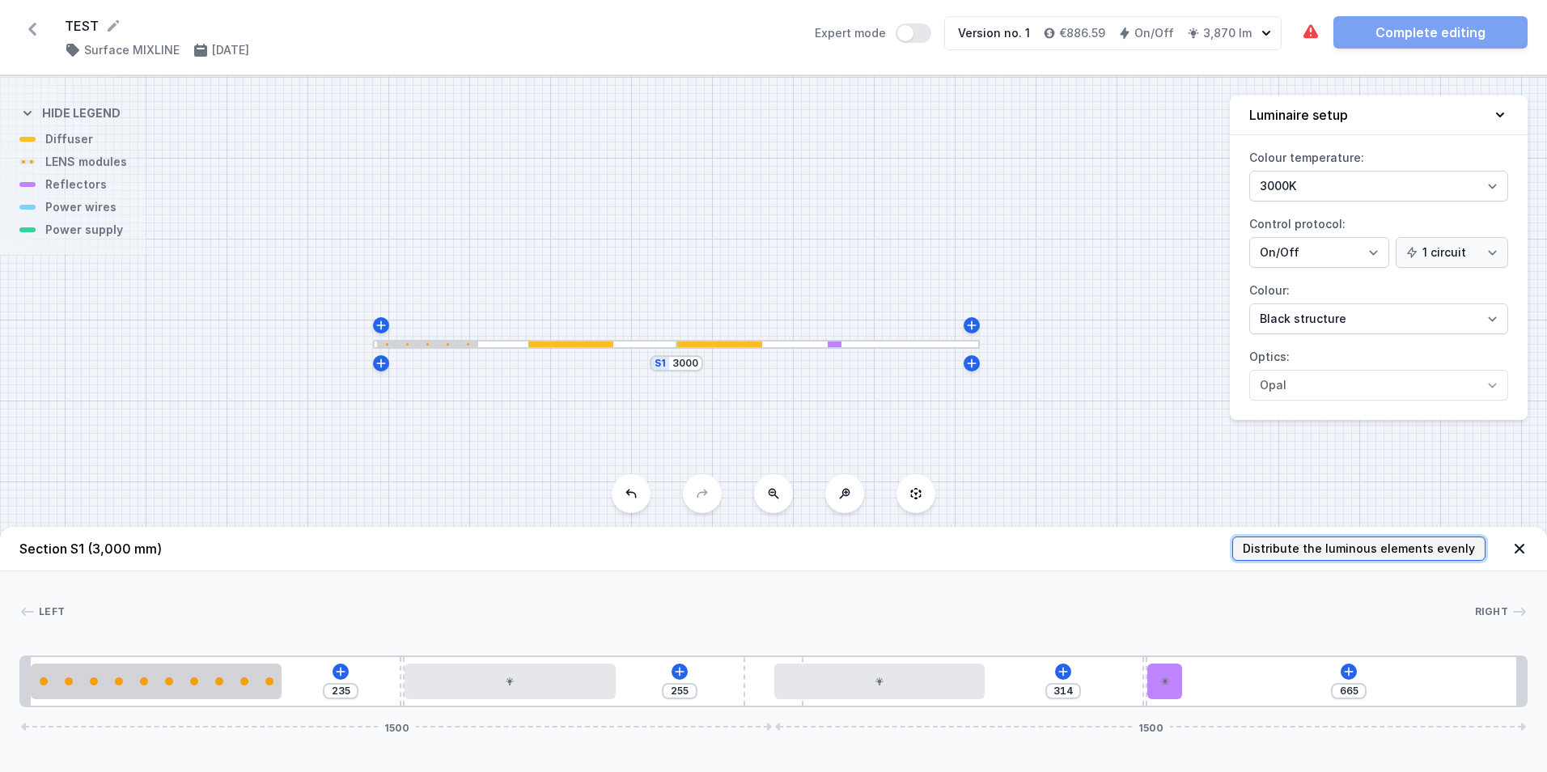
click at [1399, 547] on span "Distribute the luminous elements evenly" at bounding box center [1359, 549] width 232 height 16
type input "298"
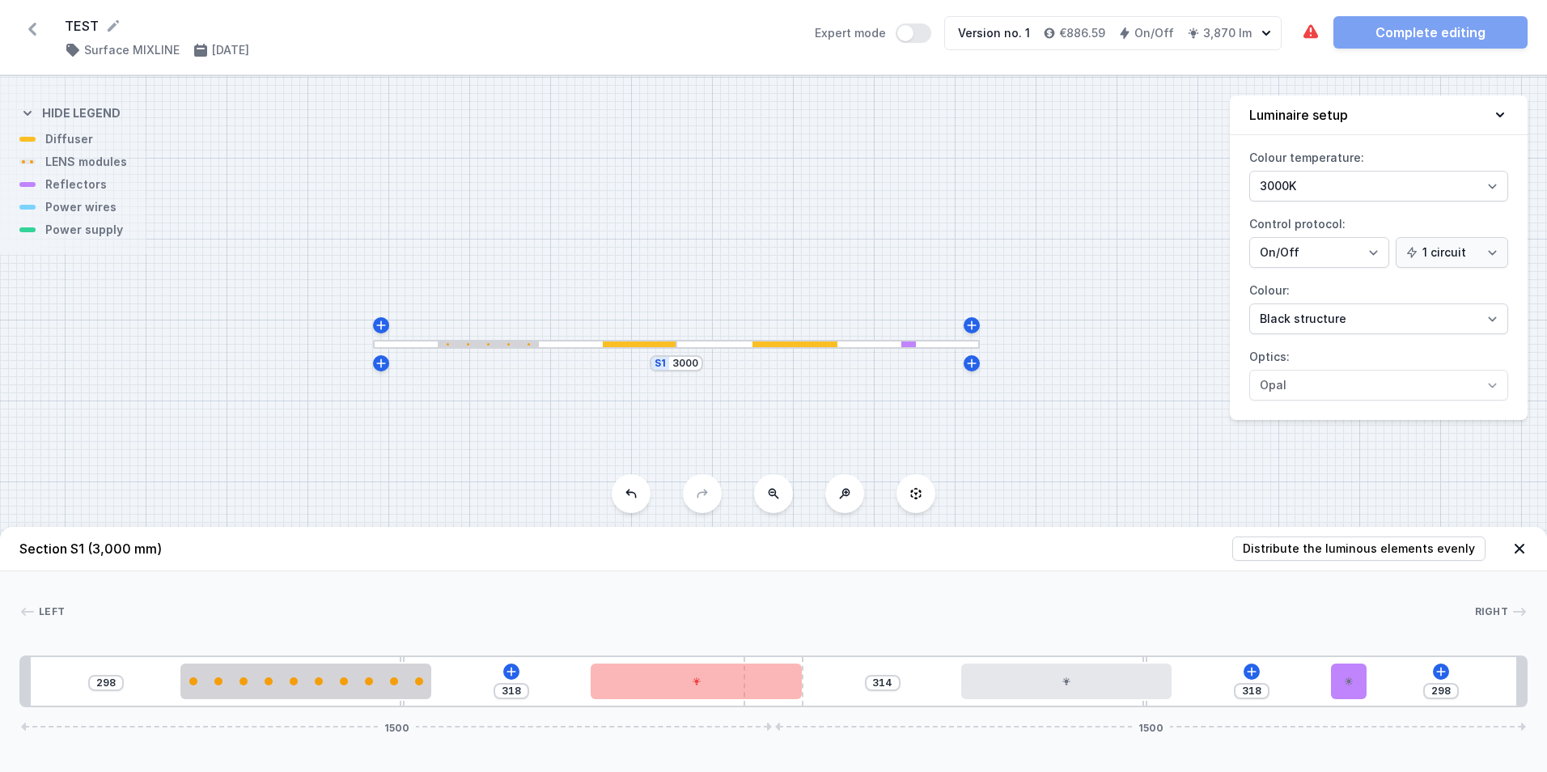
click at [1470, 40] on div "The luminaire contains colliding elements. The required parts have not been add…" at bounding box center [1414, 32] width 227 height 32
click at [511, 674] on icon at bounding box center [511, 671] width 9 height 9
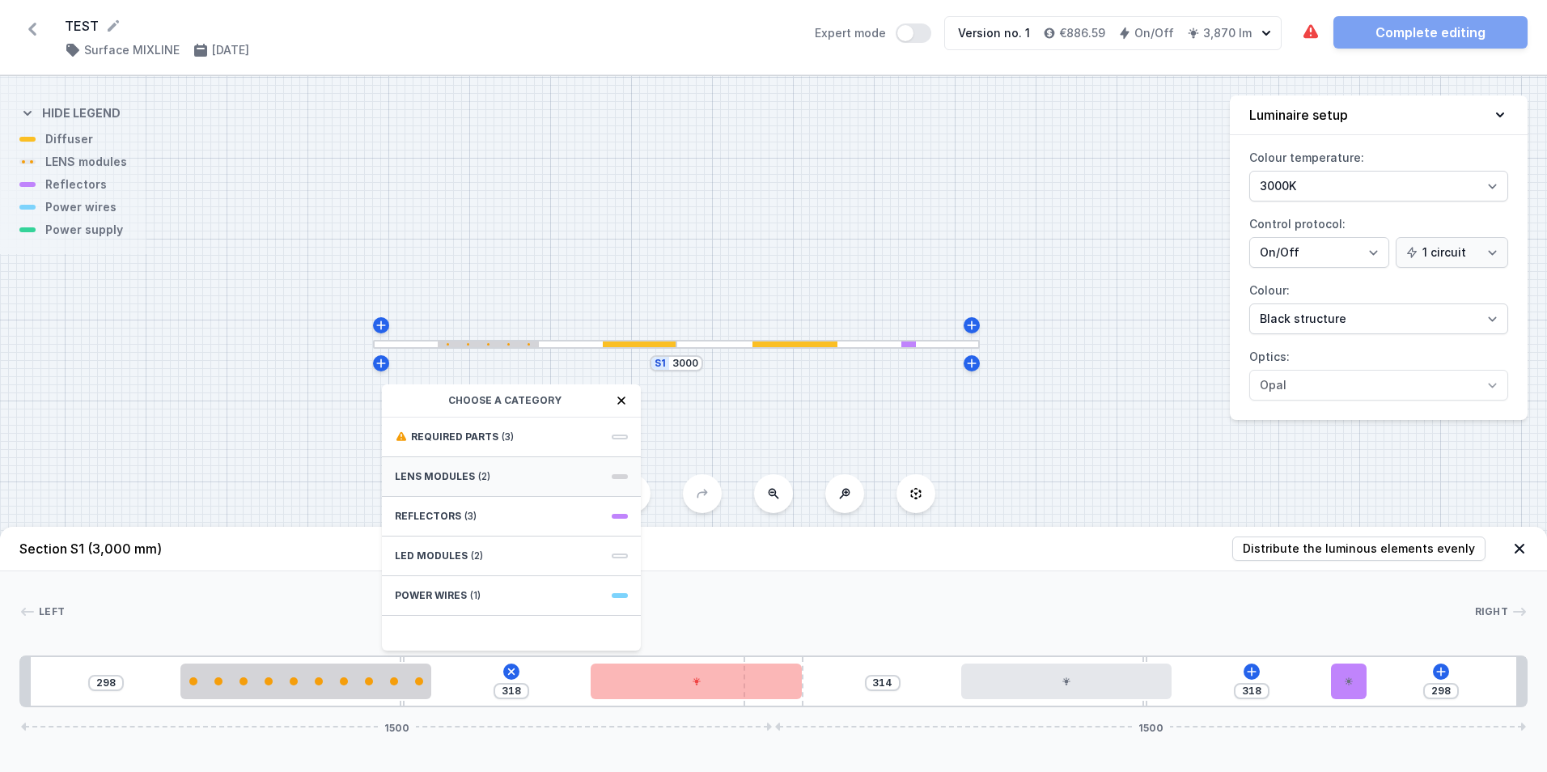
click at [452, 470] on span "LENS modules" at bounding box center [435, 476] width 80 height 13
click at [482, 617] on span "5 LENS module 250mm 26°" at bounding box center [511, 617] width 233 height 16
type input "68"
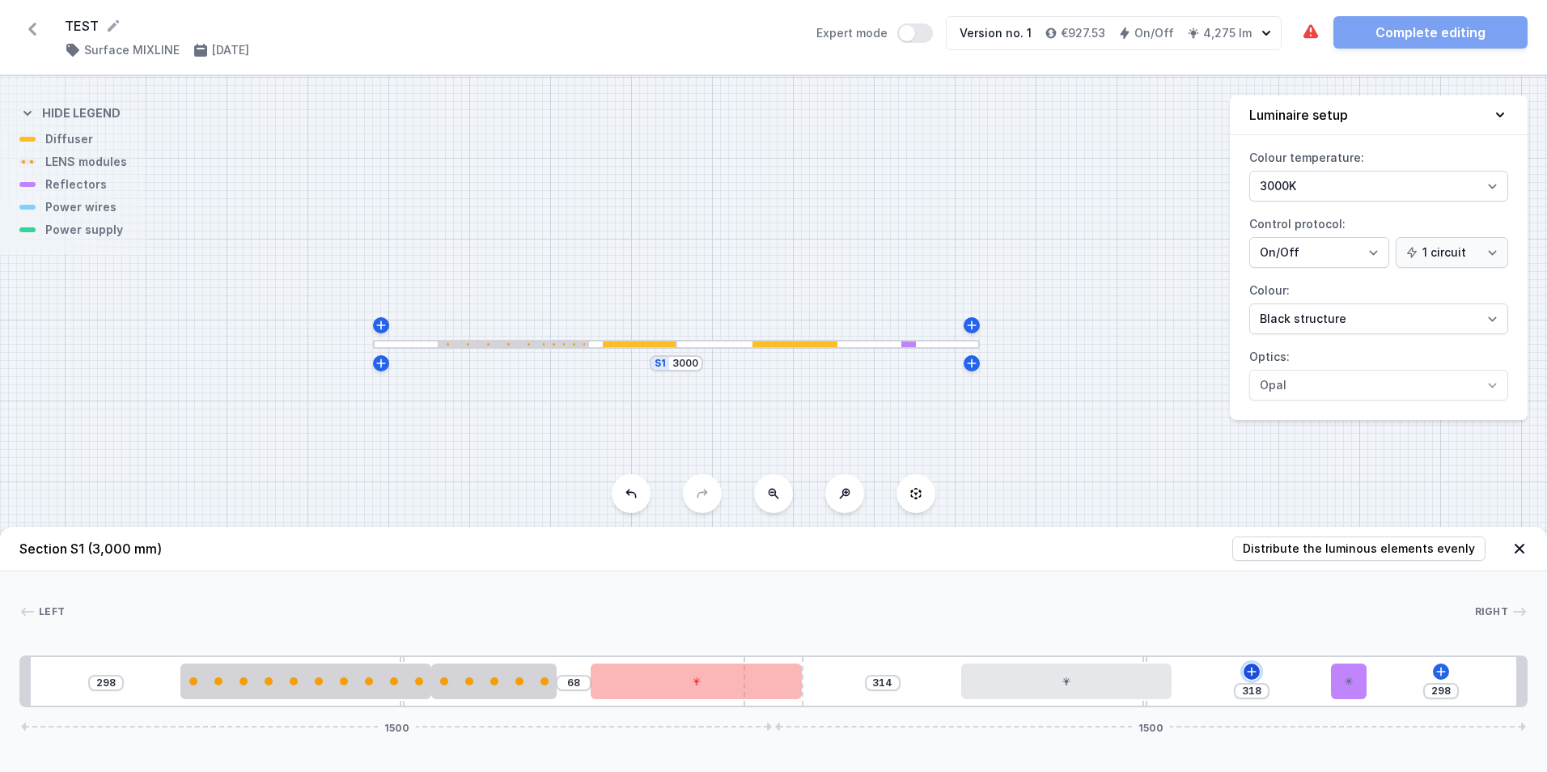
click at [1250, 672] on icon at bounding box center [1251, 671] width 13 height 13
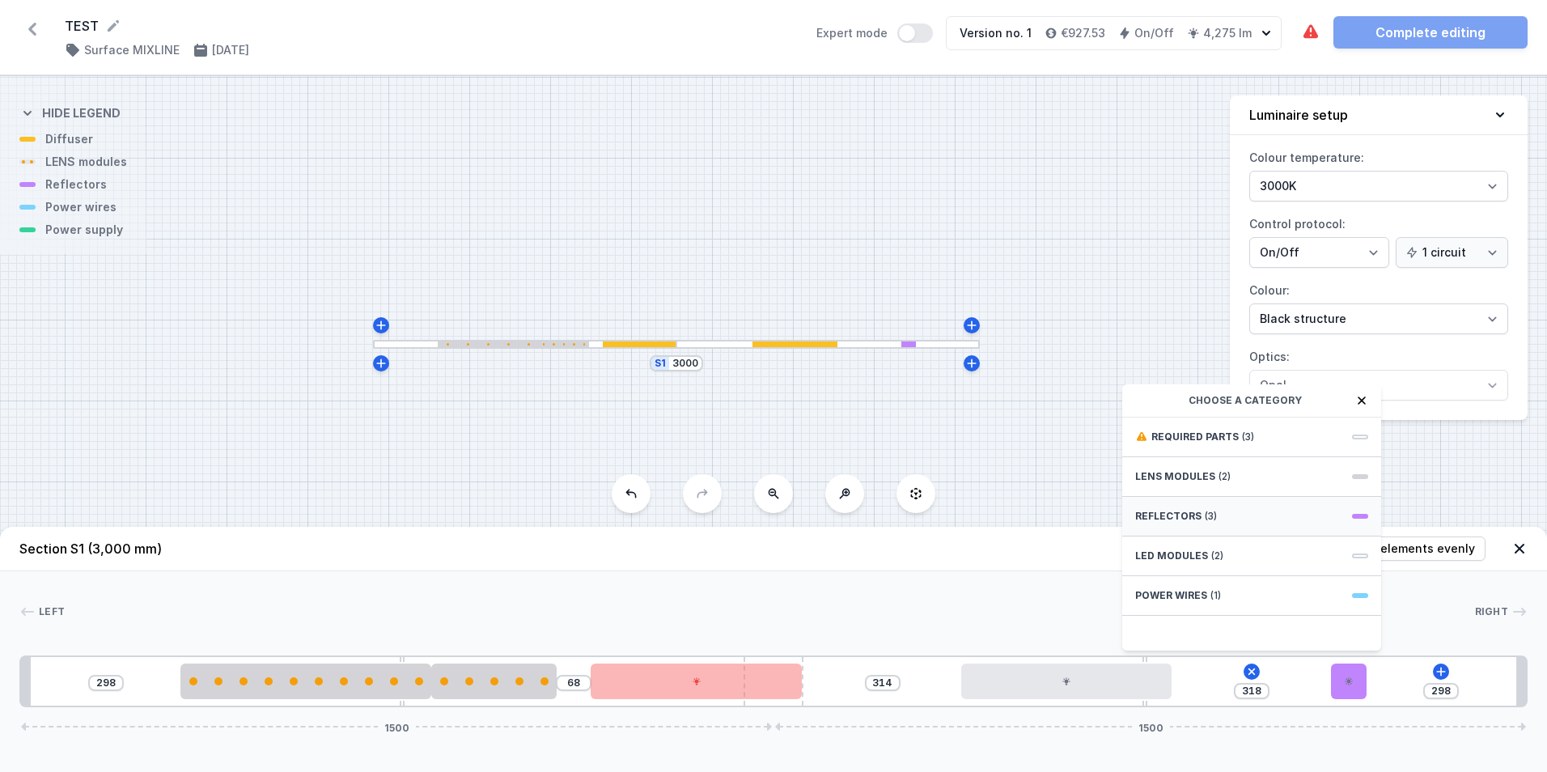
click at [1168, 515] on span "Reflectors" at bounding box center [1168, 516] width 66 height 13
click at [1181, 435] on span "PET next module 18°" at bounding box center [1251, 435] width 233 height 16
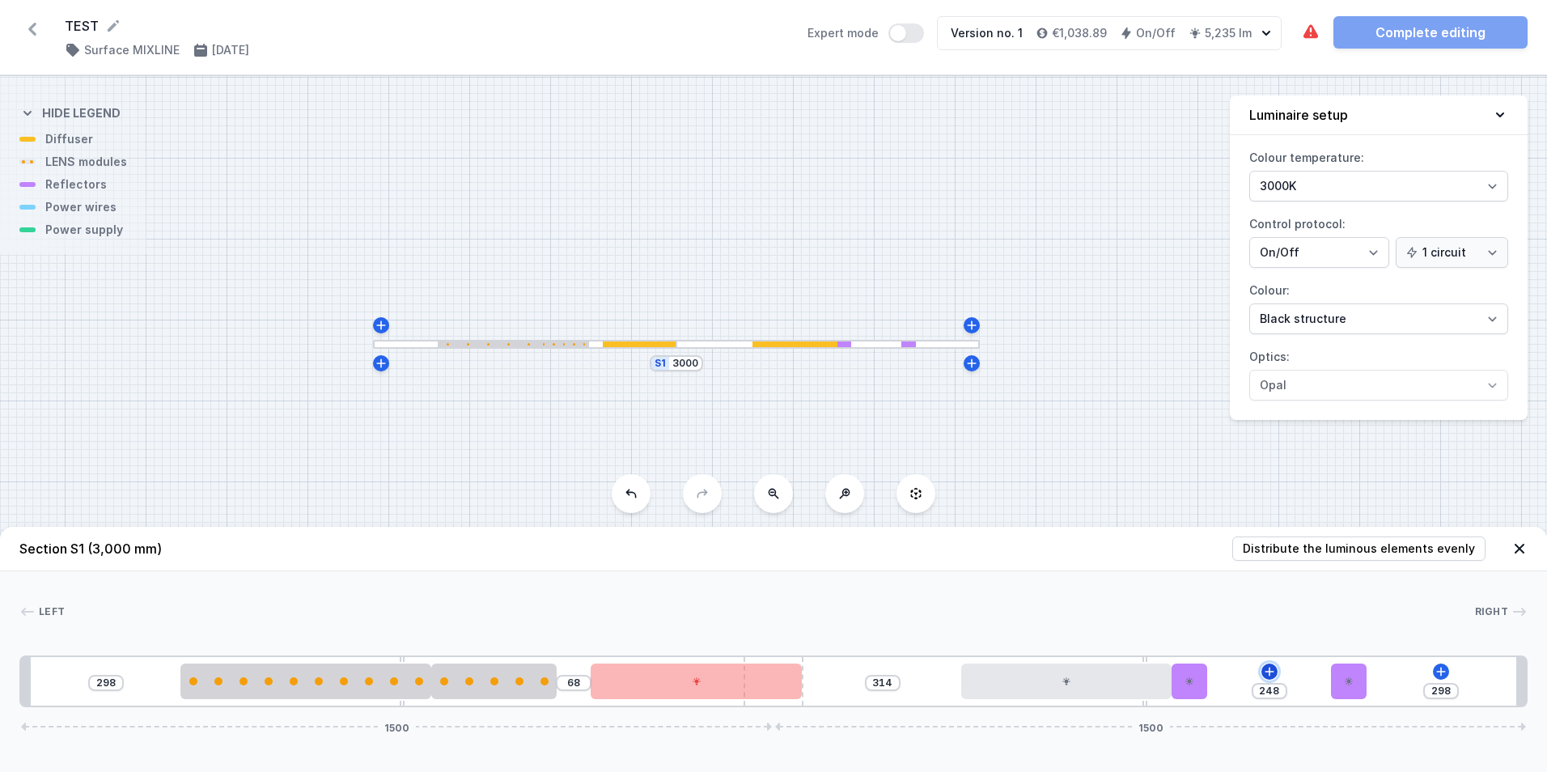
click at [1270, 670] on icon at bounding box center [1269, 671] width 13 height 13
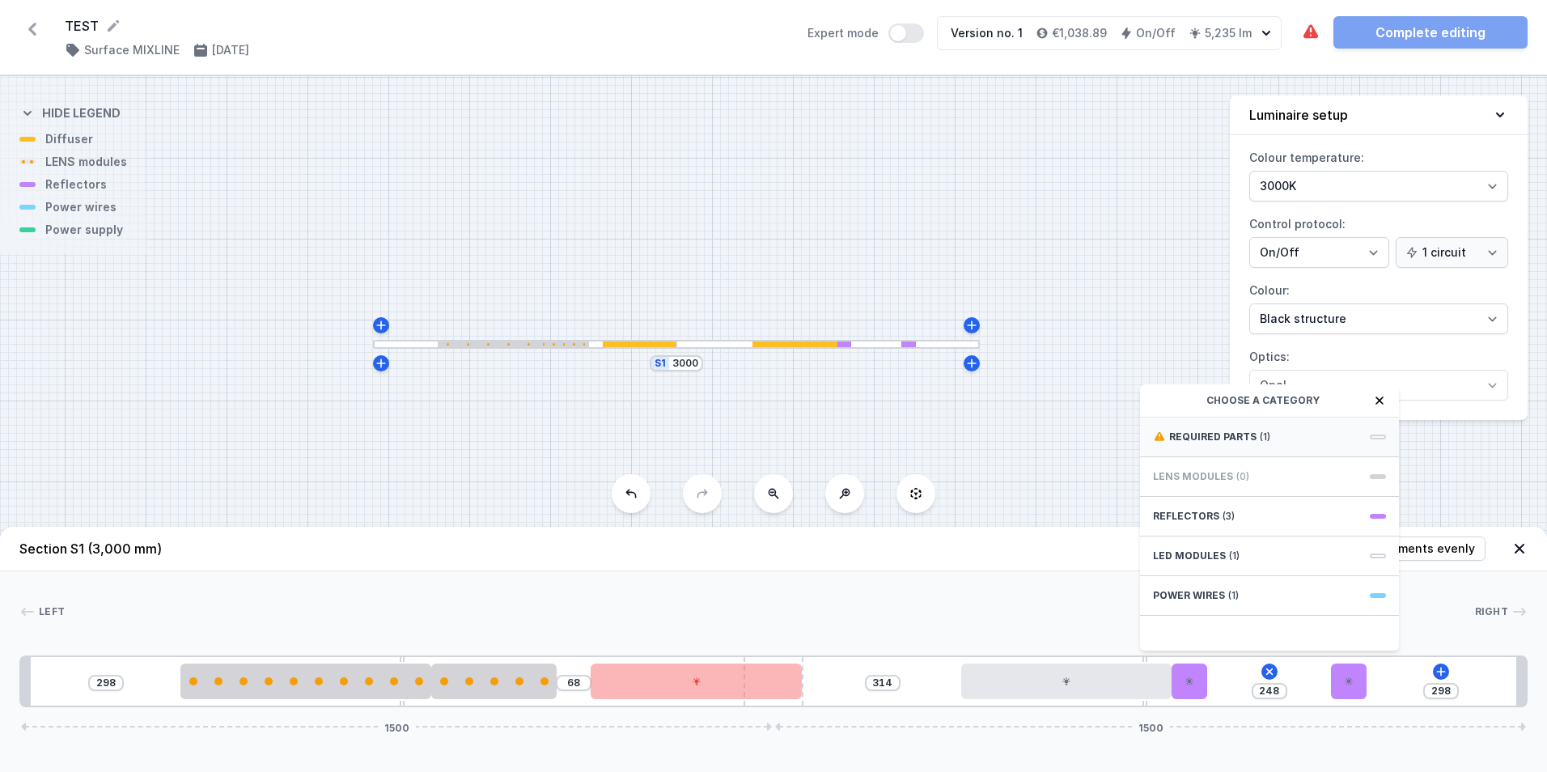
click at [1217, 430] on span "Required parts" at bounding box center [1212, 436] width 87 height 13
click at [1154, 403] on icon at bounding box center [1159, 400] width 13 height 13
click at [1186, 549] on div "LED modules (1)" at bounding box center [1269, 556] width 259 height 40
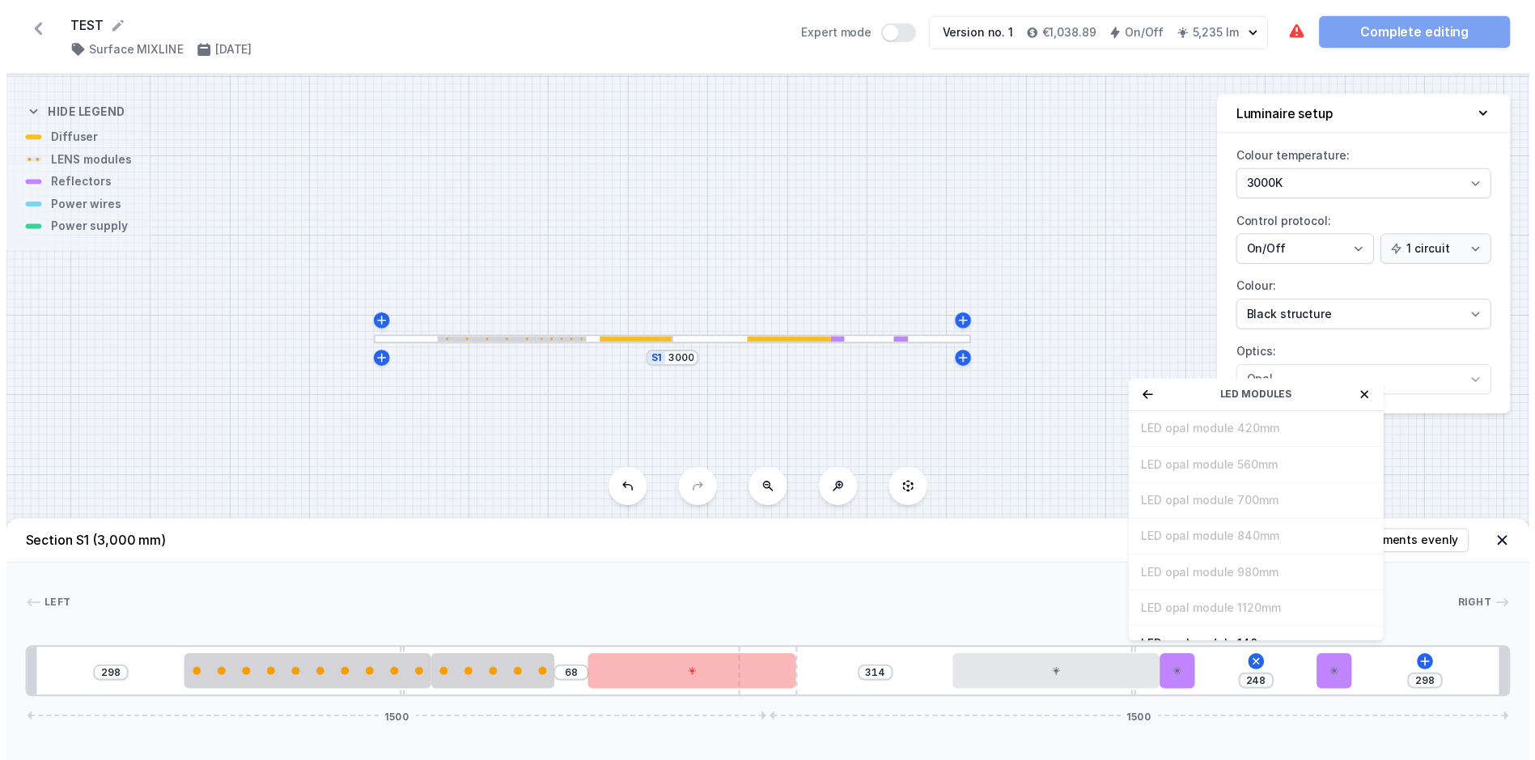
scroll to position [204, 0]
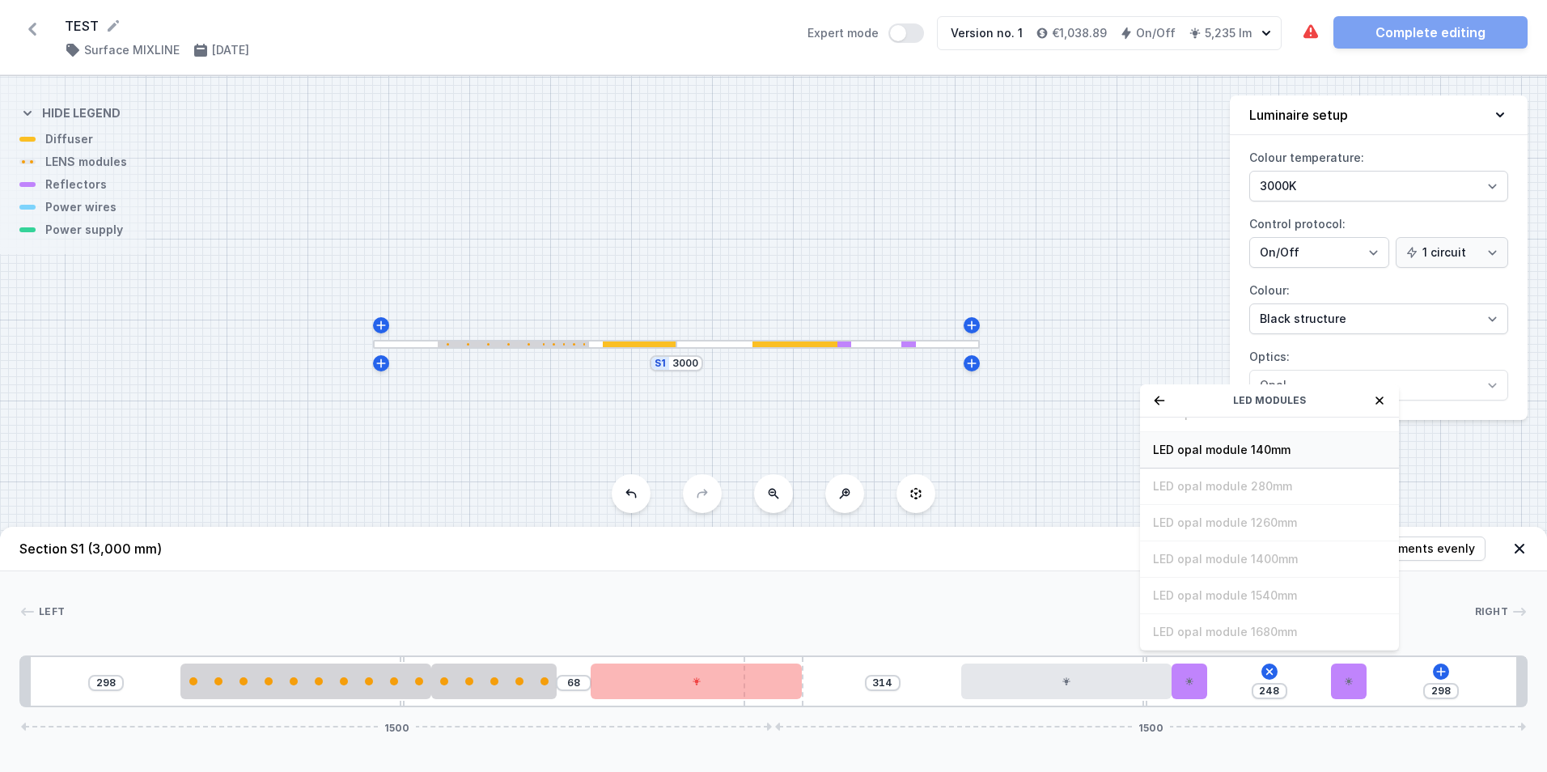
click at [1220, 452] on span "LED opal module 140mm" at bounding box center [1269, 450] width 233 height 16
type input "108"
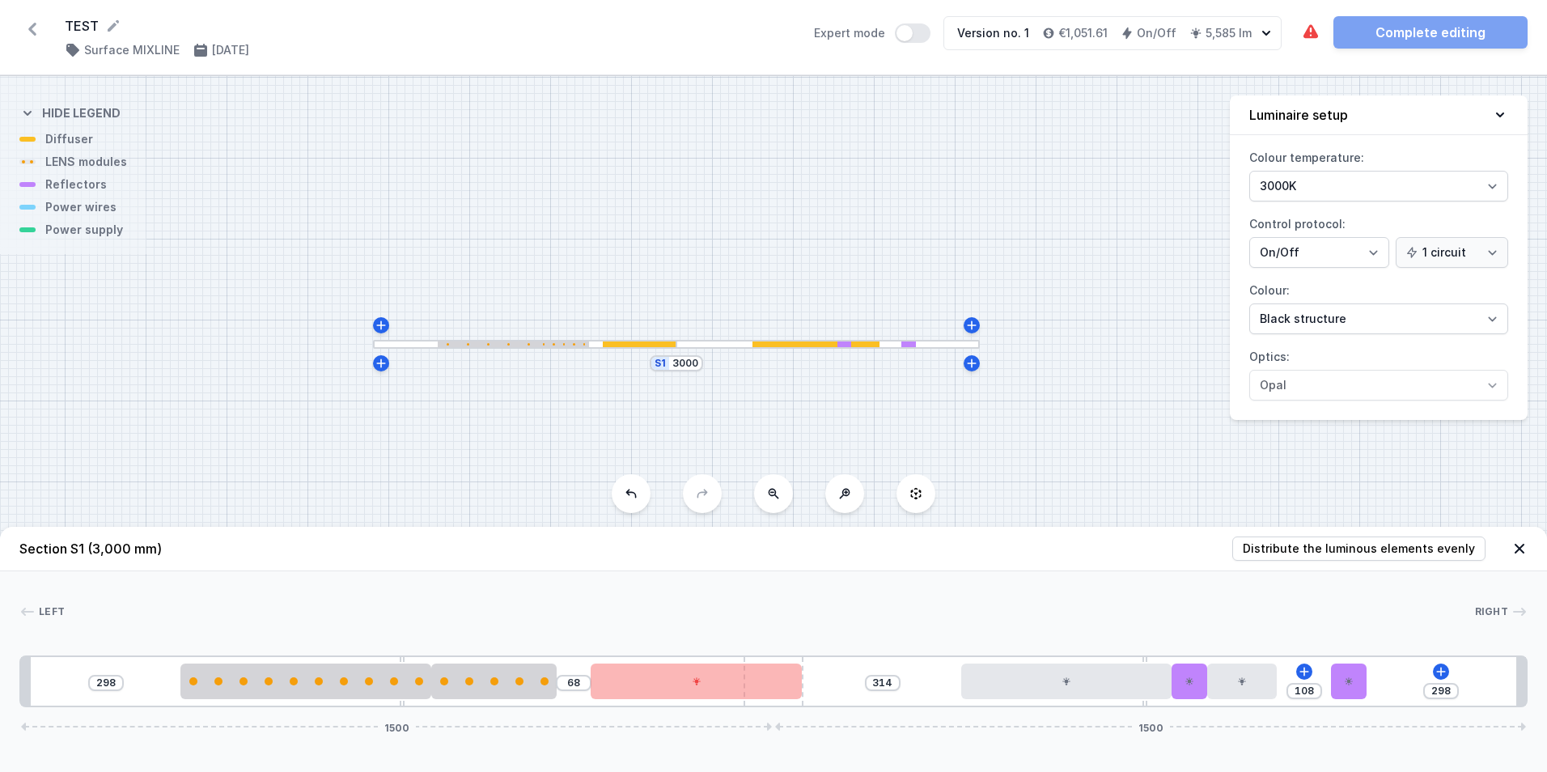
click at [1429, 670] on div "298 68 314 108 298 1500 1500" at bounding box center [773, 681] width 1508 height 52
click at [1449, 672] on button at bounding box center [1441, 672] width 16 height 16
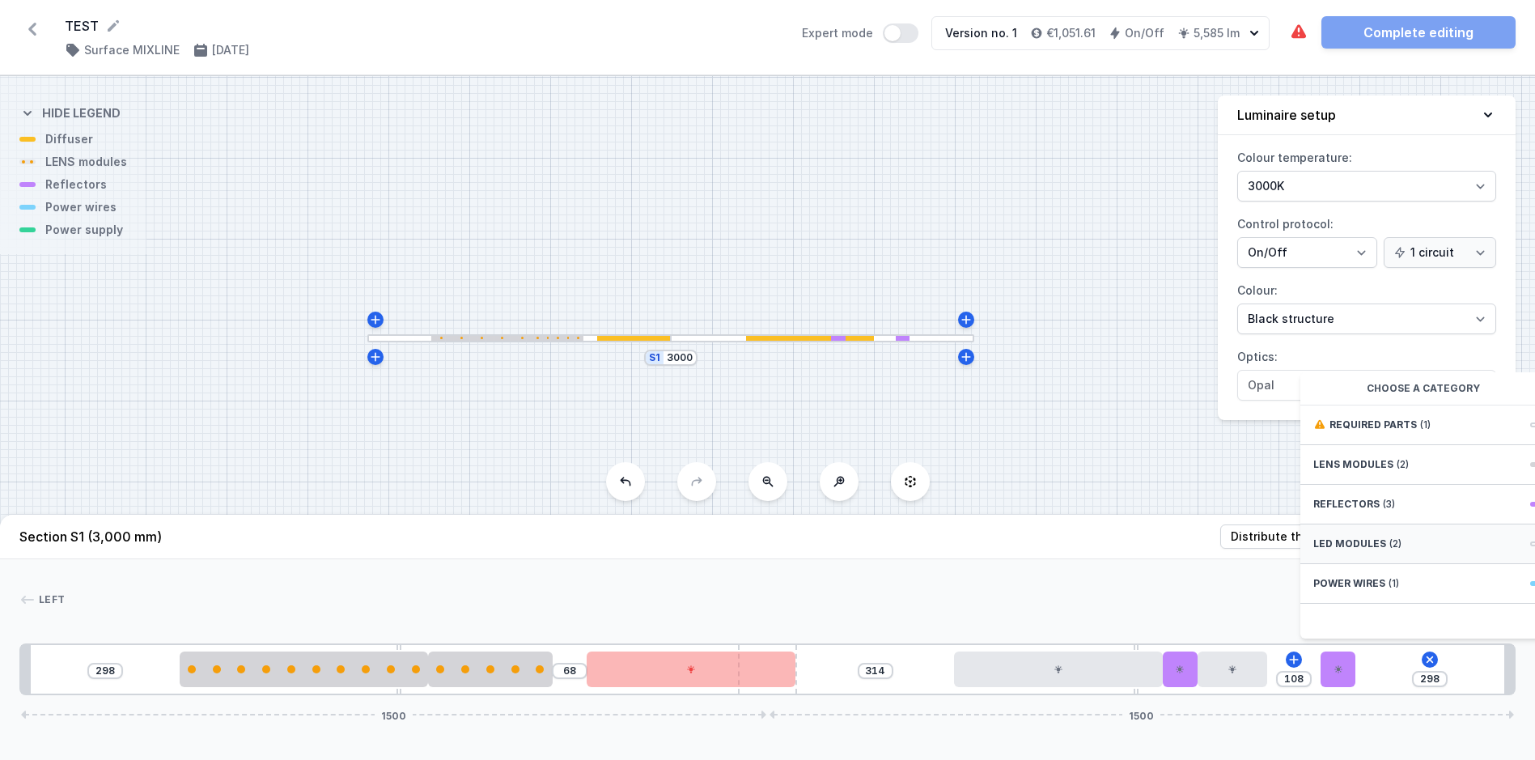
click at [1355, 550] on span "LED modules" at bounding box center [1349, 543] width 73 height 13
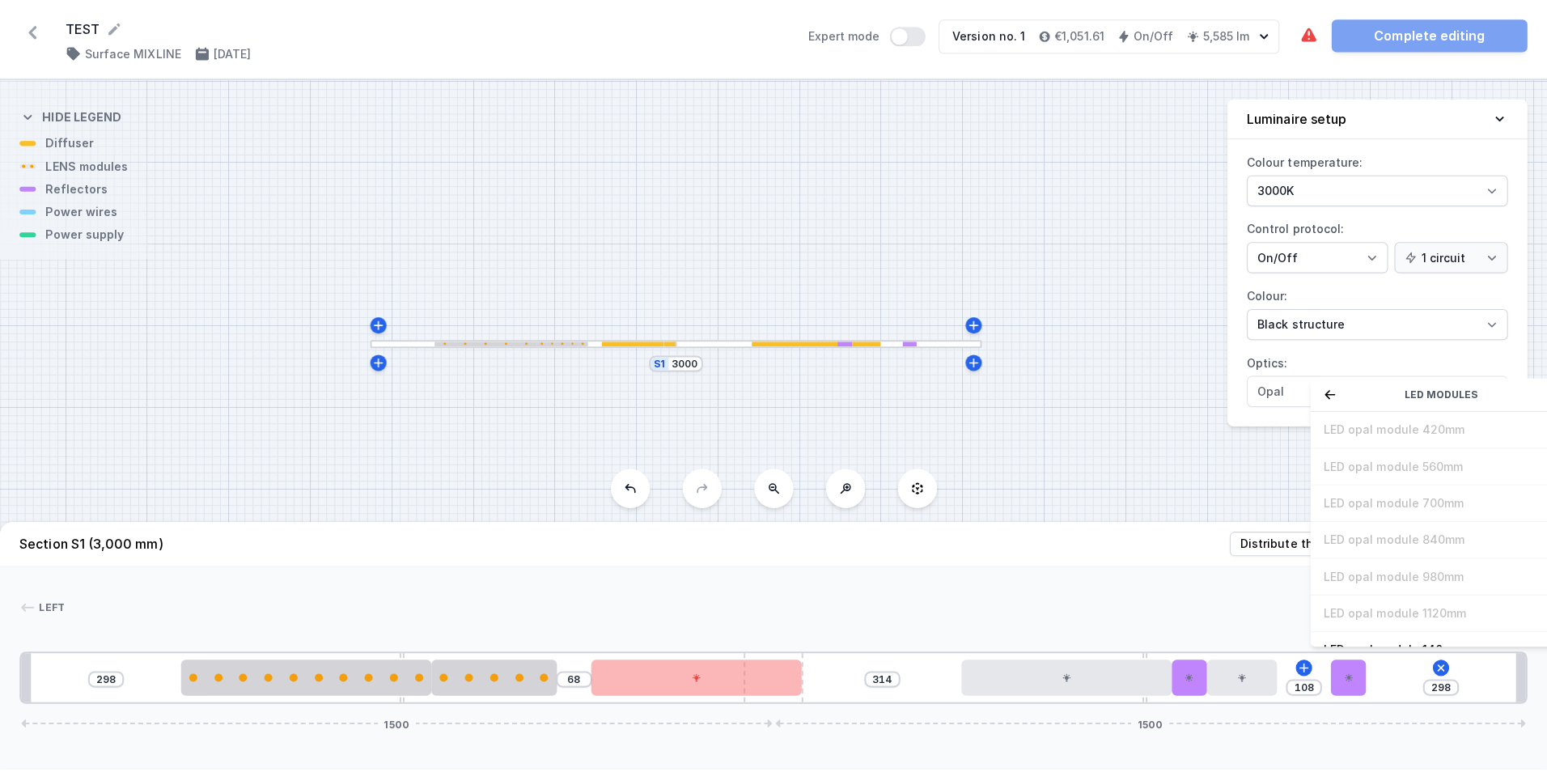
scroll to position [162, 0]
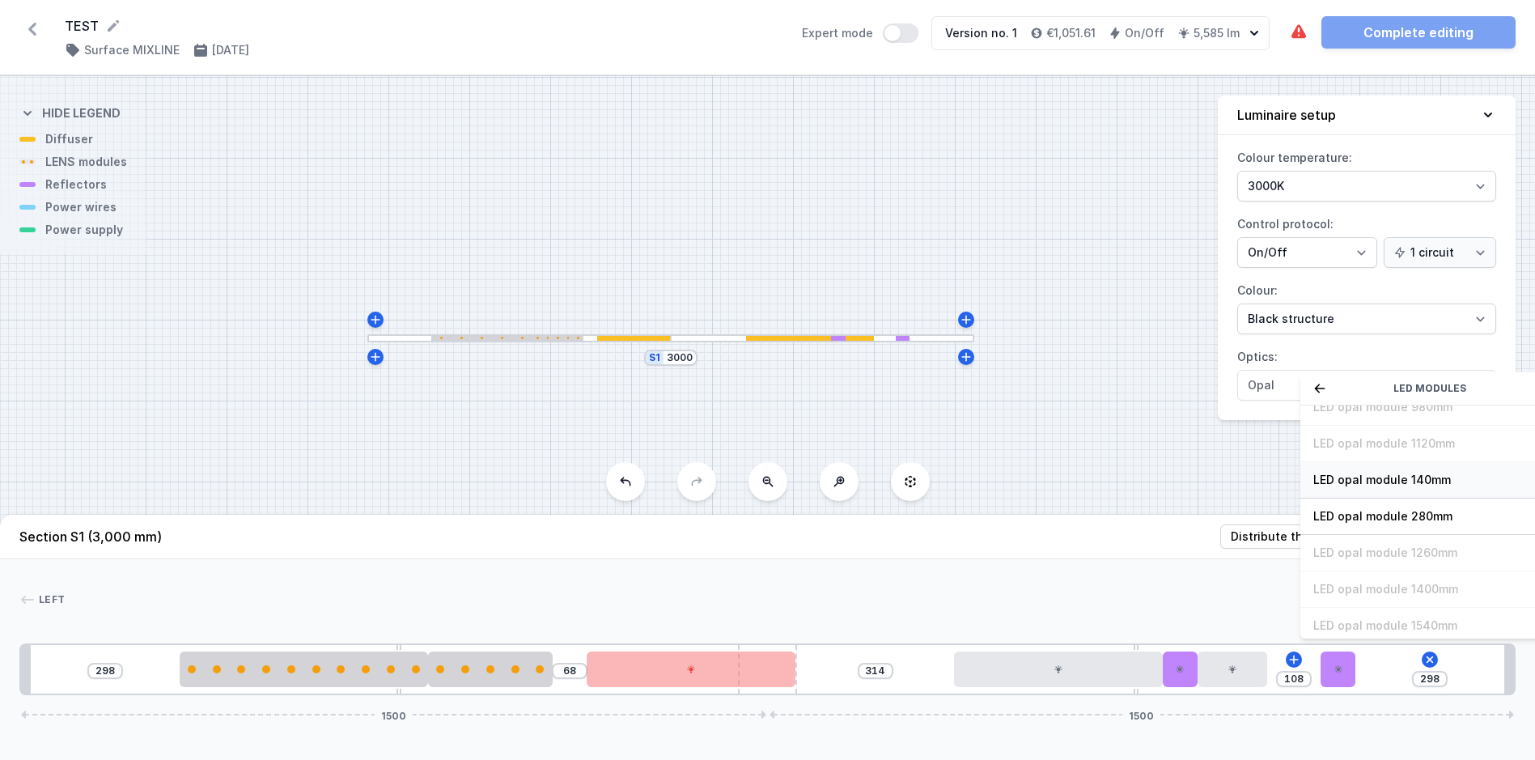
click at [1385, 488] on span "LED opal module 140mm" at bounding box center [1429, 480] width 233 height 16
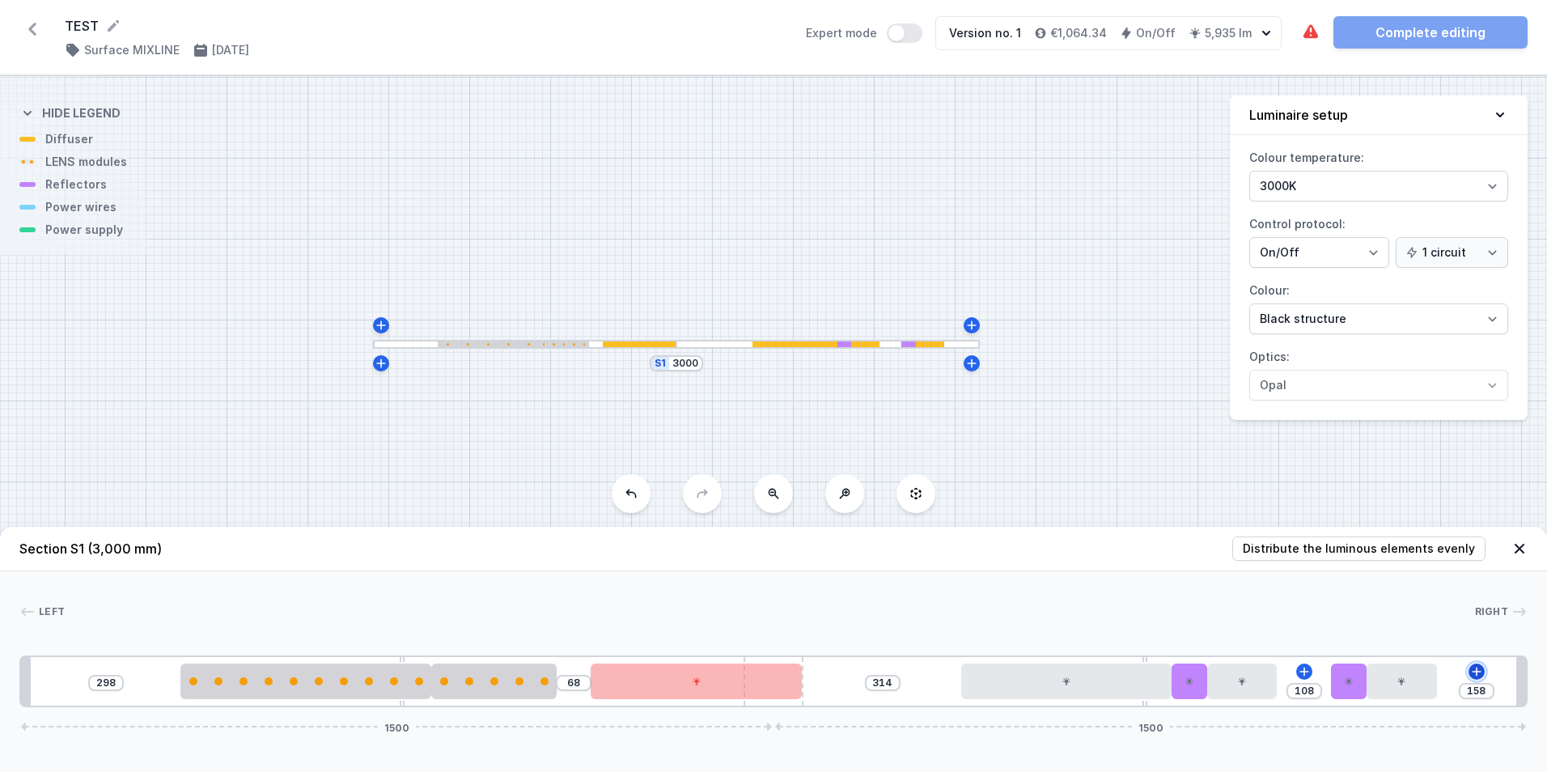
click at [1475, 669] on icon at bounding box center [1476, 671] width 13 height 13
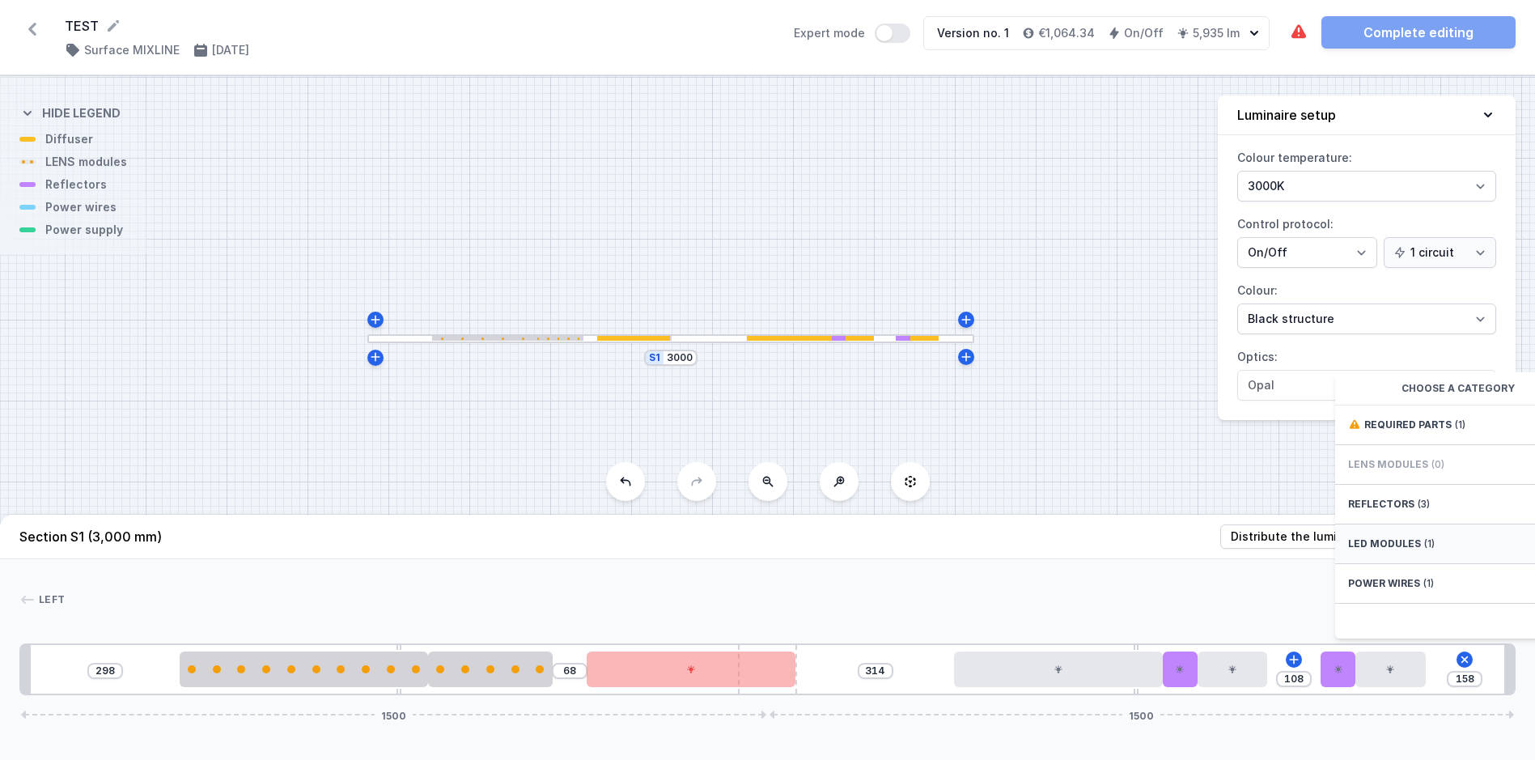
click at [1384, 546] on div "LED modules (1)" at bounding box center [1464, 544] width 259 height 40
click at [1469, 669] on icon at bounding box center [1465, 660] width 19 height 19
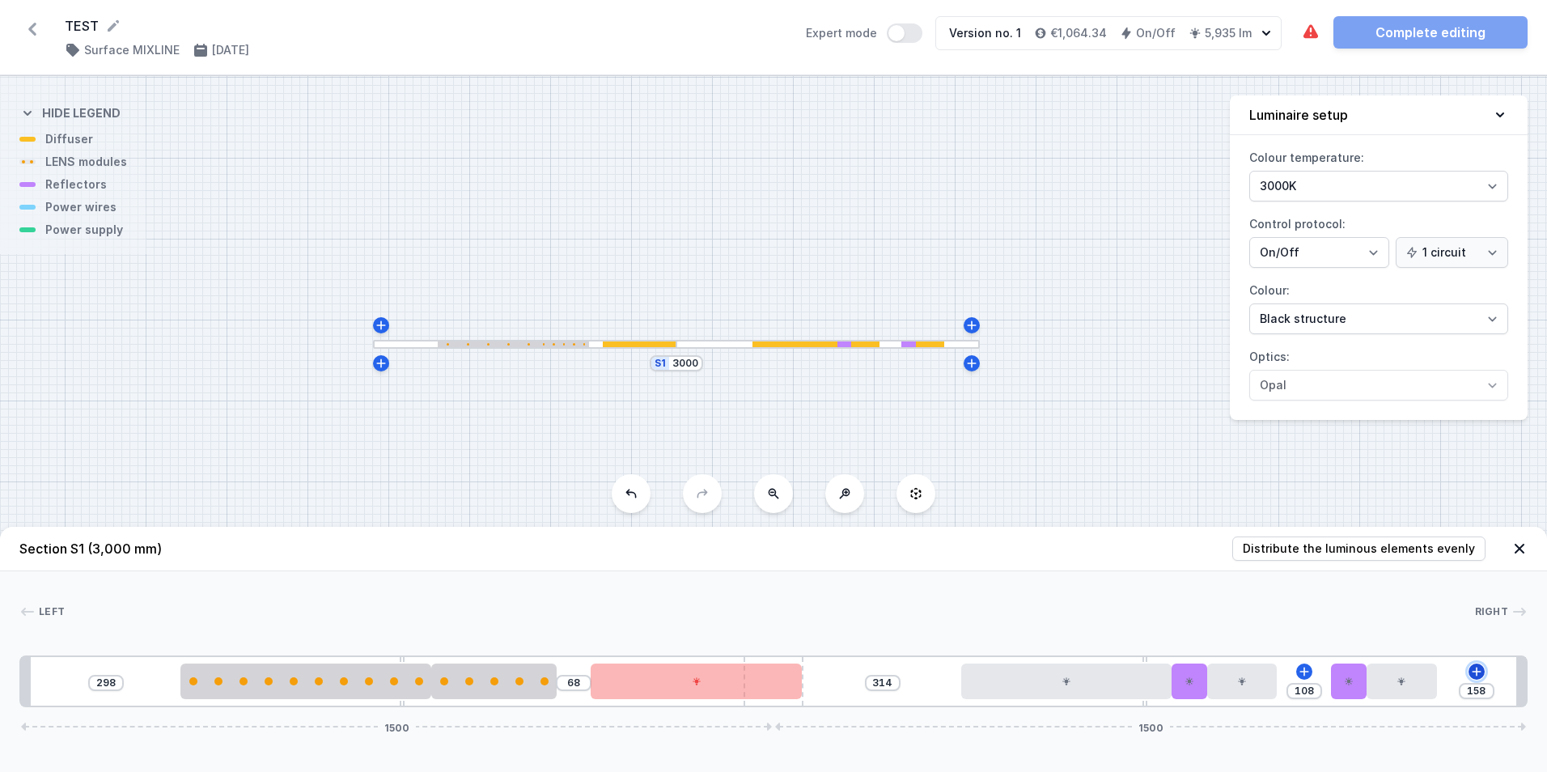
click at [1473, 669] on icon at bounding box center [1476, 671] width 13 height 13
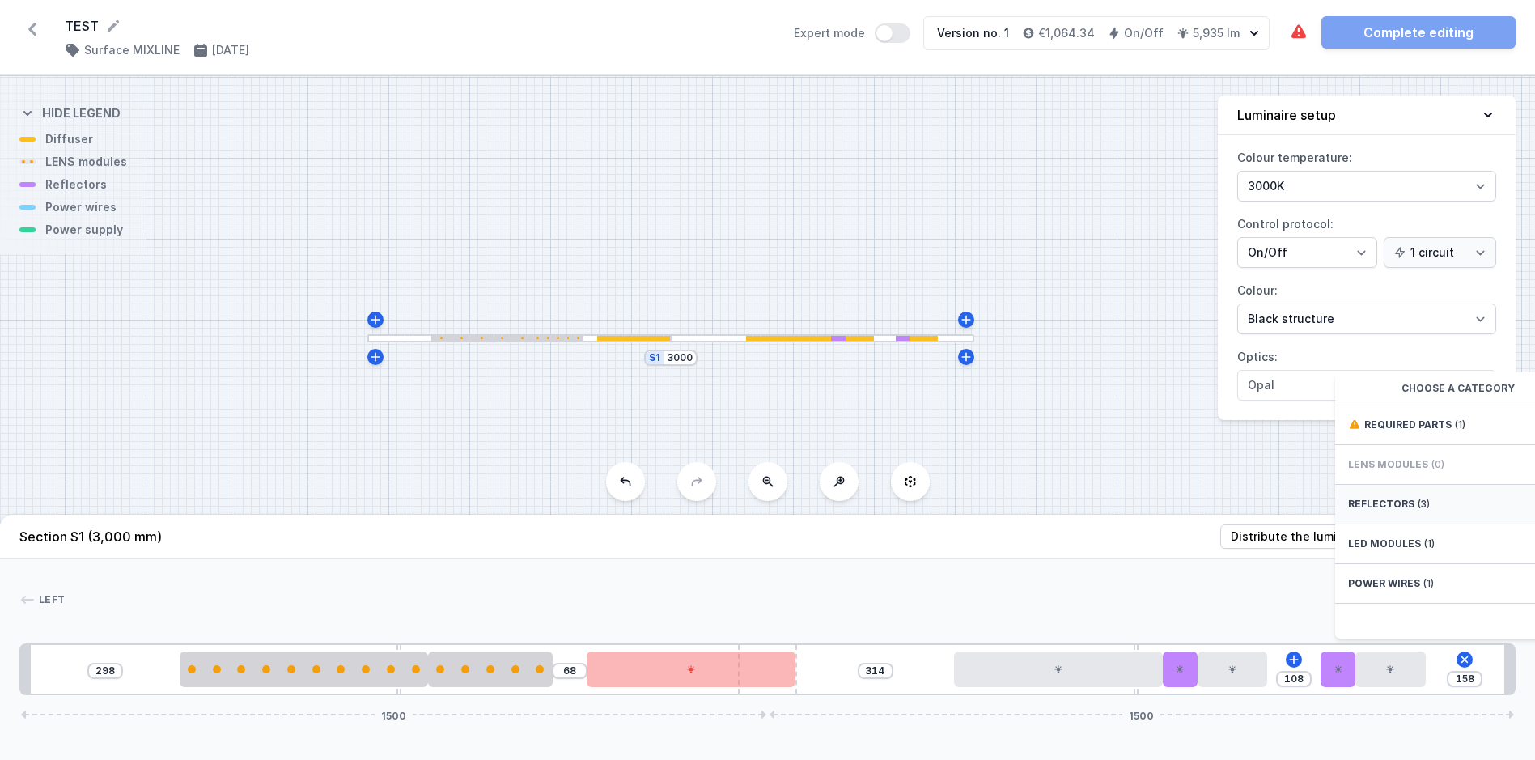
click at [1380, 511] on span "Reflectors" at bounding box center [1381, 504] width 66 height 13
click at [1389, 468] on span "PET next module 35°" at bounding box center [1464, 460] width 233 height 16
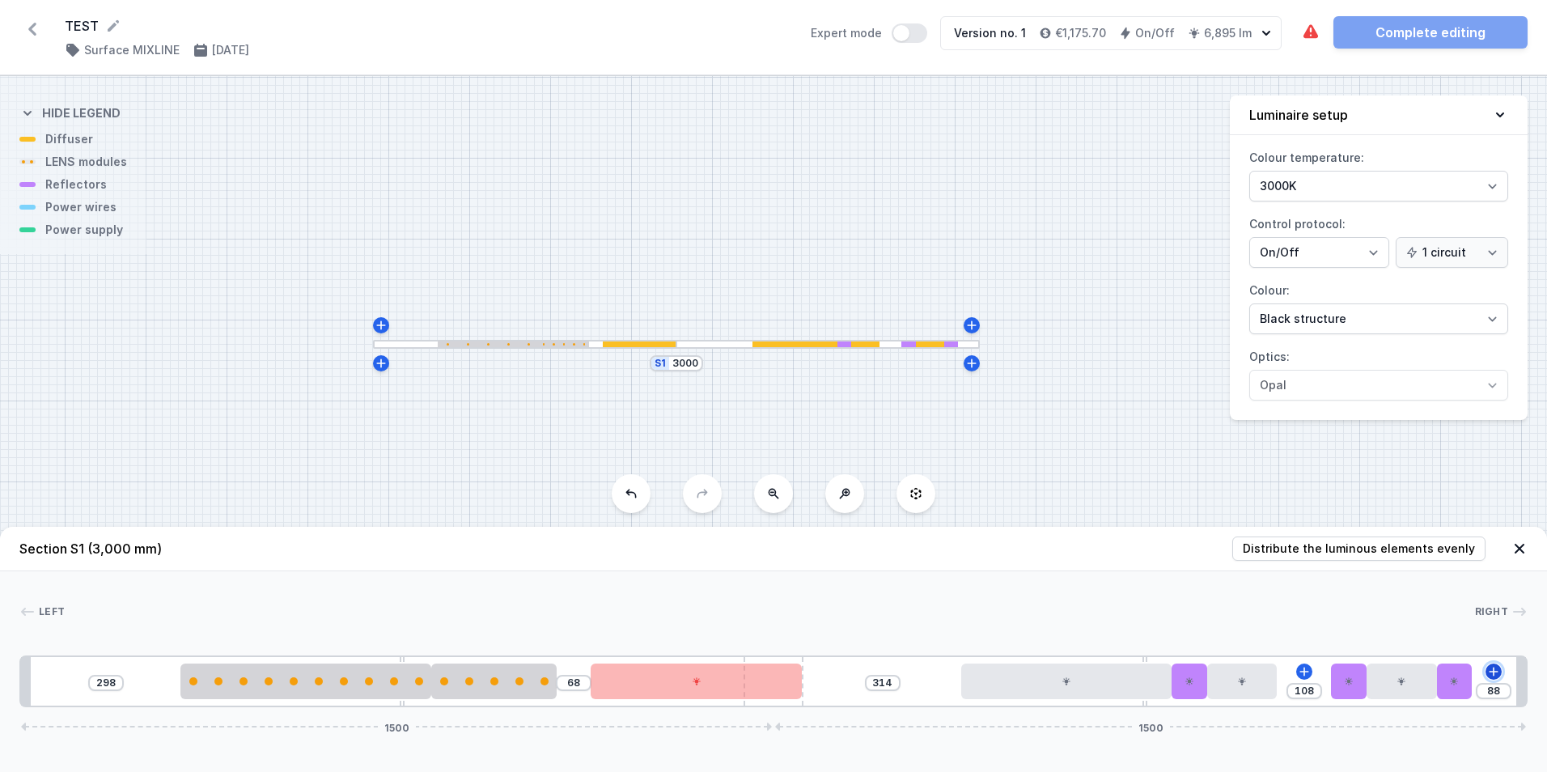
click at [1500, 671] on button at bounding box center [1494, 672] width 16 height 16
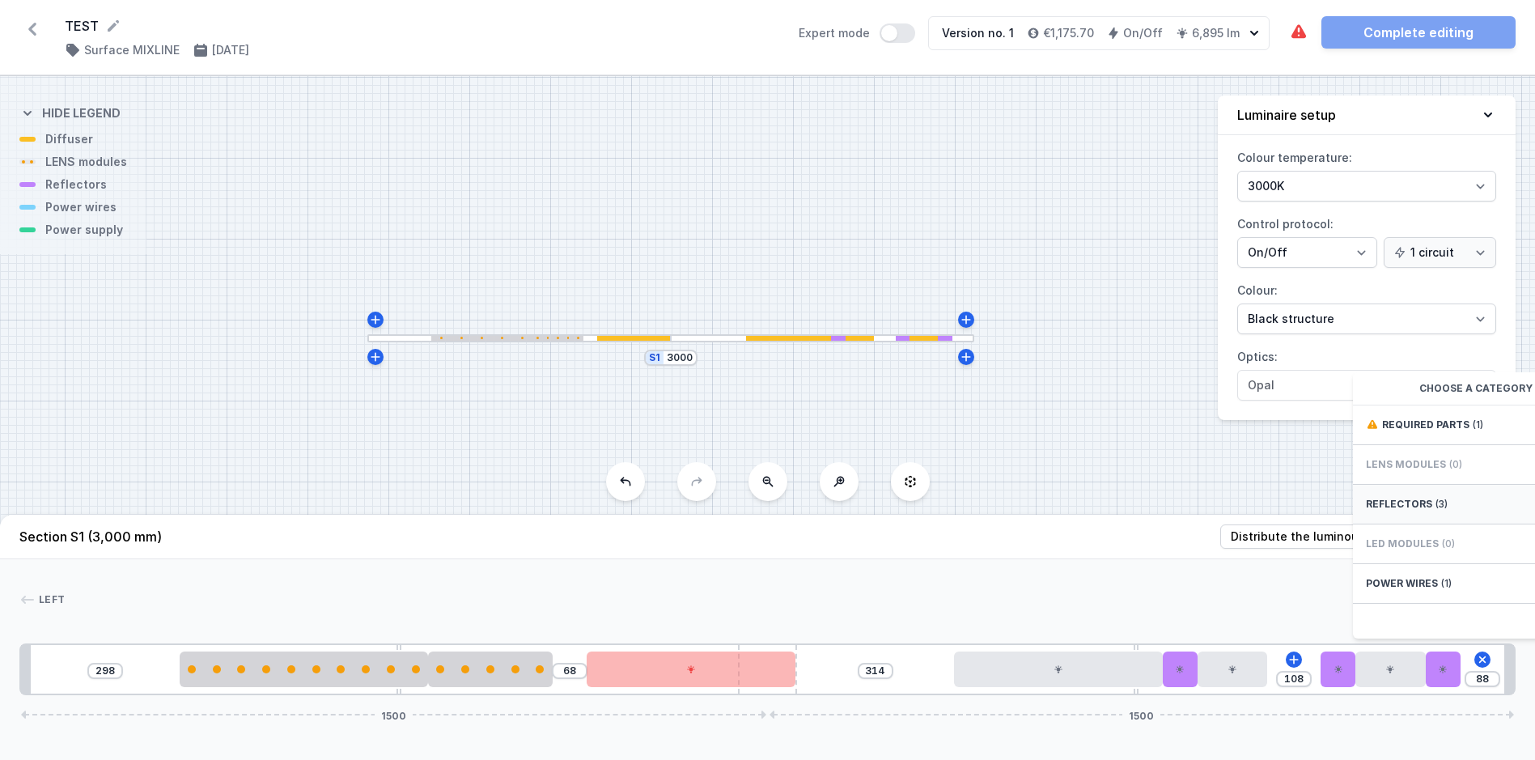
click at [1391, 509] on div "Reflectors (3)" at bounding box center [1482, 505] width 259 height 40
click at [1393, 504] on span "PET next module 50°" at bounding box center [1482, 496] width 233 height 16
type input "18"
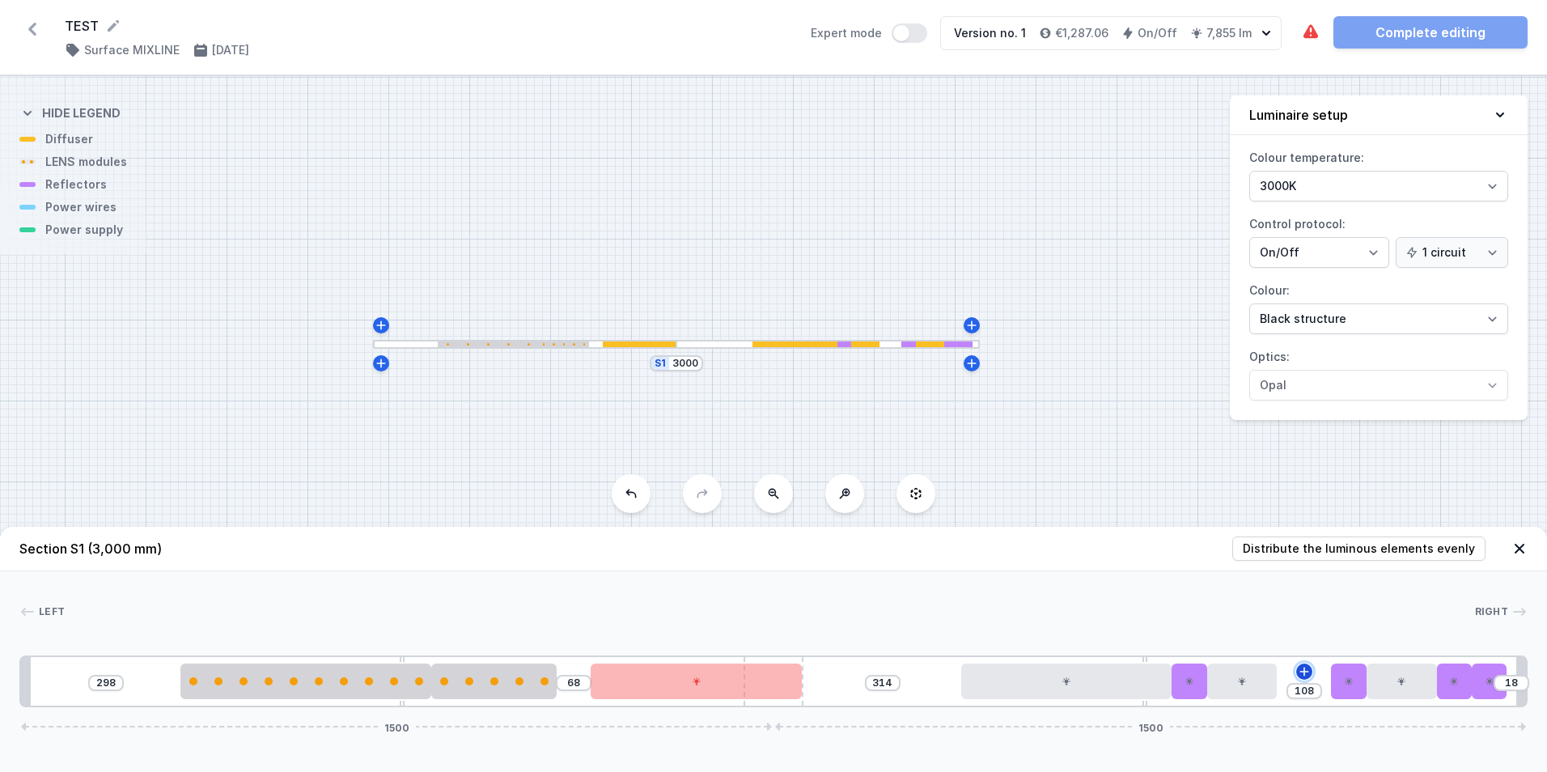
click at [1308, 669] on icon at bounding box center [1304, 671] width 13 height 13
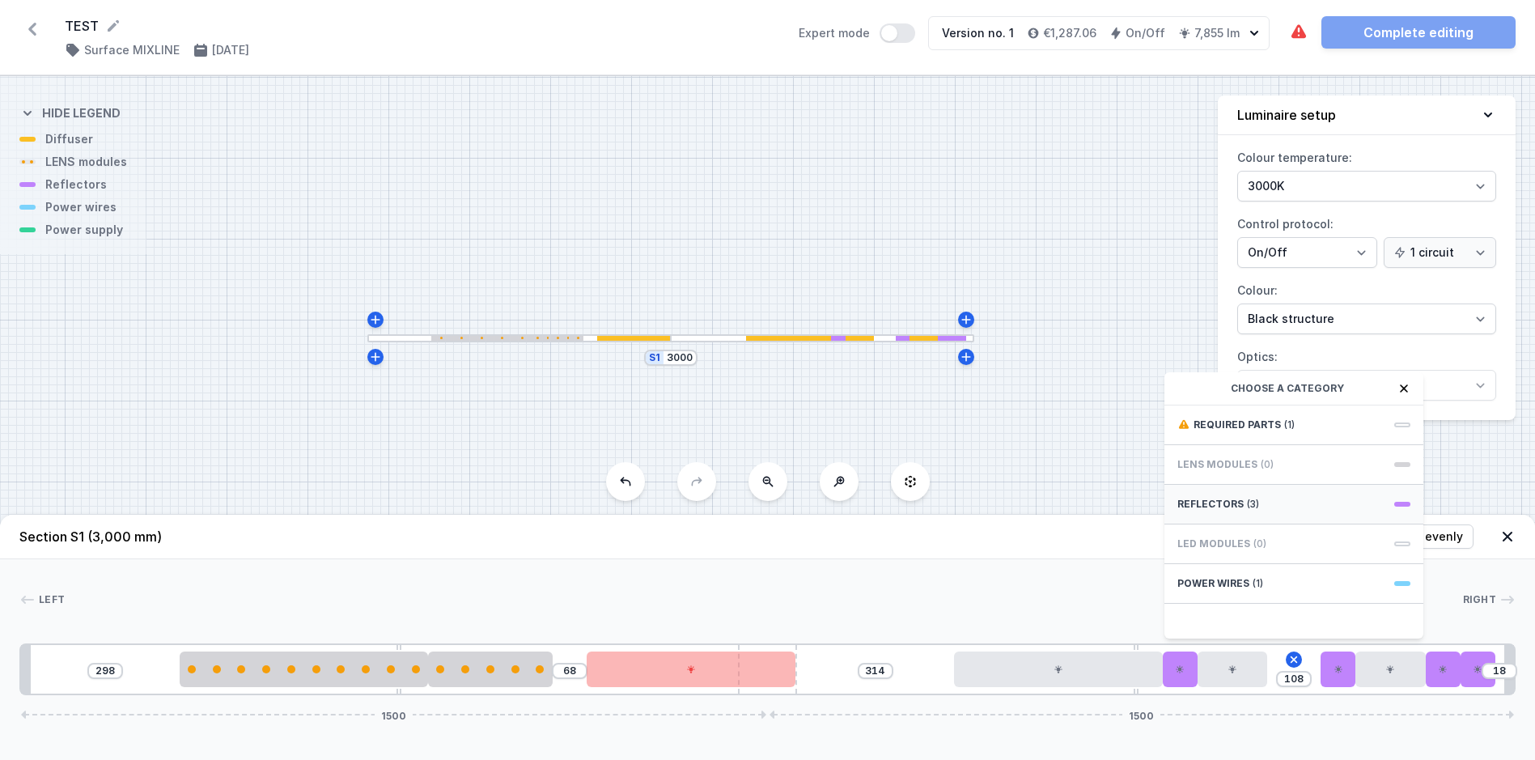
click at [1255, 511] on span "(3)" at bounding box center [1253, 504] width 12 height 13
click at [1245, 504] on span "PET next module 50°" at bounding box center [1293, 496] width 233 height 16
type input "38"
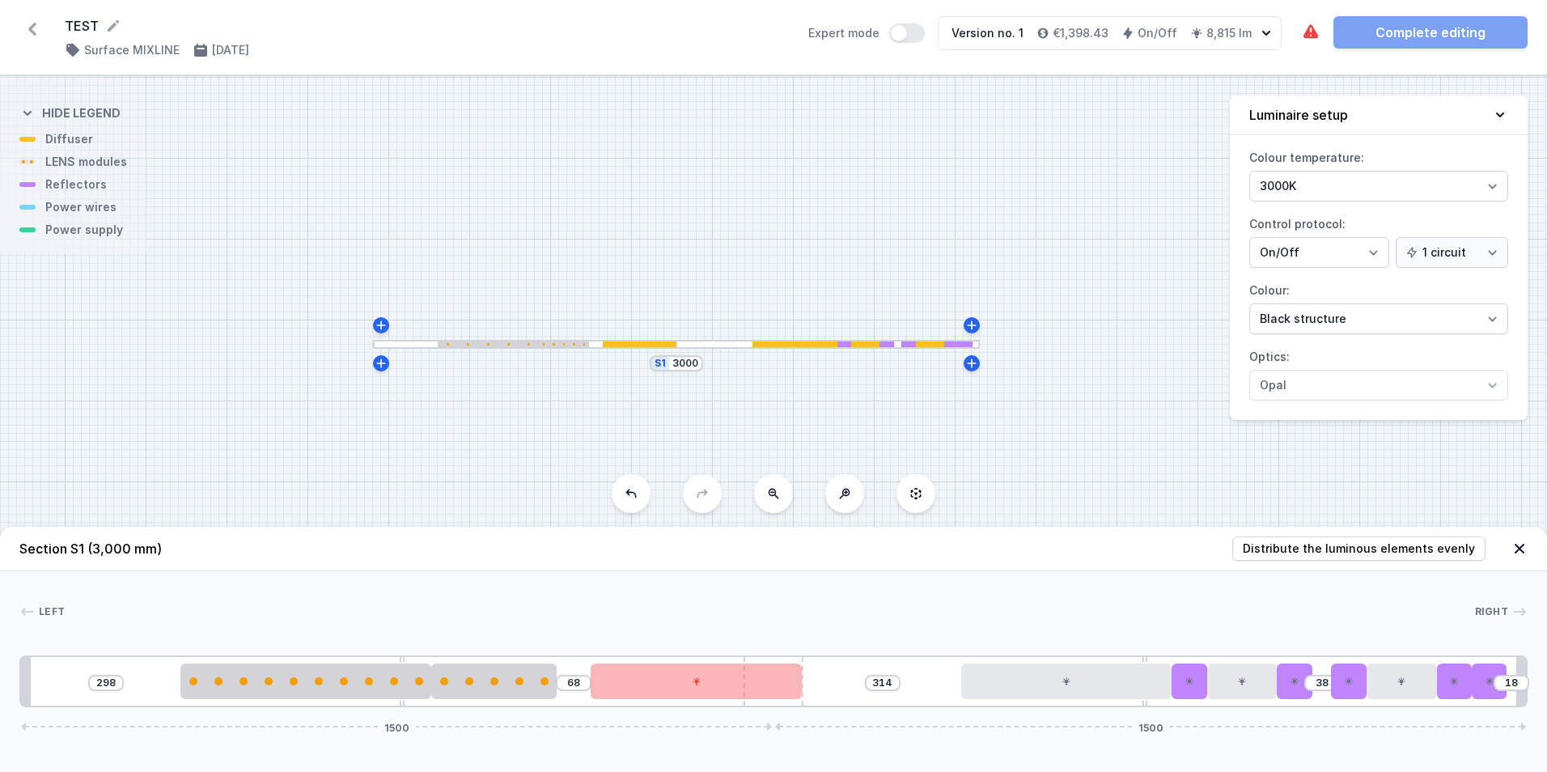
click at [1504, 611] on span "Right" at bounding box center [1492, 611] width 34 height 13
click at [1341, 548] on span "Distribute the luminous elements evenly" at bounding box center [1359, 549] width 232 height 16
type input "45"
type input "65"
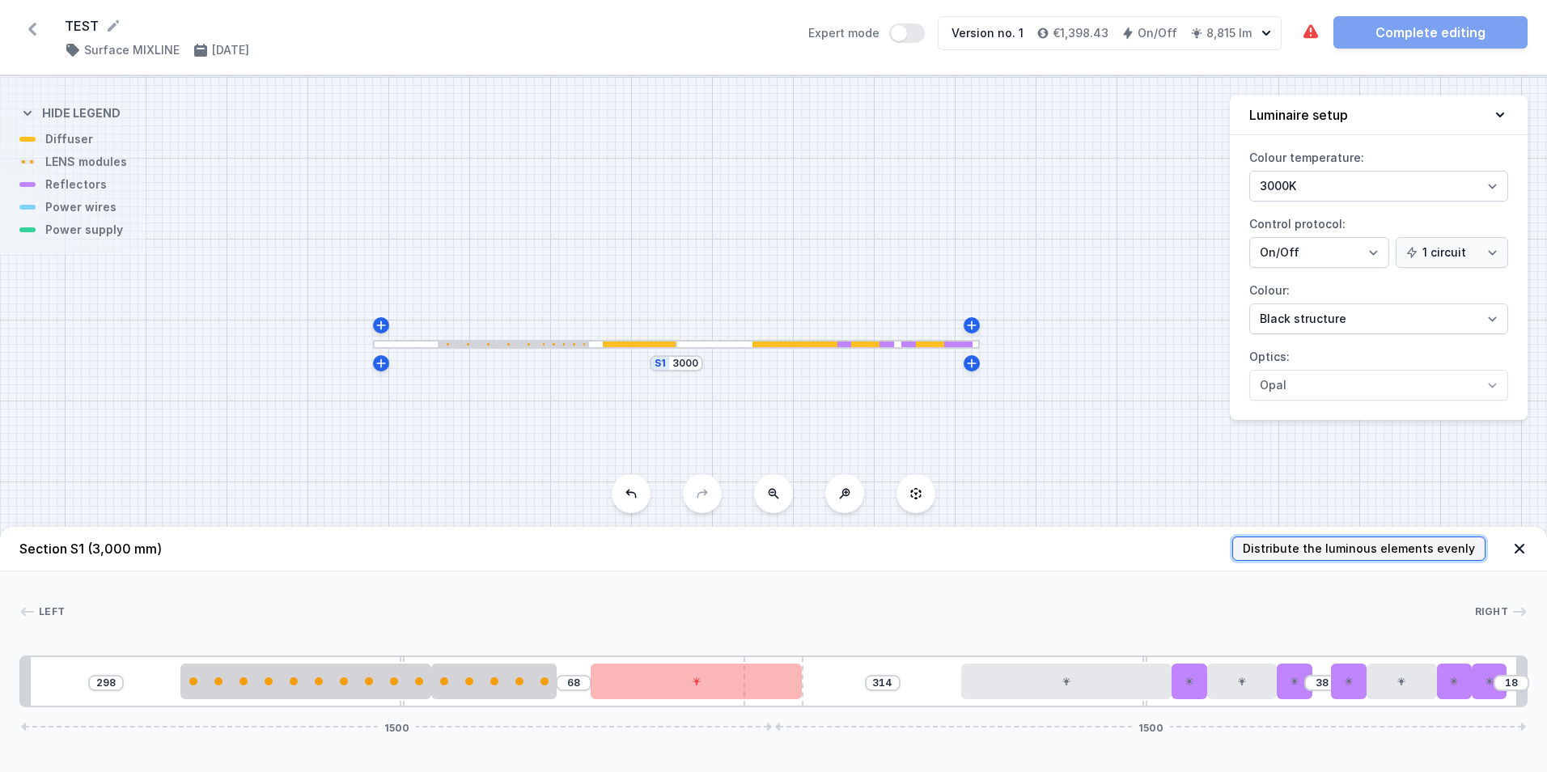
type input "65"
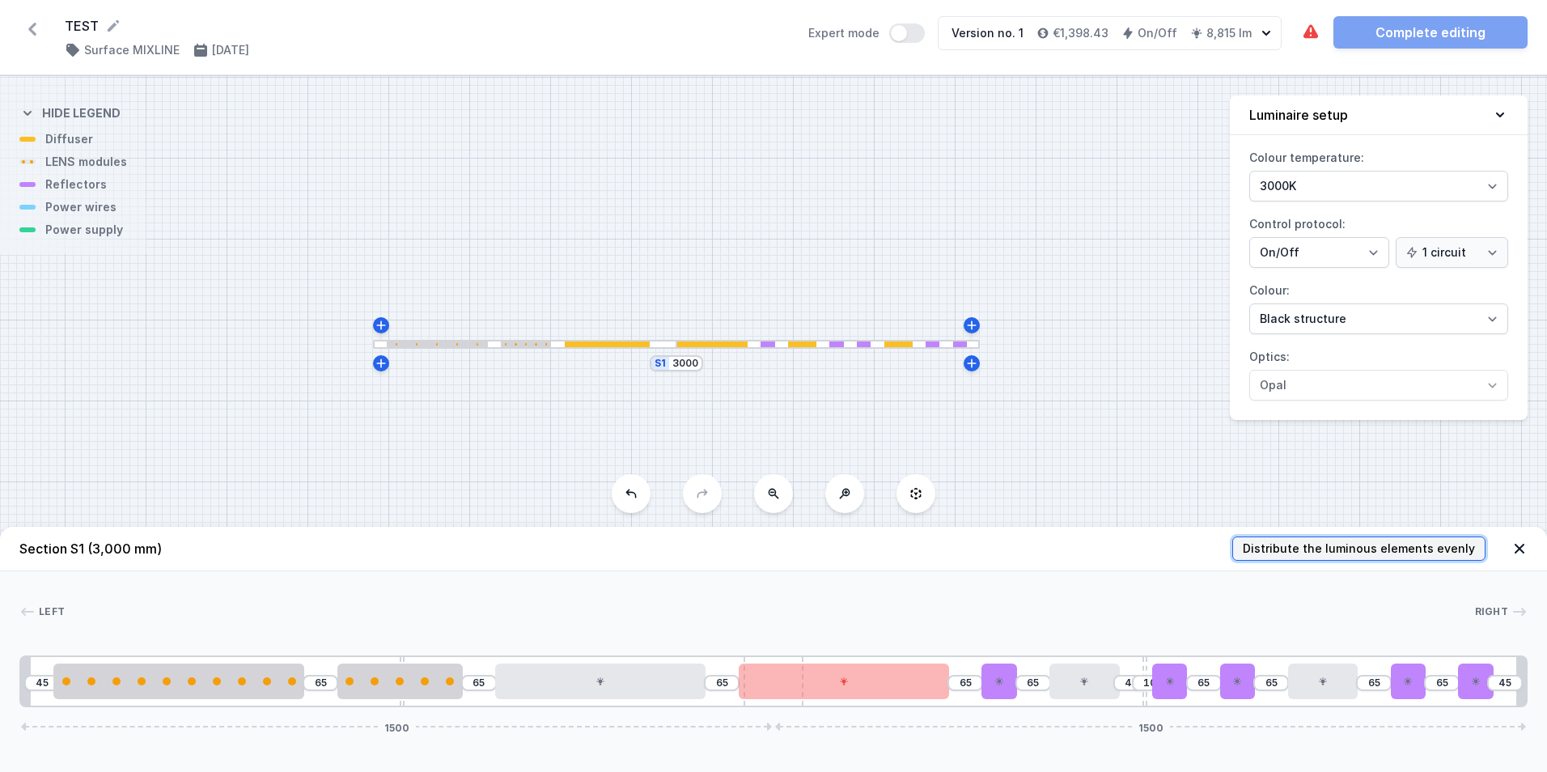
click at [1341, 548] on span "Distribute the luminous elements evenly" at bounding box center [1359, 549] width 232 height 16
drag, startPoint x: 1460, startPoint y: 2, endPoint x: 1454, endPoint y: 23, distance: 21.8
click at [1459, 3] on div "TEST ( 11536 /v 1 ) Surface MIXLINE [DATE] Expert mode Version no. 1 €1,398.43 …" at bounding box center [773, 37] width 1547 height 75
click at [1454, 23] on div "The luminaire contains colliding elements. The required parts have not been add…" at bounding box center [1414, 32] width 227 height 32
click at [1342, 547] on span "Distribute the luminous elements evenly" at bounding box center [1359, 549] width 232 height 16
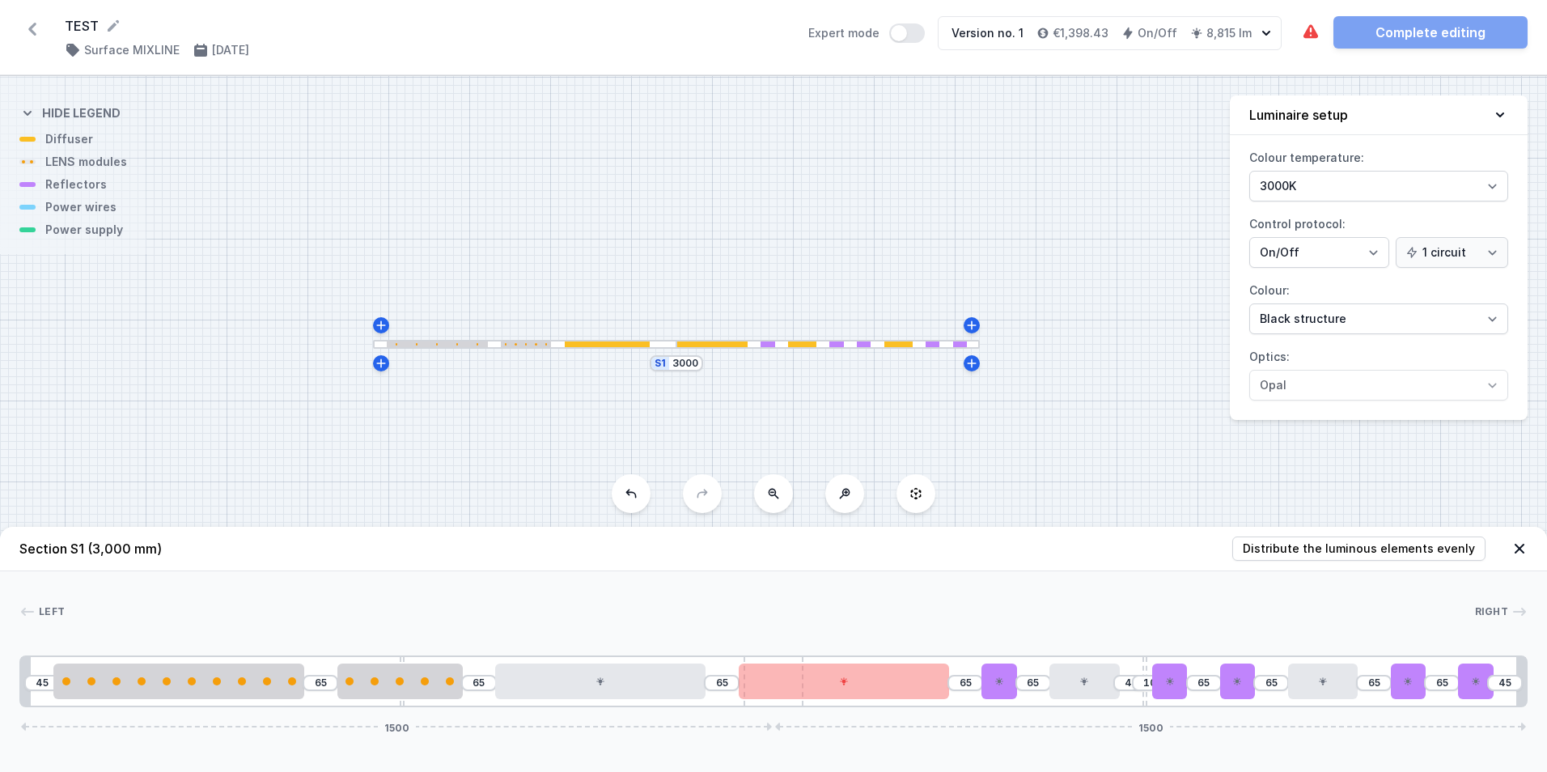
click at [1498, 606] on span "Right" at bounding box center [1492, 611] width 34 height 13
click at [1519, 542] on icon at bounding box center [1520, 549] width 16 height 16
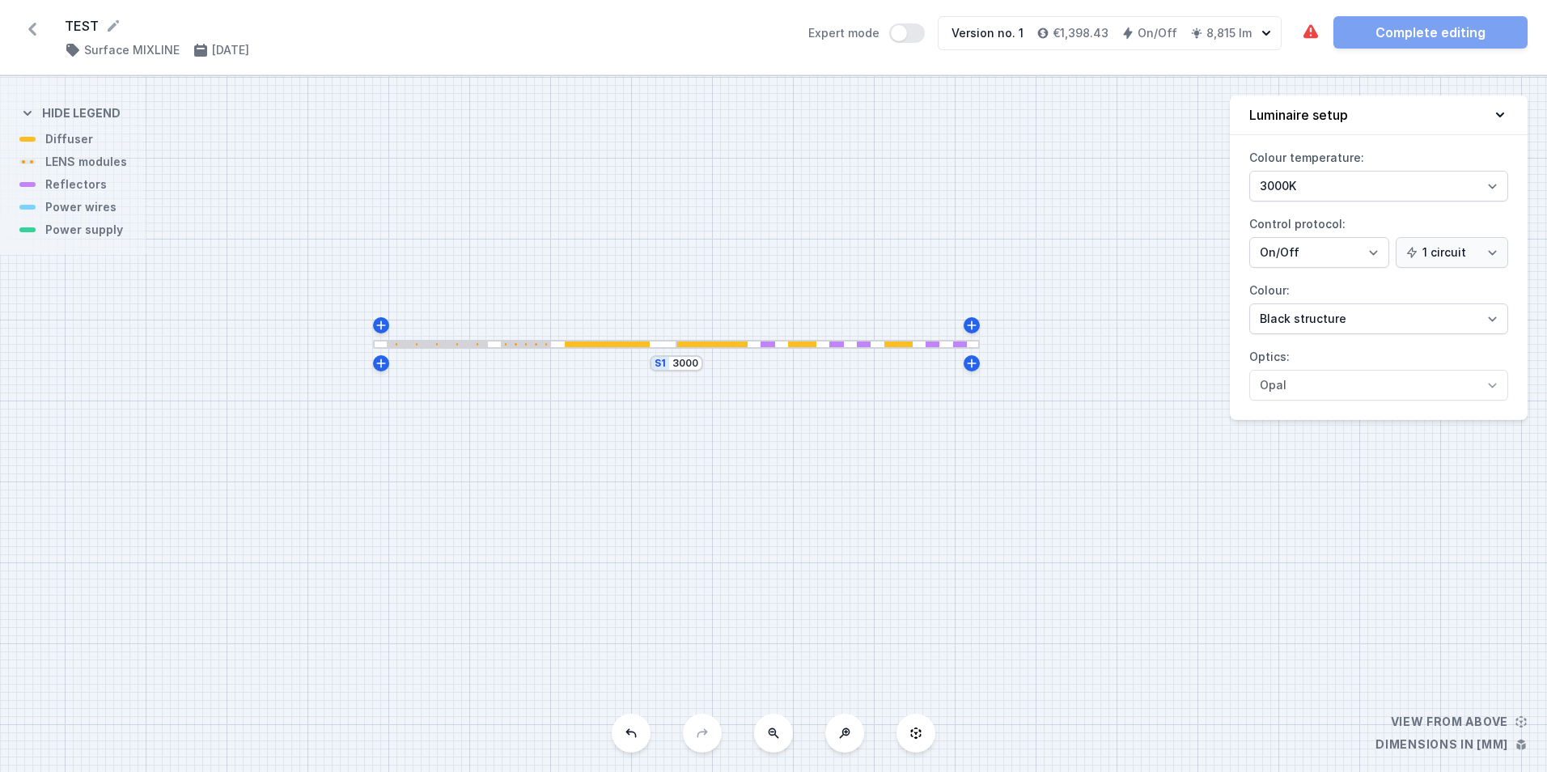
click at [884, 435] on div "S1 3000" at bounding box center [773, 424] width 1547 height 696
click at [1466, 23] on div "The luminaire contains colliding elements. The required parts have not been add…" at bounding box center [1414, 32] width 227 height 32
drag, startPoint x: 1321, startPoint y: 313, endPoint x: 1323, endPoint y: 265, distance: 48.6
click at [1321, 313] on select "White structure Black structure Gold structure Copper Gray Another colour (from…" at bounding box center [1378, 318] width 259 height 31
click at [1249, 303] on select "White structure Black structure Gold structure Copper Gray Another colour (from…" at bounding box center [1378, 318] width 259 height 31
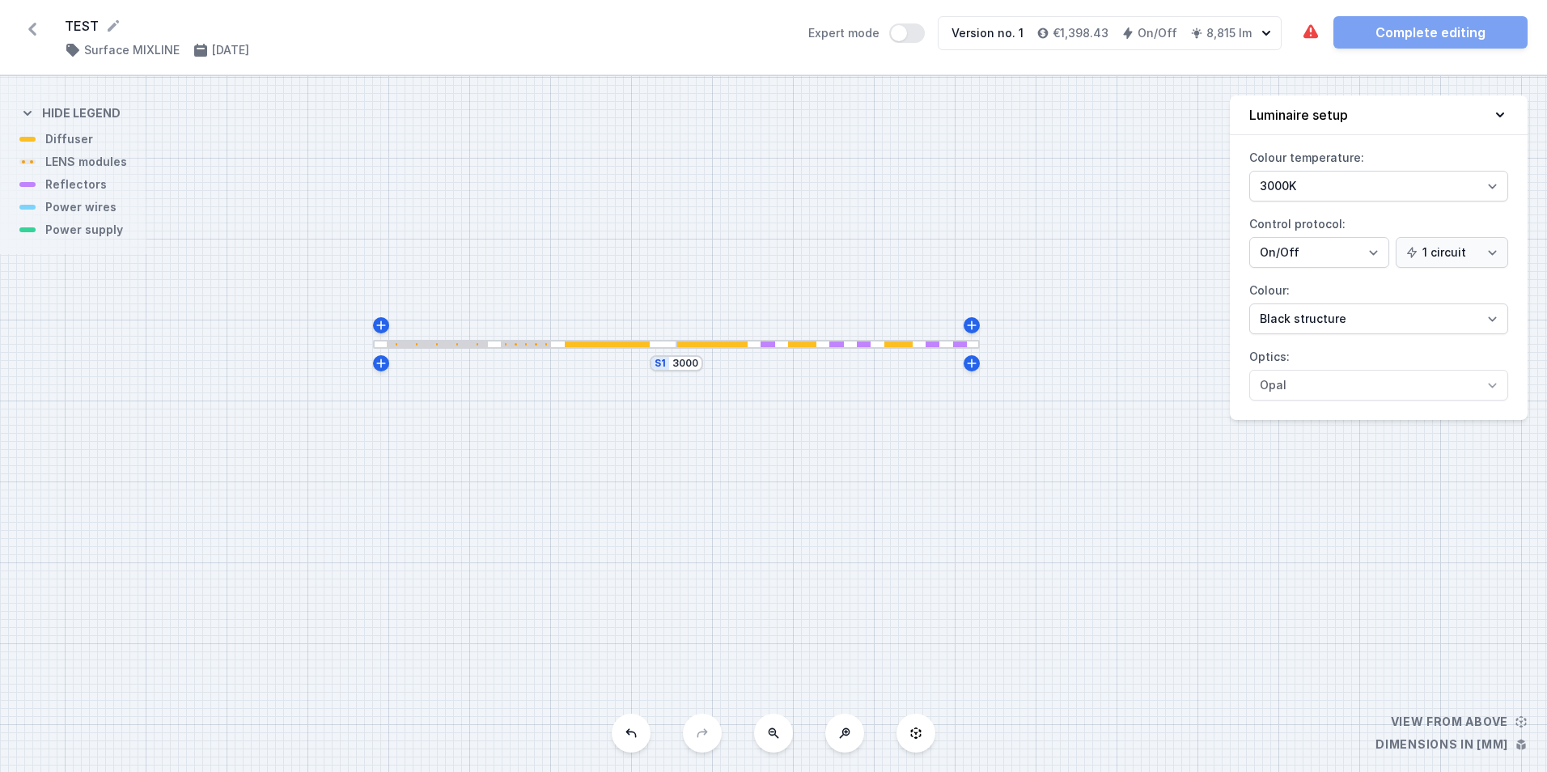
click at [1067, 141] on div "S1 3000" at bounding box center [773, 424] width 1547 height 696
click at [87, 238] on div "S1 3000" at bounding box center [773, 424] width 1547 height 696
click at [579, 344] on div at bounding box center [614, 344] width 85 height 6
